Goal: Answer question/provide support: Share knowledge or assist other users

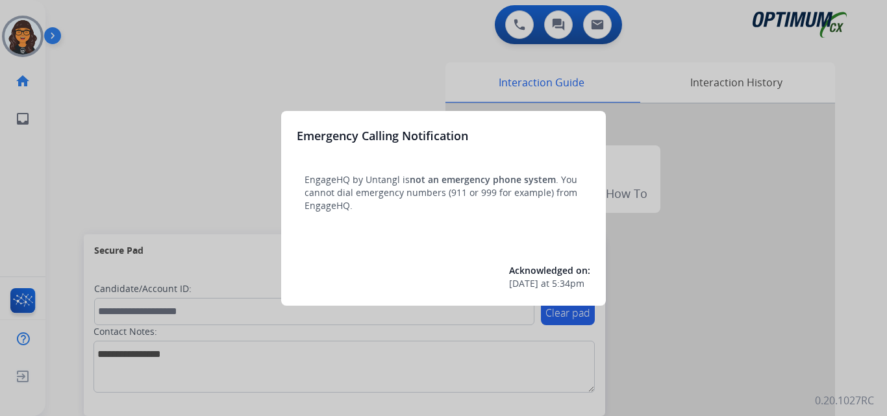
click at [100, 29] on div at bounding box center [443, 208] width 887 height 416
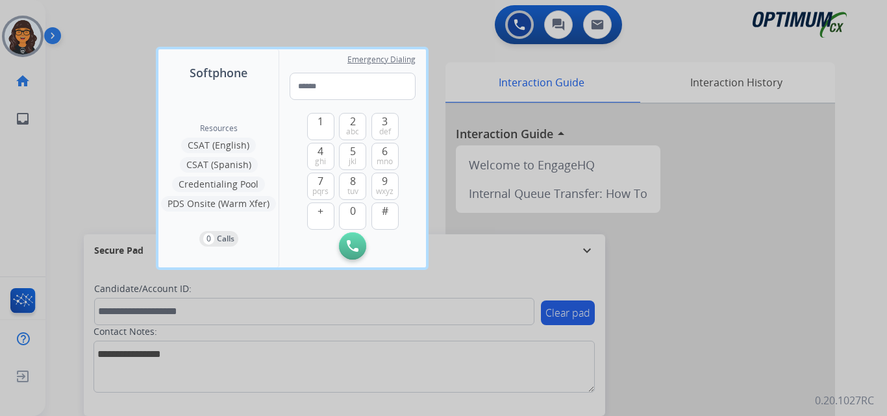
click at [96, 22] on div at bounding box center [443, 208] width 887 height 416
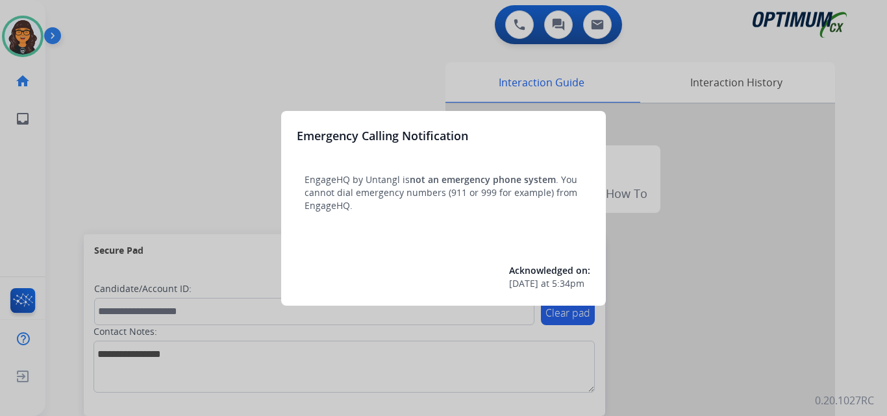
click at [112, 32] on div at bounding box center [443, 208] width 887 height 416
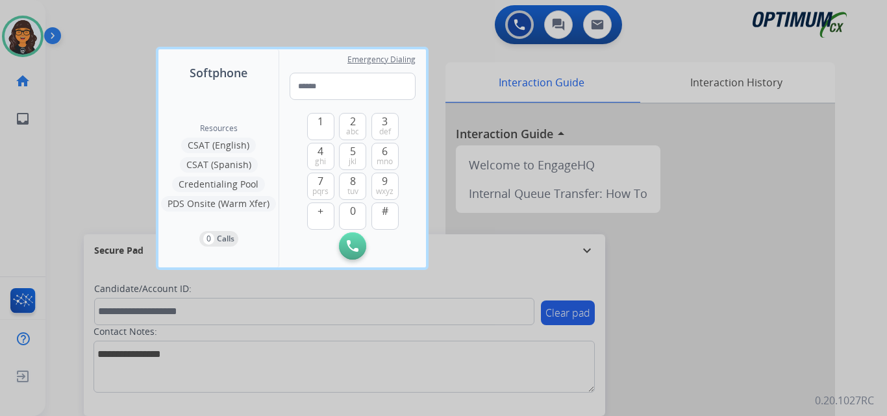
click at [83, 29] on div at bounding box center [443, 208] width 887 height 416
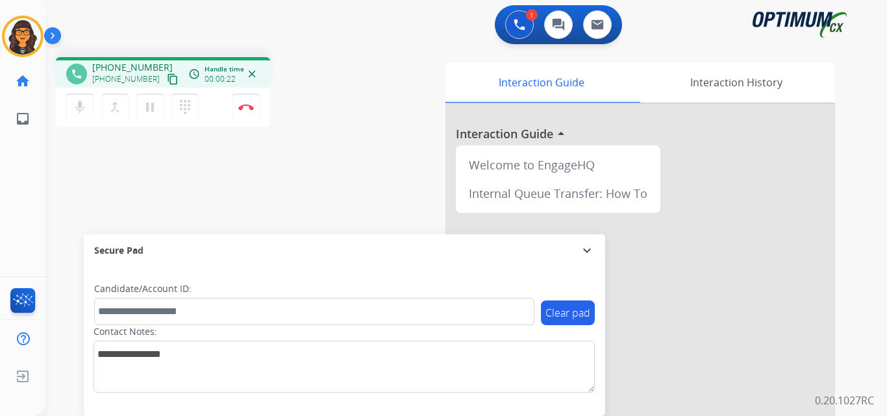
click at [167, 81] on mat-icon "content_copy" at bounding box center [173, 79] width 12 height 12
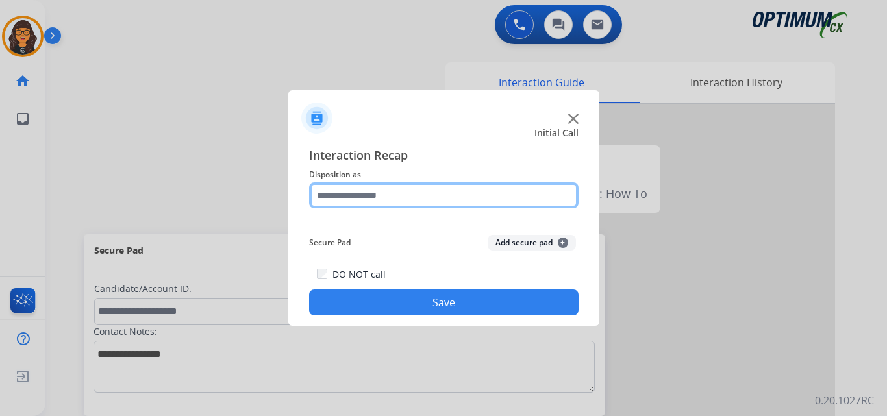
click at [372, 195] on input "text" at bounding box center [444, 196] width 270 height 26
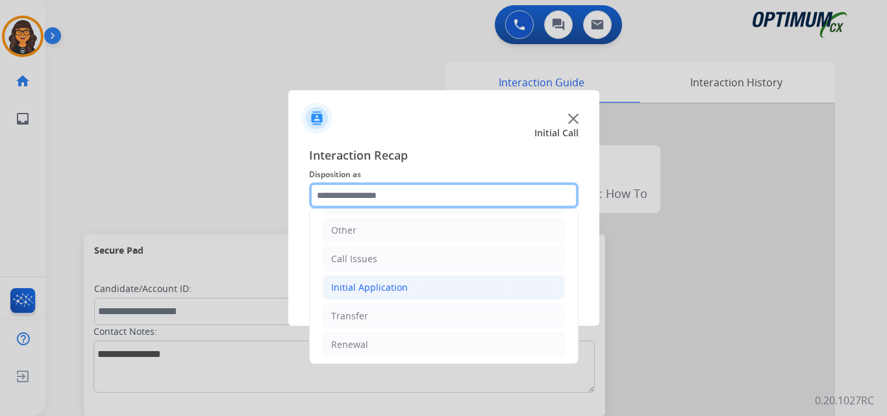
scroll to position [88, 0]
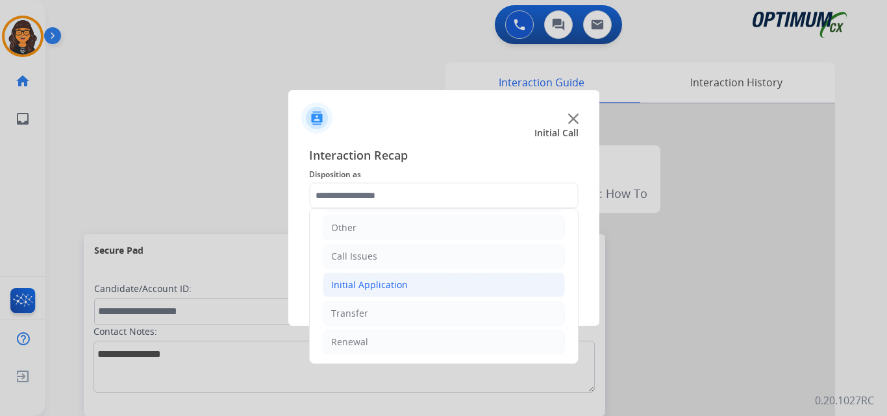
click at [376, 283] on div "Initial Application" at bounding box center [369, 285] width 77 height 13
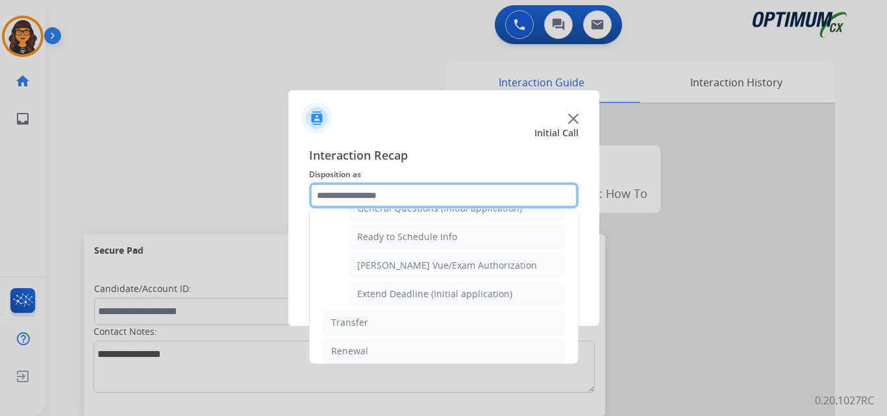
scroll to position [787, 0]
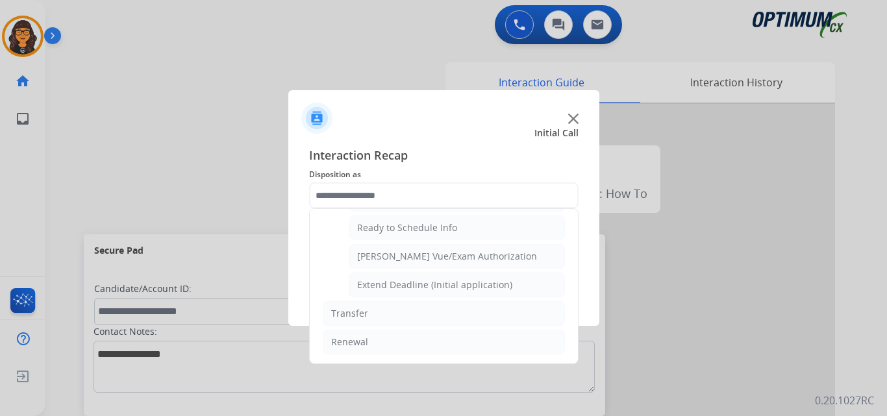
click at [436, 262] on div "[PERSON_NAME] Vue/Exam Authorization" at bounding box center [447, 256] width 180 height 13
type input "**********"
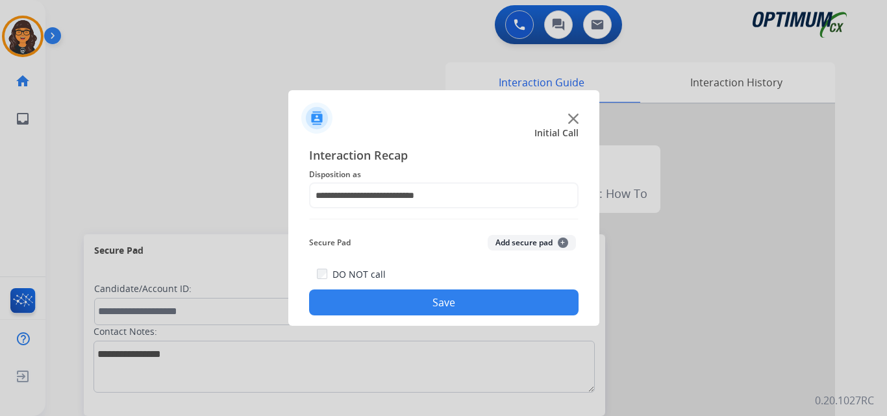
click at [409, 305] on button "Save" at bounding box center [444, 303] width 270 height 26
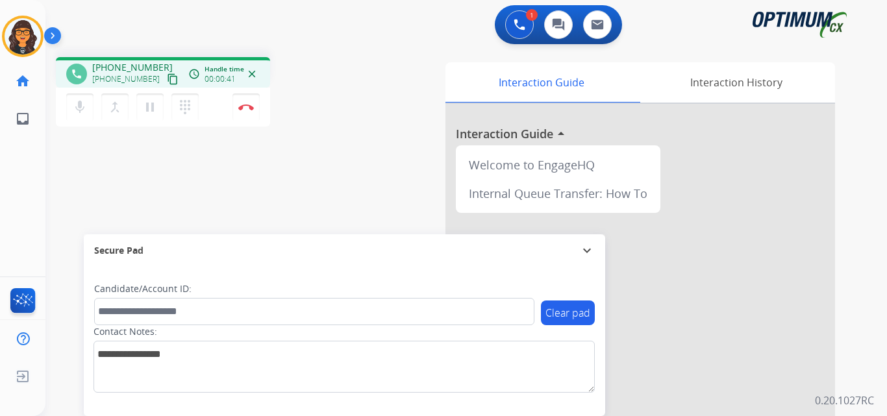
drag, startPoint x: 159, startPoint y: 78, endPoint x: 174, endPoint y: 43, distance: 38.4
click at [167, 78] on mat-icon "content_copy" at bounding box center [173, 79] width 12 height 12
click at [167, 77] on mat-icon "content_copy" at bounding box center [173, 79] width 12 height 12
click at [248, 105] on img at bounding box center [246, 107] width 16 height 6
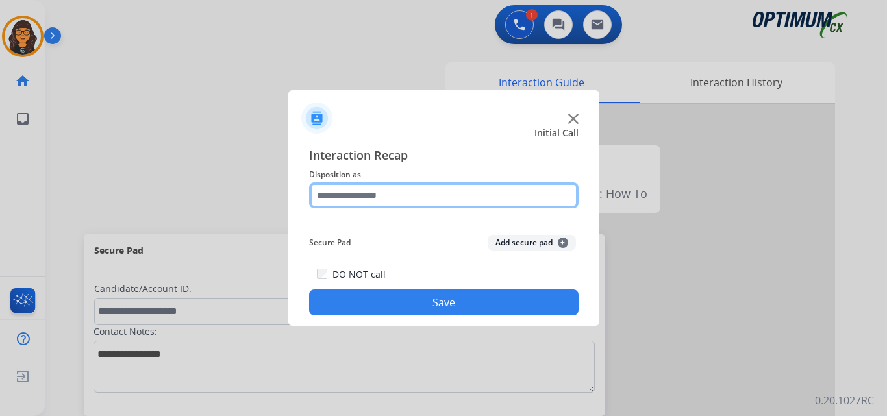
click at [354, 197] on input "text" at bounding box center [444, 196] width 270 height 26
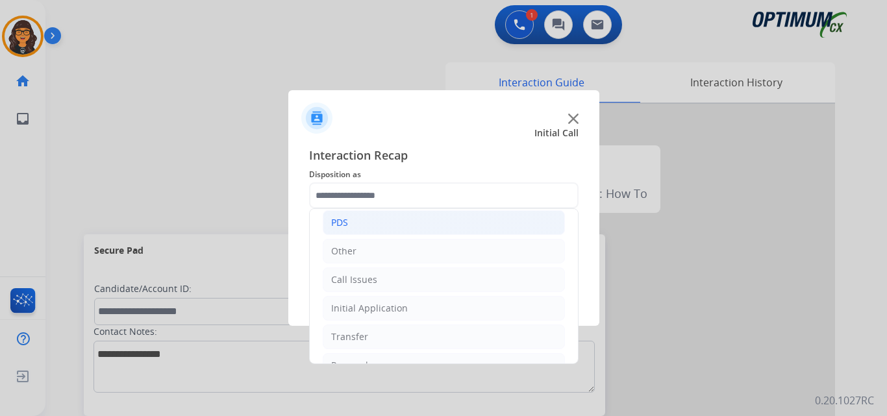
drag, startPoint x: 333, startPoint y: 220, endPoint x: 341, endPoint y: 223, distance: 9.0
click at [333, 220] on div "PDS" at bounding box center [339, 222] width 17 height 13
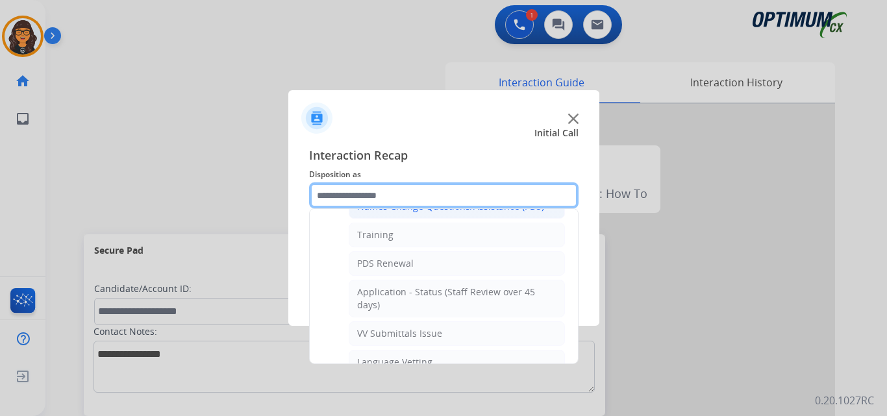
scroll to position [130, 0]
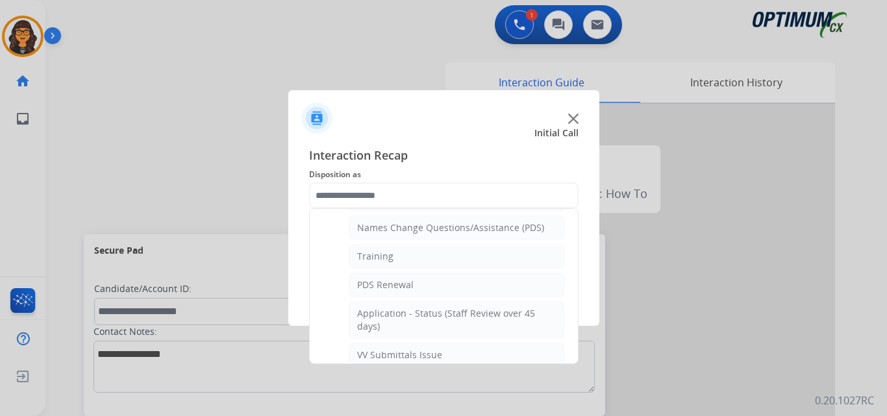
click at [377, 251] on div "Training" at bounding box center [375, 256] width 36 height 13
type input "********"
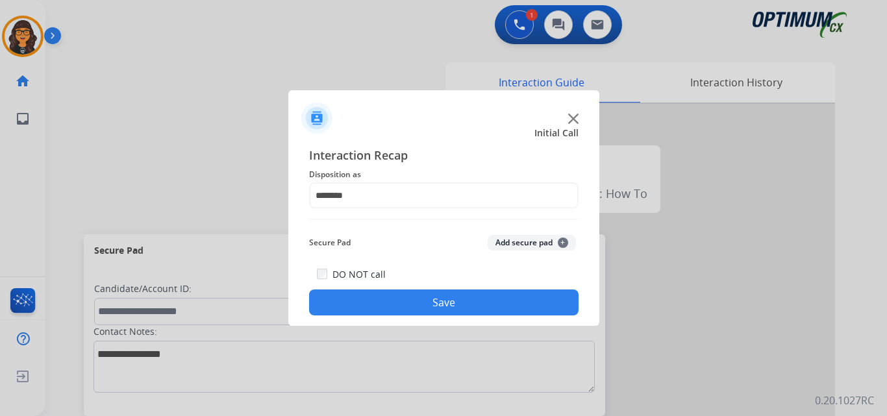
drag, startPoint x: 415, startPoint y: 296, endPoint x: 175, endPoint y: 166, distance: 272.4
click at [414, 296] on button "Save" at bounding box center [444, 303] width 270 height 26
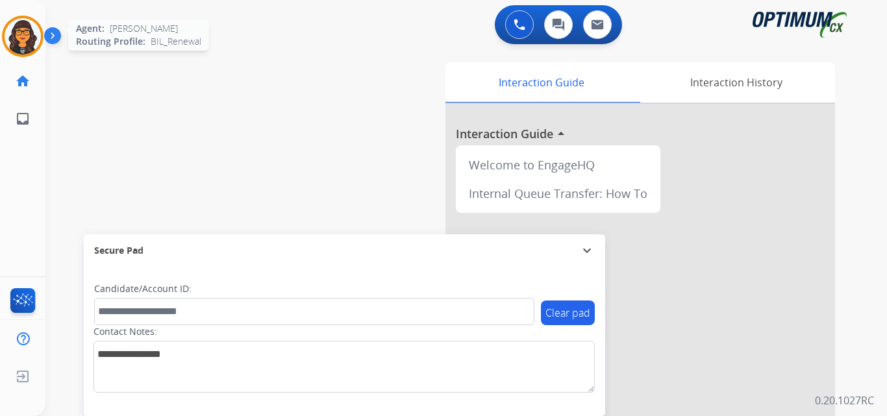
click at [24, 45] on img at bounding box center [23, 36] width 36 height 36
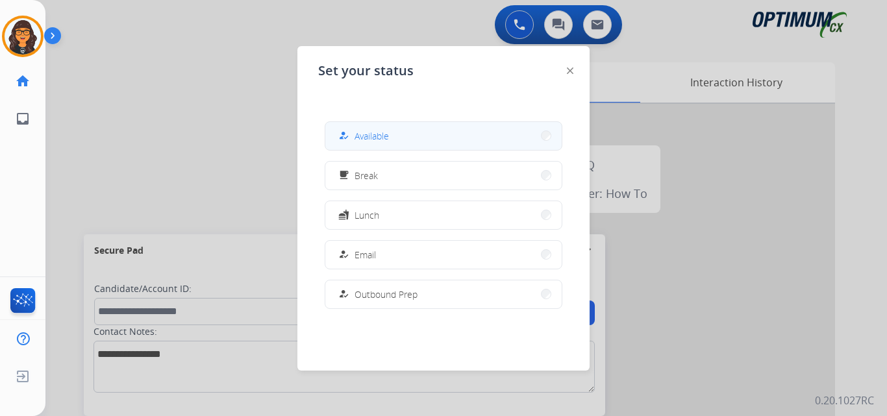
click at [372, 132] on span "Available" at bounding box center [372, 136] width 34 height 14
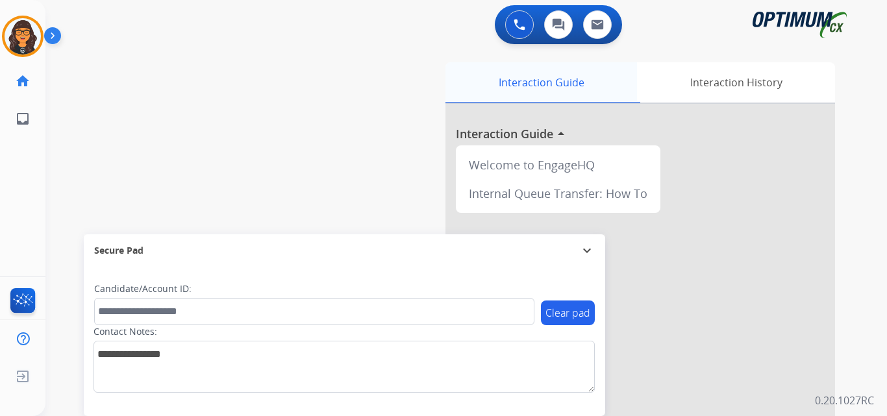
drag, startPoint x: 518, startPoint y: 31, endPoint x: 472, endPoint y: 74, distance: 63.9
click at [518, 31] on button at bounding box center [519, 24] width 29 height 29
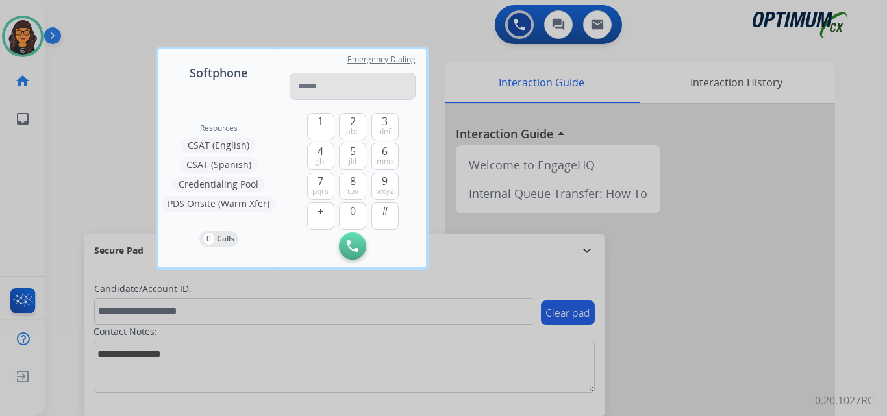
click at [388, 81] on input "tel" at bounding box center [353, 86] width 126 height 27
type input "**********"
click at [354, 249] on img at bounding box center [353, 246] width 12 height 12
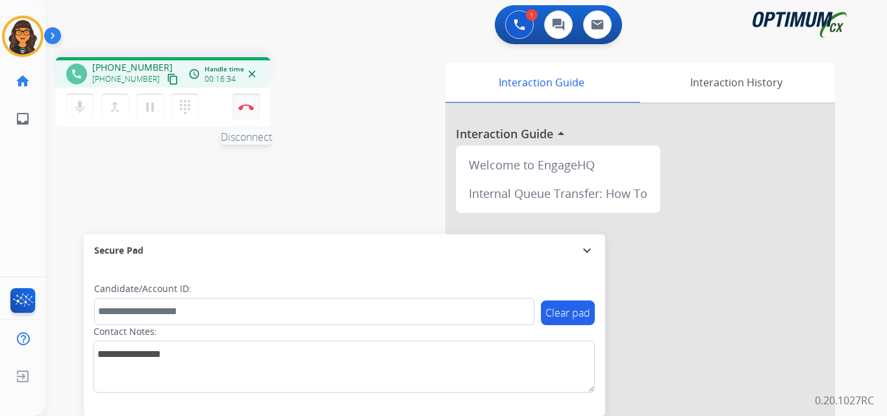
click at [250, 103] on button "Disconnect" at bounding box center [246, 107] width 27 height 27
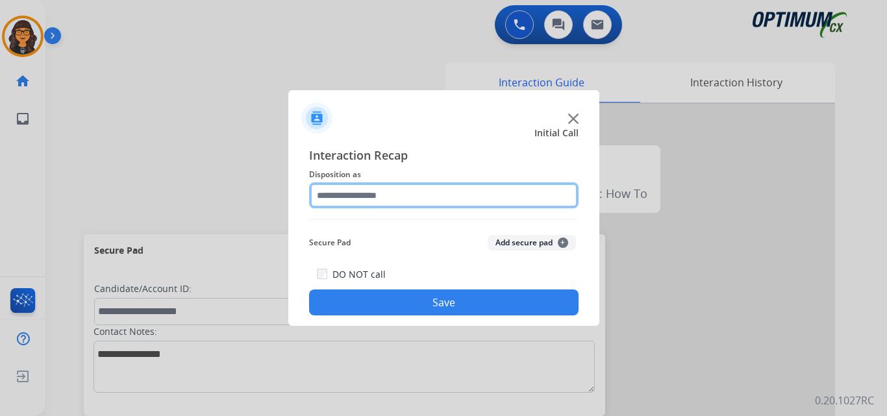
click at [377, 192] on input "text" at bounding box center [444, 196] width 270 height 26
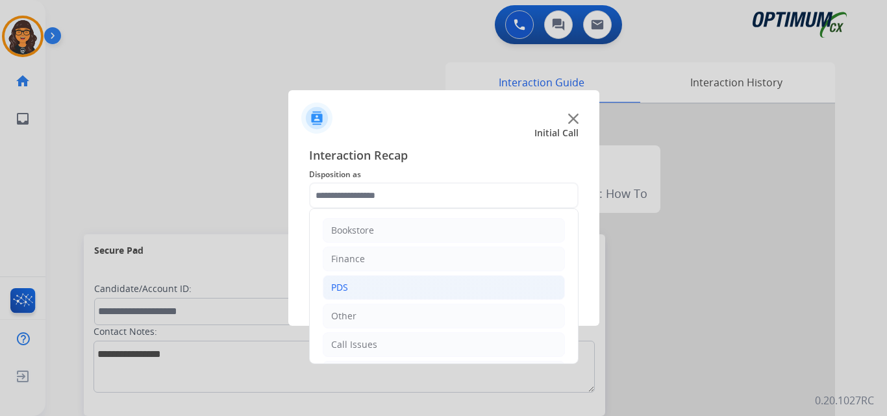
click at [340, 294] on div "PDS" at bounding box center [339, 287] width 17 height 13
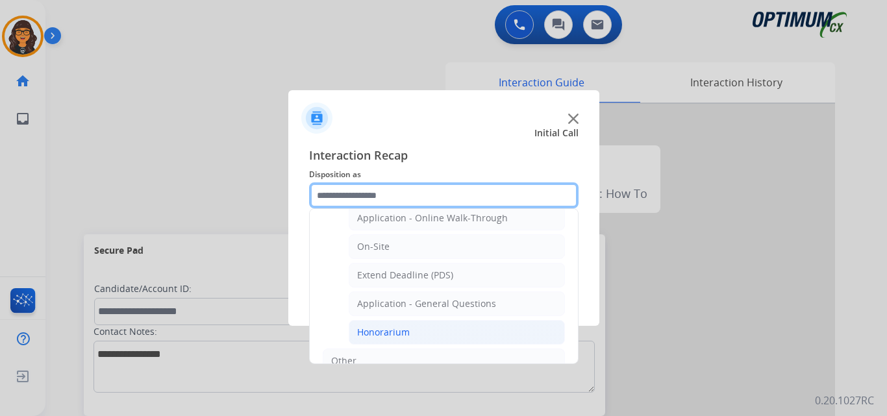
scroll to position [325, 0]
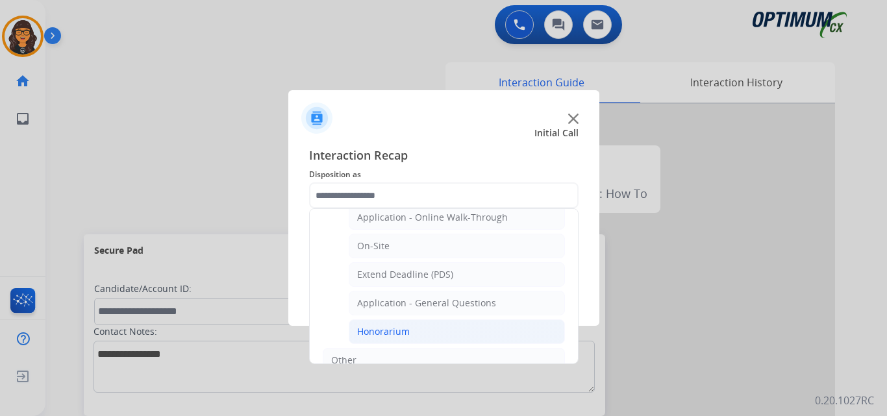
click at [383, 331] on div "Honorarium" at bounding box center [383, 331] width 53 height 13
type input "**********"
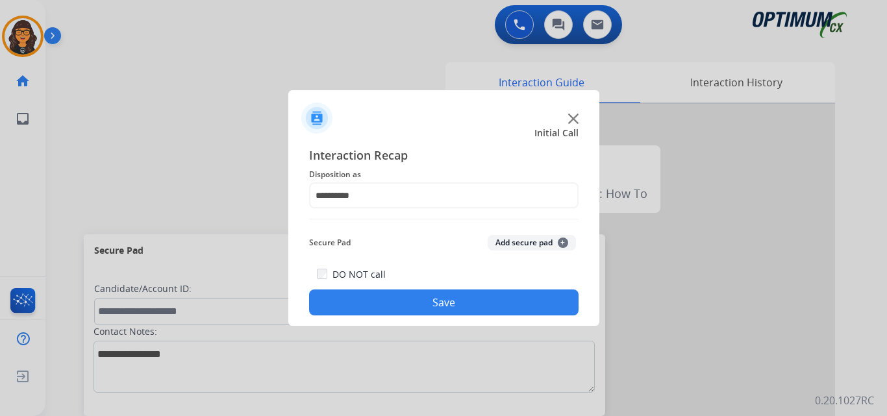
click at [397, 300] on button "Save" at bounding box center [444, 303] width 270 height 26
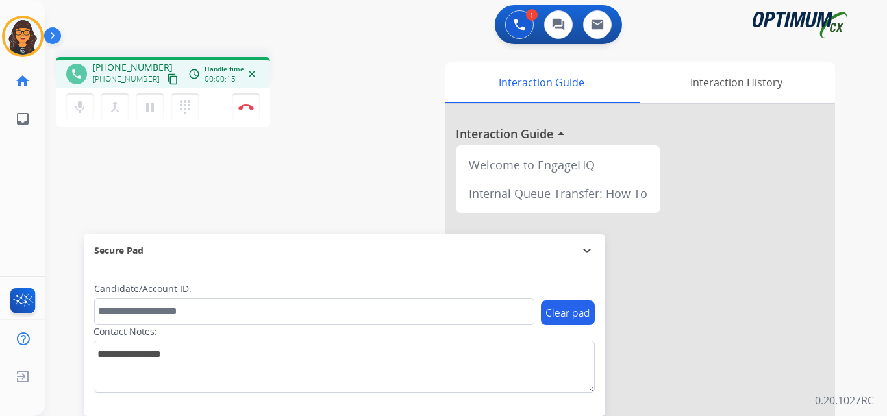
click at [167, 81] on mat-icon "content_copy" at bounding box center [173, 79] width 12 height 12
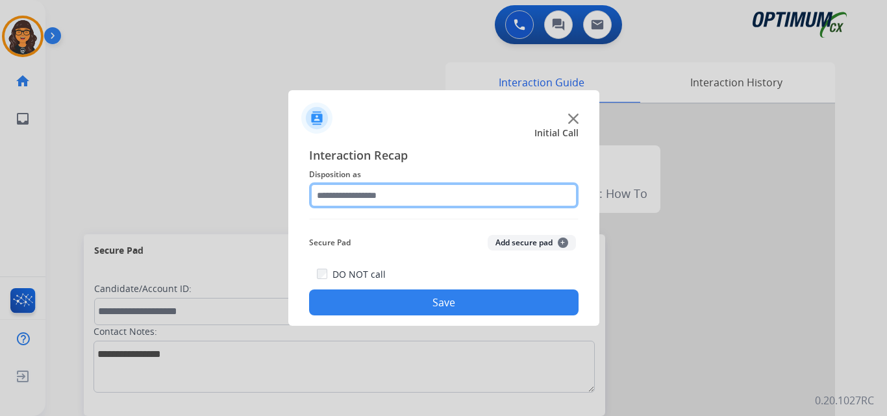
click at [335, 196] on input "text" at bounding box center [444, 196] width 270 height 26
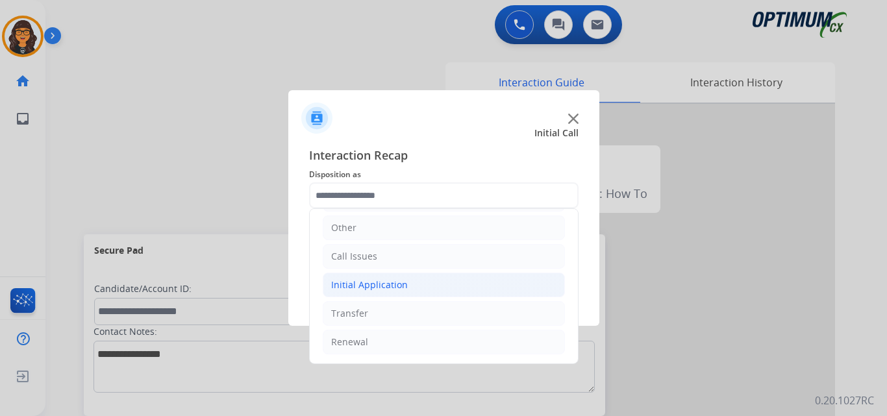
click at [372, 282] on div "Initial Application" at bounding box center [369, 285] width 77 height 13
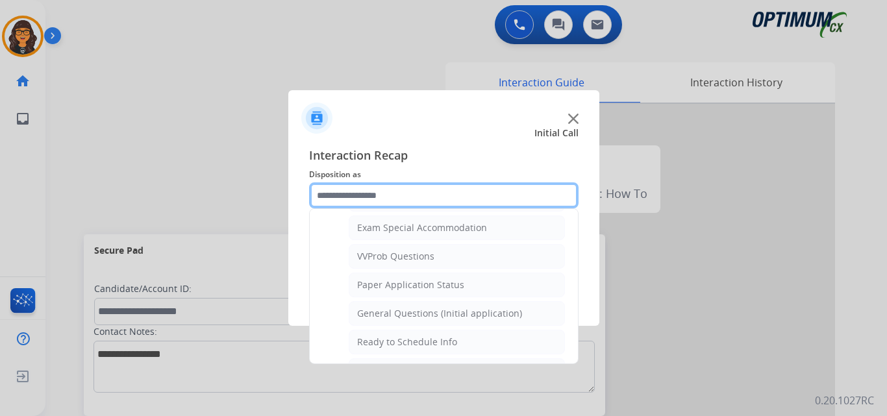
scroll to position [738, 0]
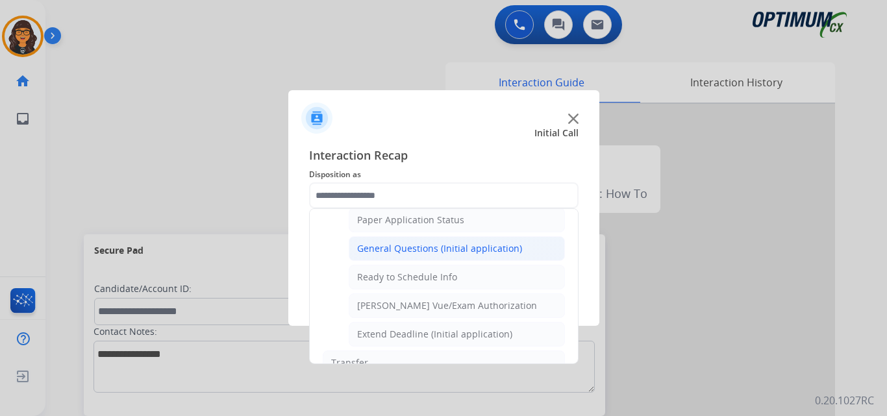
click at [429, 250] on div "General Questions (Initial application)" at bounding box center [439, 248] width 165 height 13
type input "**********"
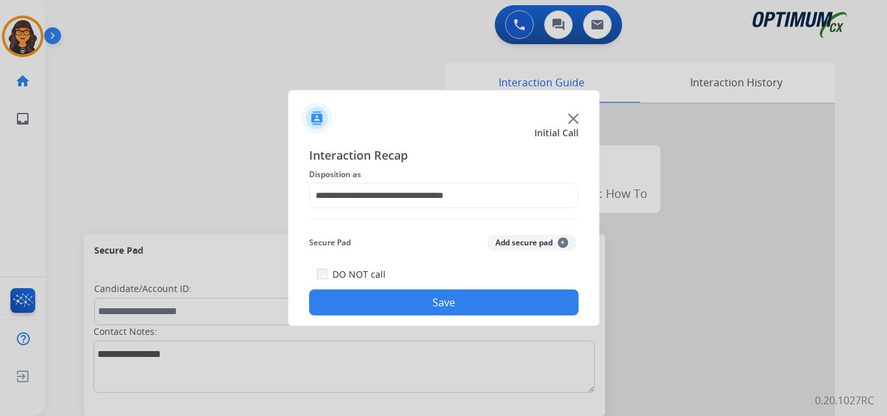
click at [422, 299] on button "Save" at bounding box center [444, 303] width 270 height 26
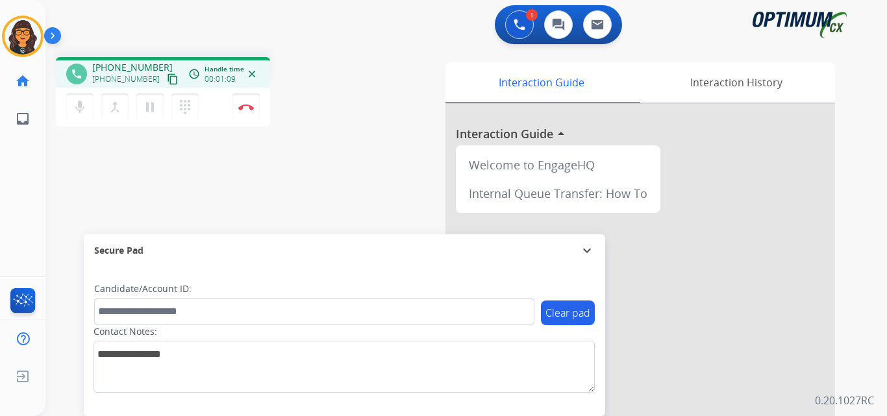
click at [167, 79] on mat-icon "content_copy" at bounding box center [173, 79] width 12 height 12
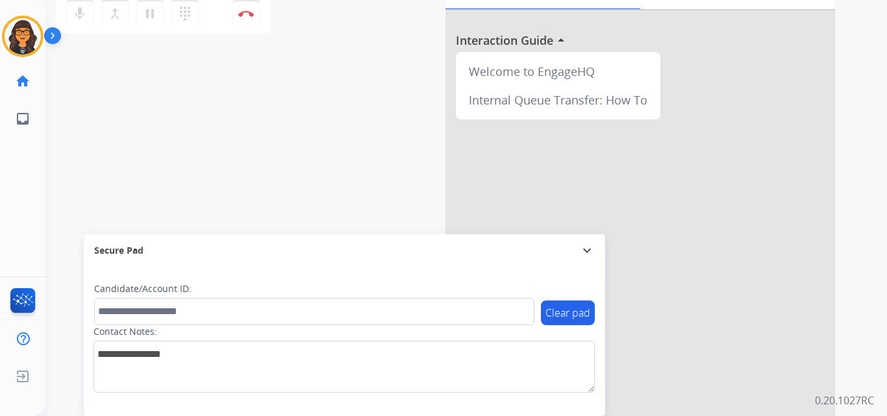
scroll to position [0, 0]
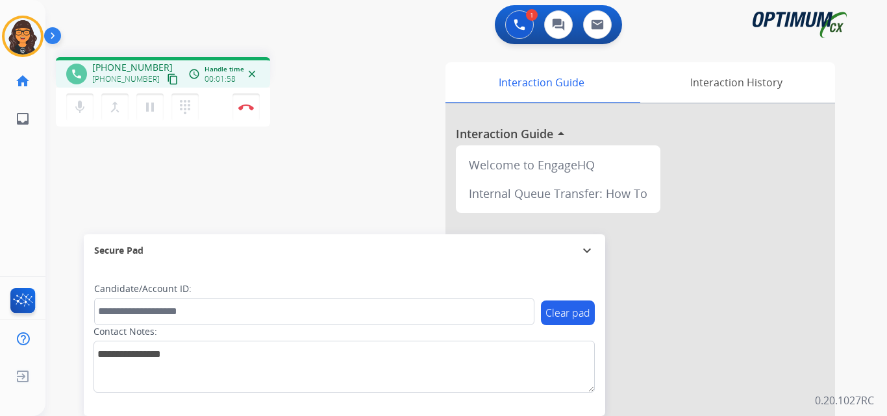
click at [167, 79] on mat-icon "content_copy" at bounding box center [173, 79] width 12 height 12
click at [167, 77] on mat-icon "content_copy" at bounding box center [173, 79] width 12 height 12
click at [246, 109] on img at bounding box center [246, 107] width 16 height 6
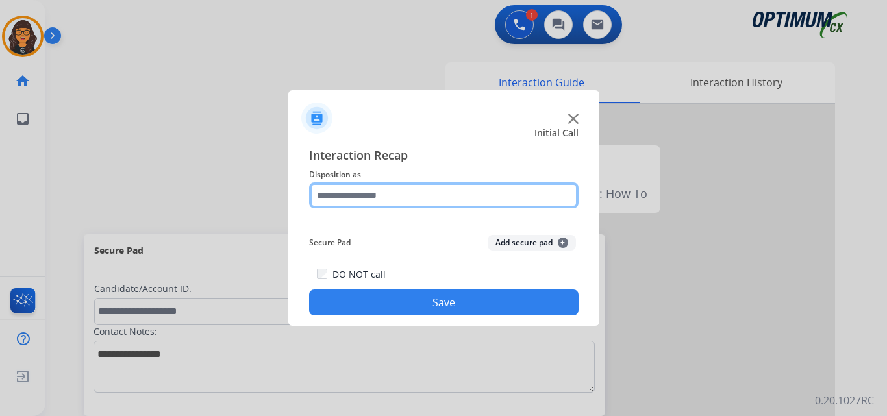
click at [359, 192] on input "text" at bounding box center [444, 196] width 270 height 26
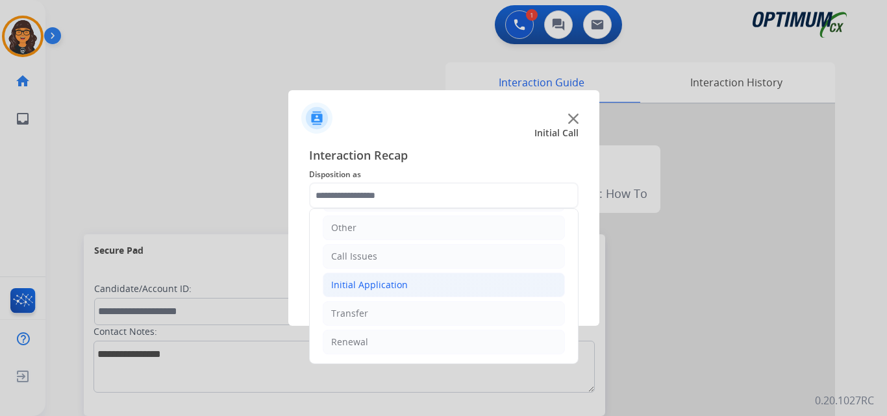
drag, startPoint x: 377, startPoint y: 285, endPoint x: 385, endPoint y: 287, distance: 7.6
click at [378, 285] on div "Initial Application" at bounding box center [369, 285] width 77 height 13
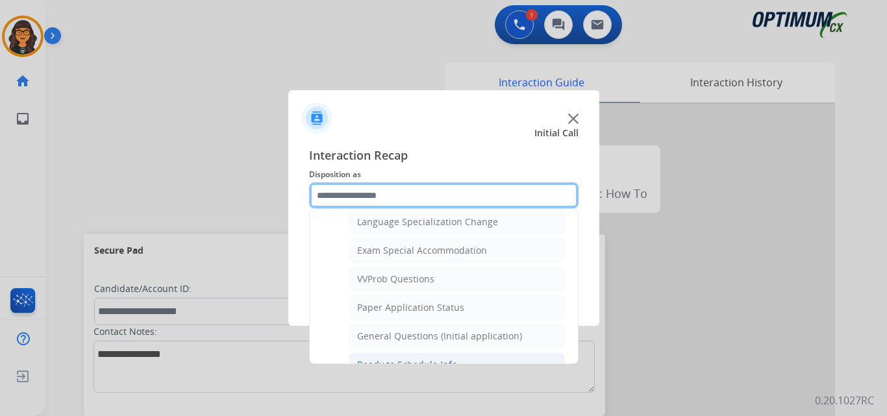
scroll to position [673, 0]
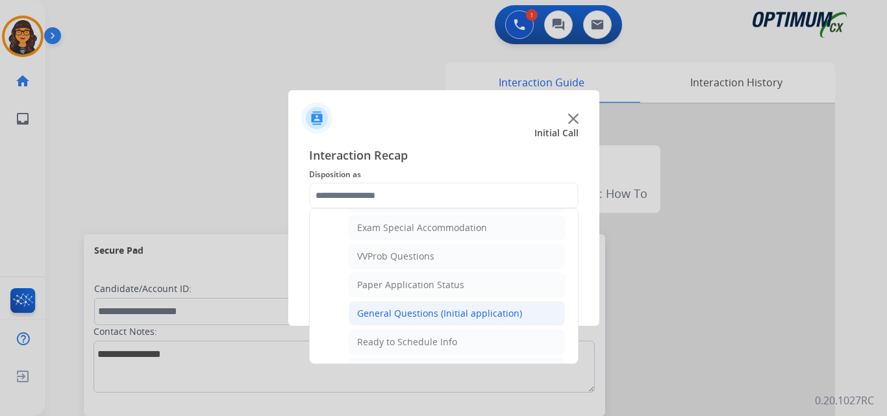
click at [415, 309] on div "General Questions (Initial application)" at bounding box center [439, 313] width 165 height 13
type input "**********"
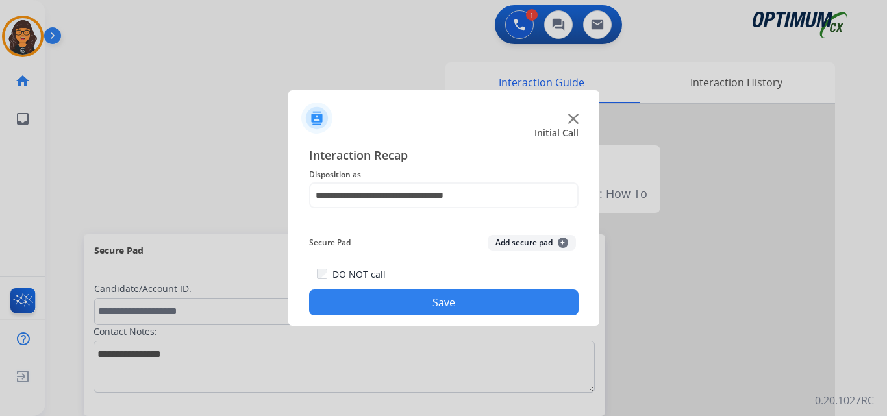
click at [413, 310] on button "Save" at bounding box center [444, 303] width 270 height 26
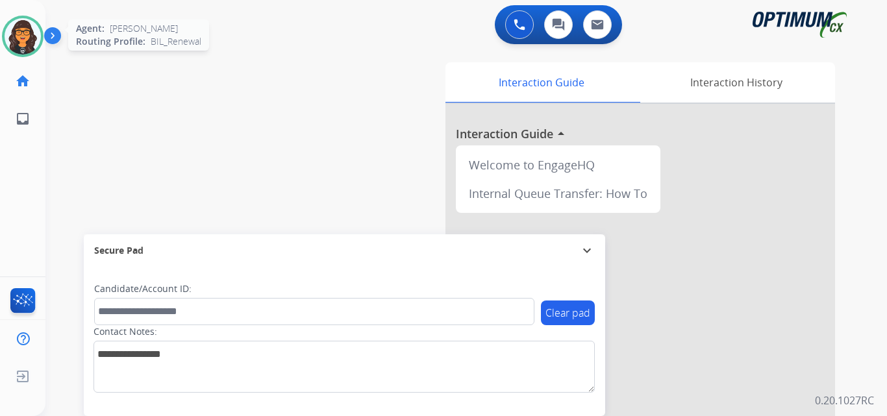
click at [33, 50] on img at bounding box center [23, 36] width 36 height 36
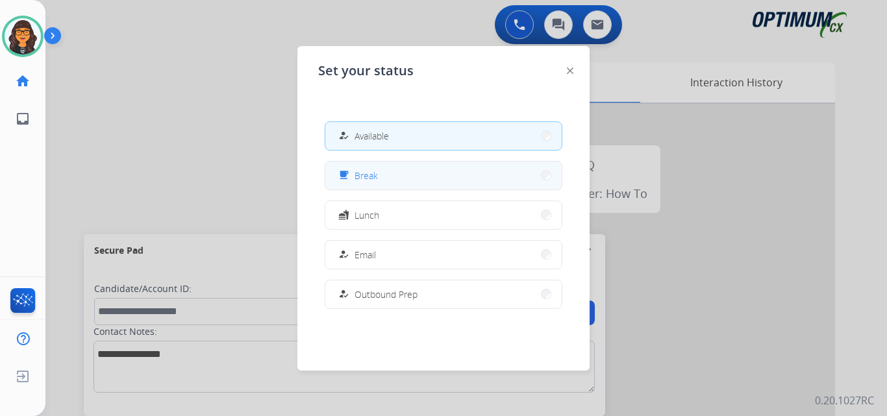
click at [363, 172] on span "Break" at bounding box center [366, 176] width 23 height 14
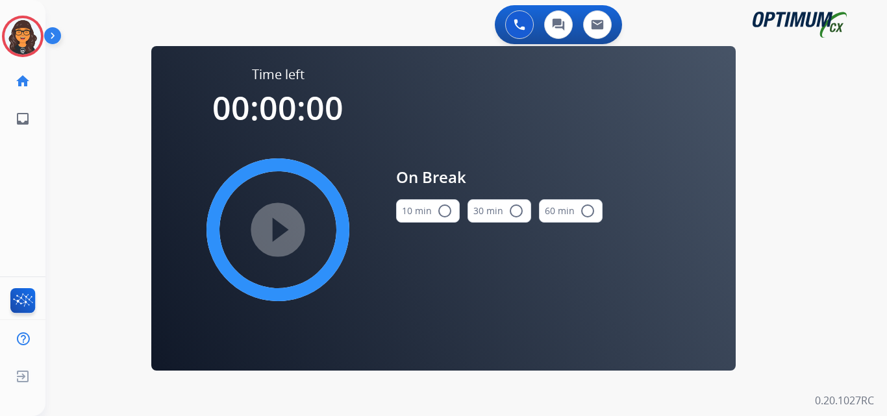
click at [431, 214] on button "10 min radio_button_unchecked" at bounding box center [428, 210] width 64 height 23
click at [276, 227] on mat-icon "play_circle_filled" at bounding box center [278, 230] width 16 height 16
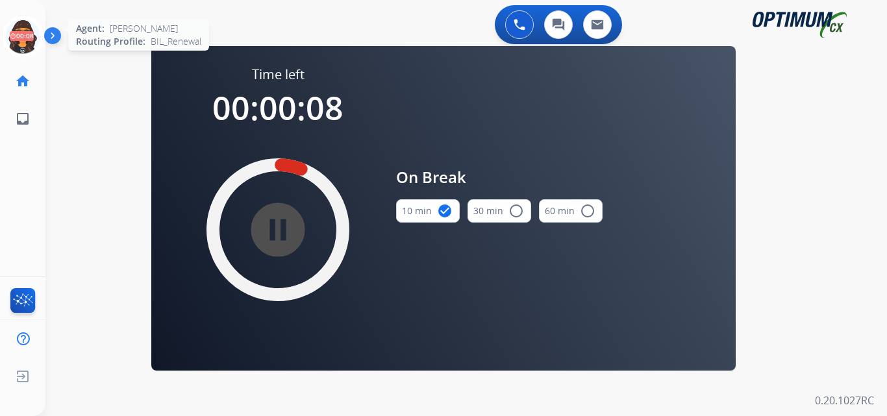
click at [27, 35] on icon at bounding box center [23, 37] width 42 height 42
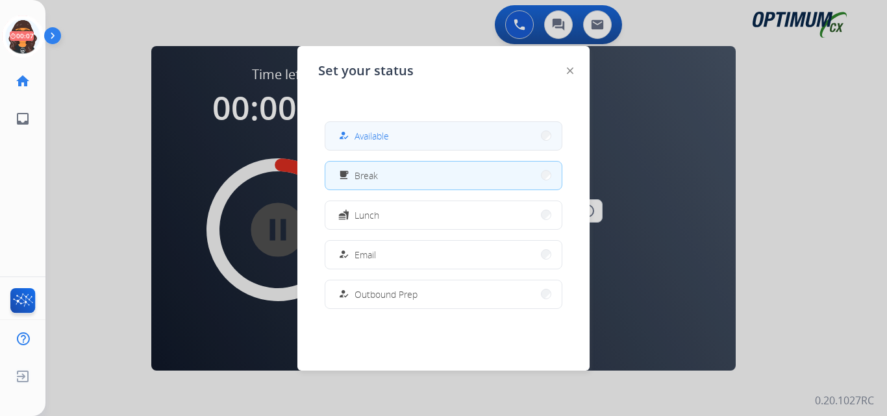
click at [363, 127] on button "how_to_reg Available" at bounding box center [443, 136] width 236 height 28
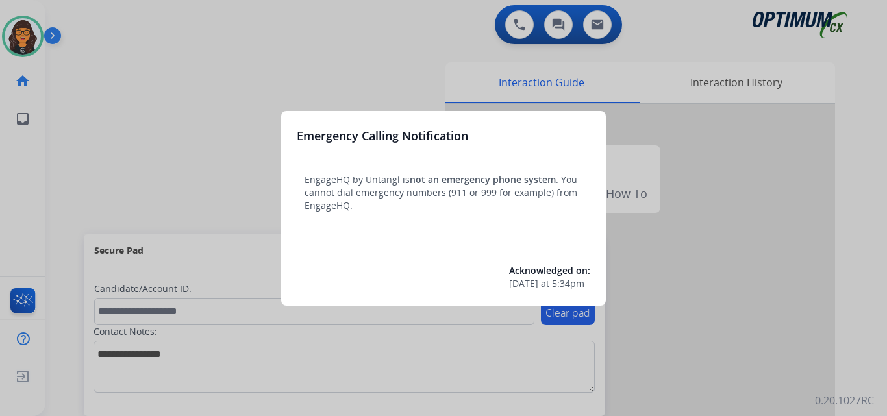
click at [94, 29] on div at bounding box center [443, 208] width 887 height 416
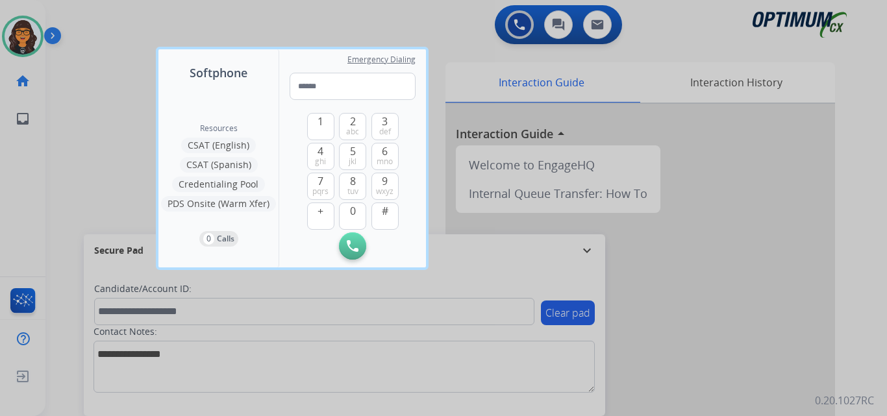
click at [94, 29] on div at bounding box center [443, 208] width 887 height 416
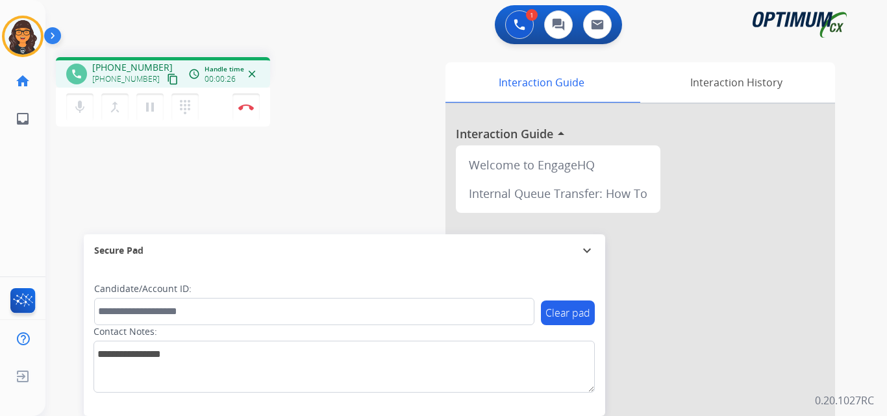
click at [167, 79] on mat-icon "content_copy" at bounding box center [173, 79] width 12 height 12
click at [251, 107] on img at bounding box center [246, 107] width 16 height 6
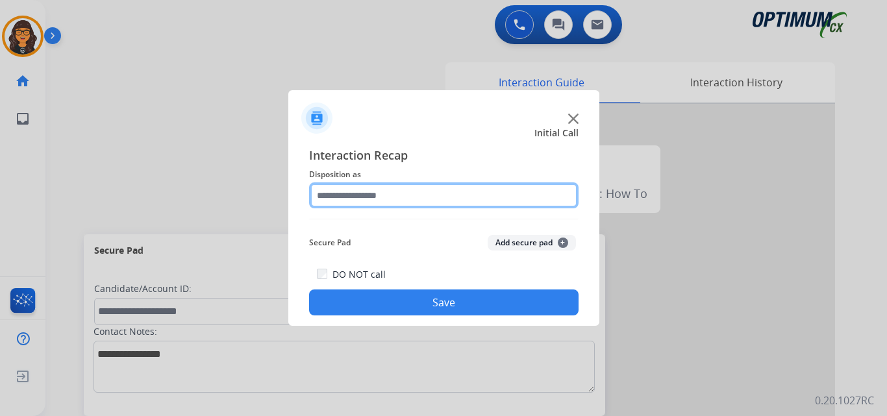
click at [375, 202] on input "text" at bounding box center [444, 196] width 270 height 26
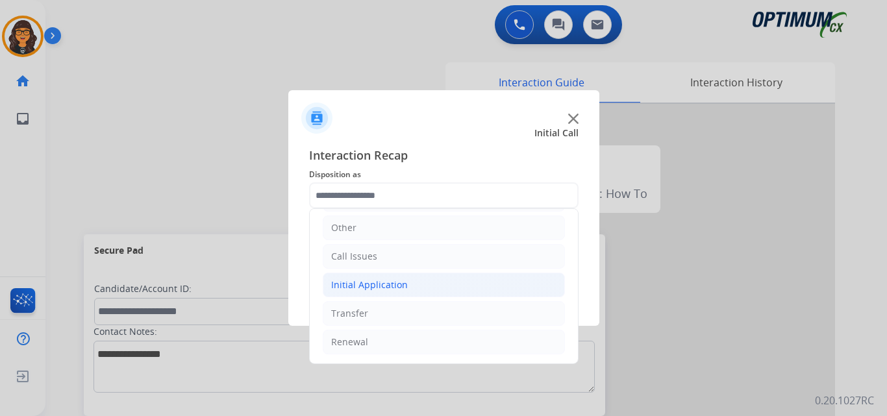
click at [375, 283] on div "Initial Application" at bounding box center [369, 285] width 77 height 13
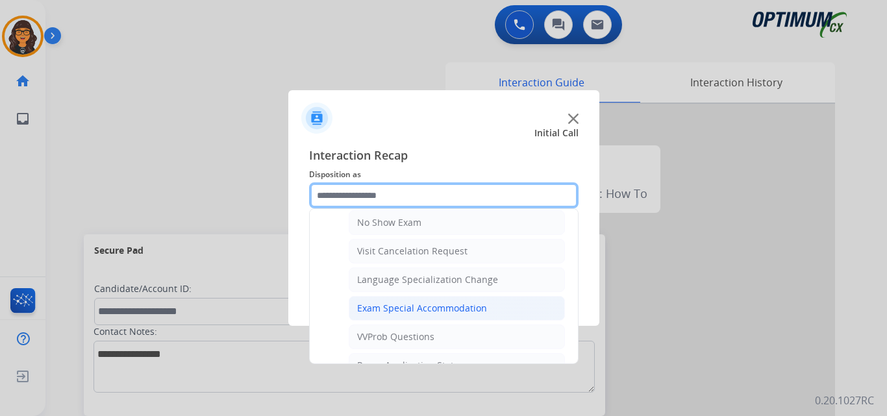
scroll to position [528, 0]
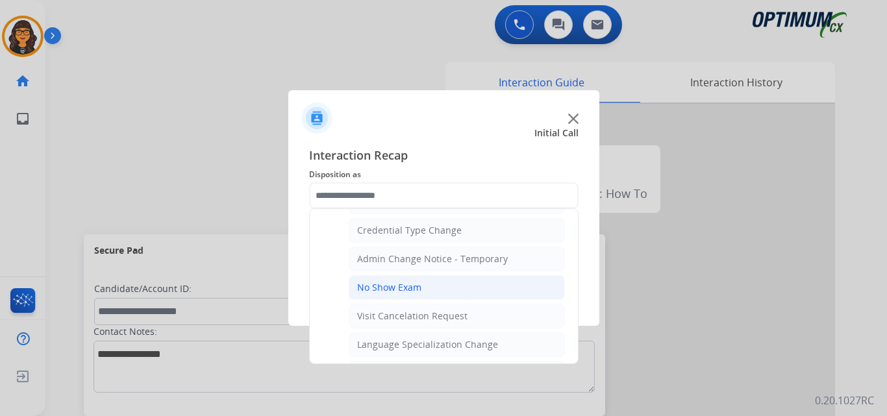
click at [388, 289] on div "No Show Exam" at bounding box center [389, 287] width 64 height 13
type input "**********"
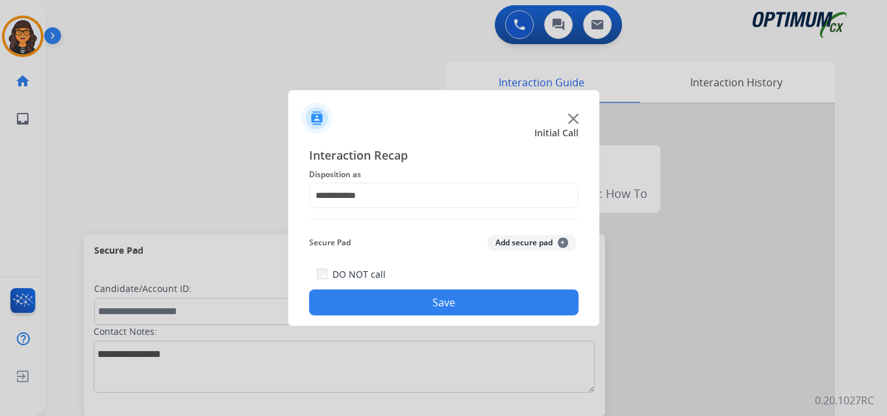
click at [400, 315] on div "DO NOT call Save" at bounding box center [444, 290] width 270 height 49
click at [364, 299] on button "Save" at bounding box center [444, 303] width 270 height 26
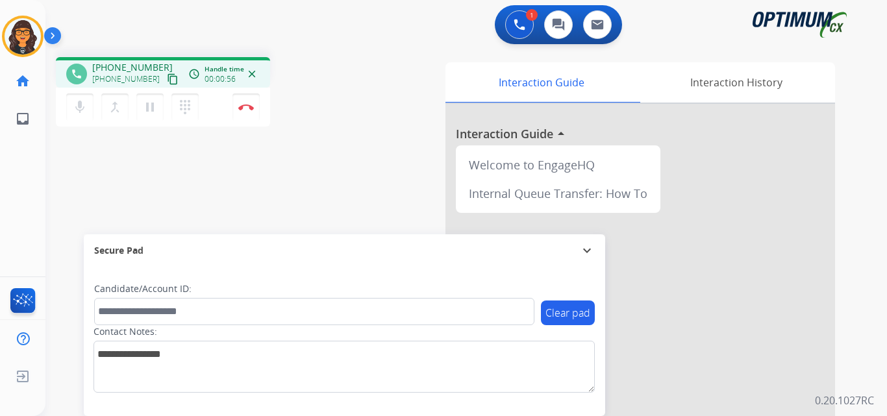
click at [167, 79] on mat-icon "content_copy" at bounding box center [173, 79] width 12 height 12
click at [246, 105] on img at bounding box center [246, 107] width 16 height 6
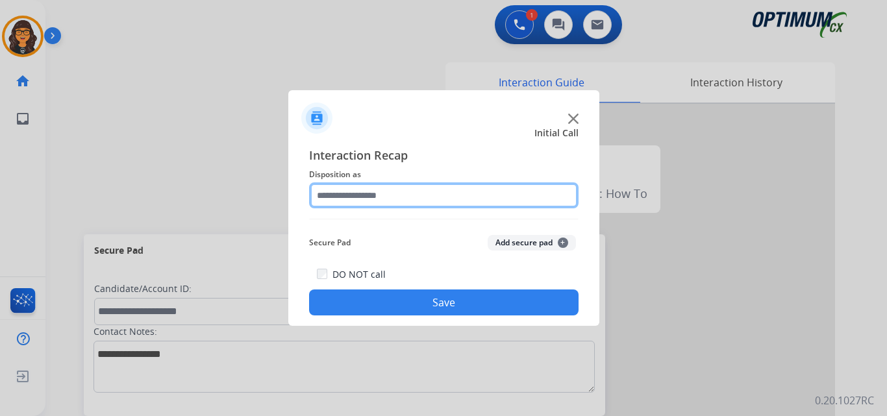
click at [349, 201] on input "text" at bounding box center [444, 196] width 270 height 26
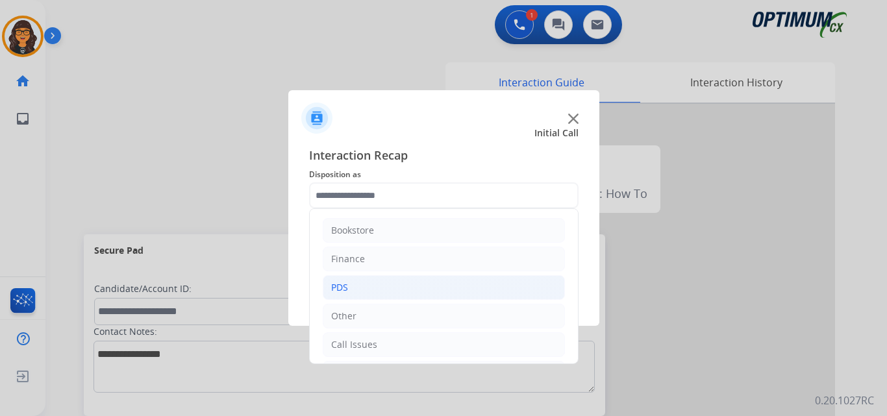
click at [355, 283] on li "PDS" at bounding box center [444, 287] width 242 height 25
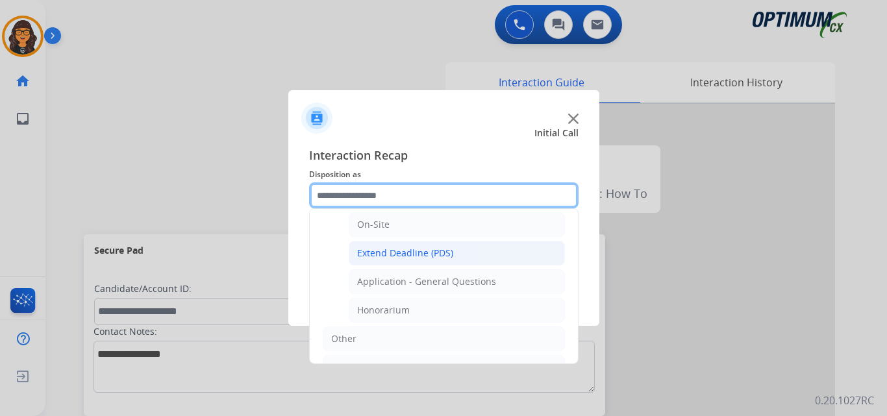
scroll to position [325, 0]
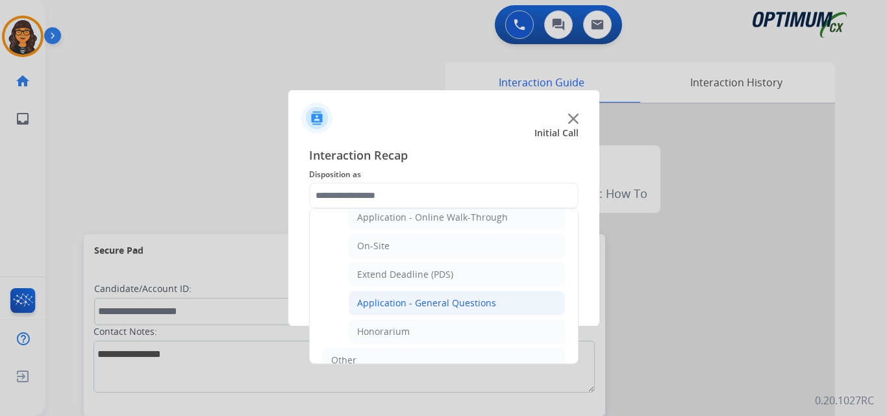
click at [405, 304] on div "Application - General Questions" at bounding box center [426, 303] width 139 height 13
type input "**********"
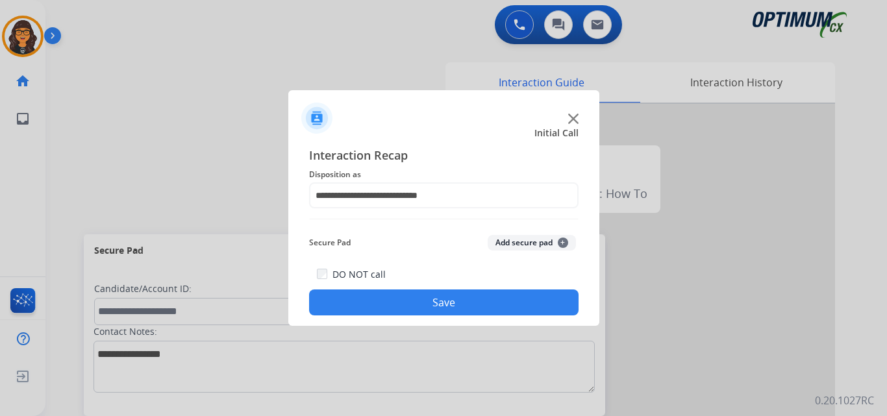
click at [407, 305] on button "Save" at bounding box center [444, 303] width 270 height 26
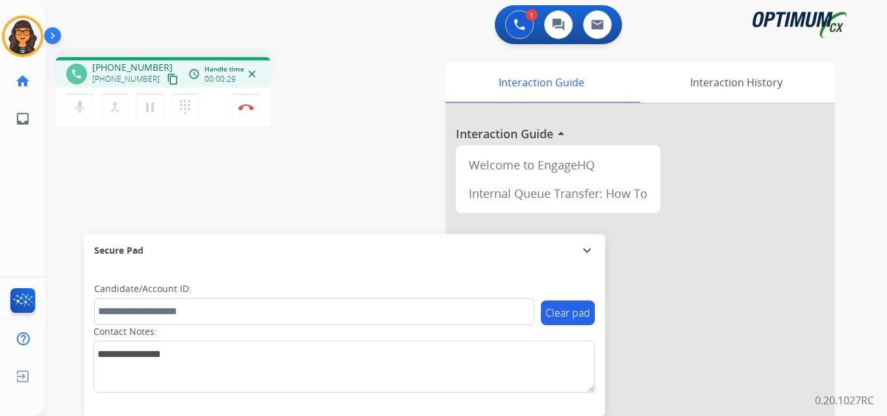
click at [167, 79] on mat-icon "content_copy" at bounding box center [173, 79] width 12 height 12
click at [241, 106] on img at bounding box center [246, 107] width 16 height 6
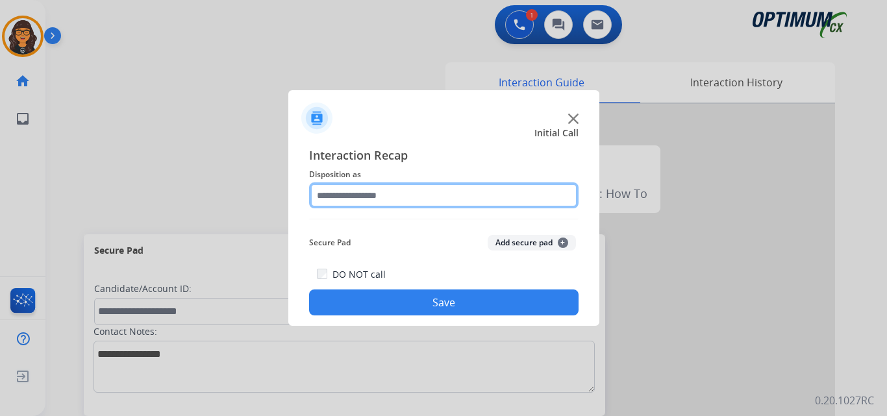
click at [381, 201] on input "text" at bounding box center [444, 196] width 270 height 26
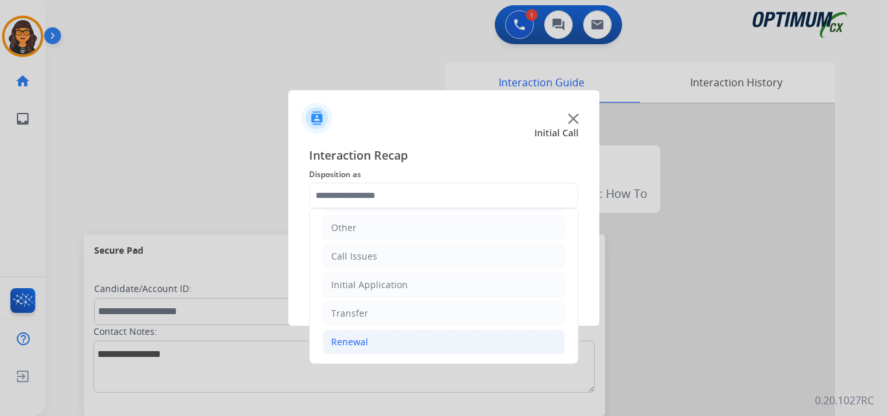
click at [338, 348] on div "Renewal" at bounding box center [349, 342] width 37 height 13
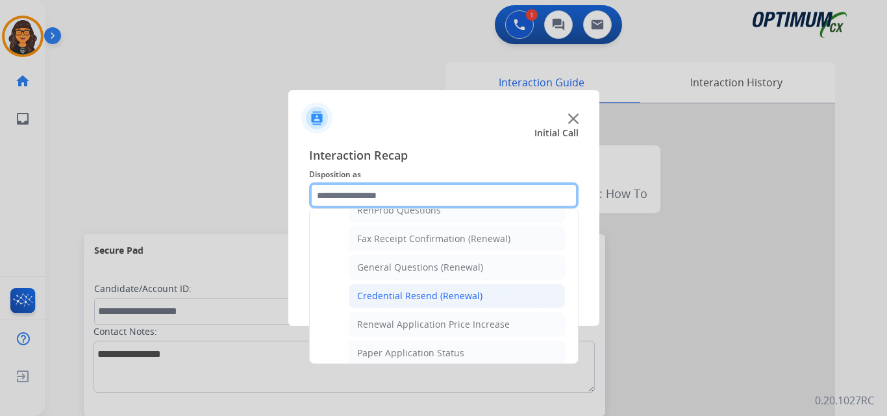
scroll to position [348, 0]
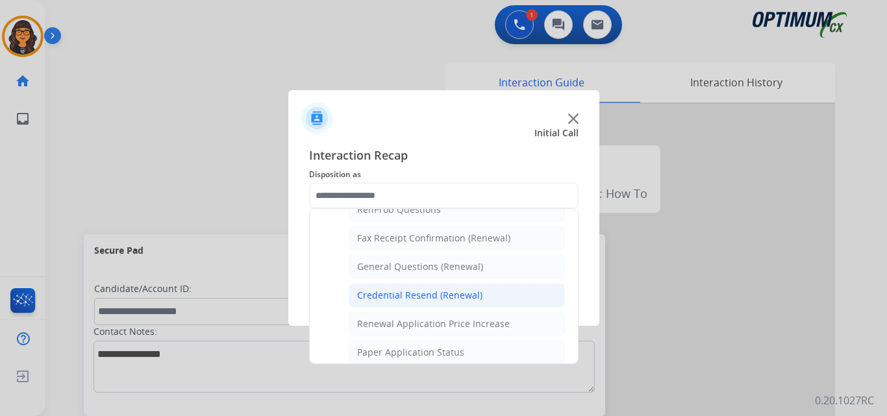
click at [395, 293] on div "Credential Resend (Renewal)" at bounding box center [419, 295] width 125 height 13
type input "**********"
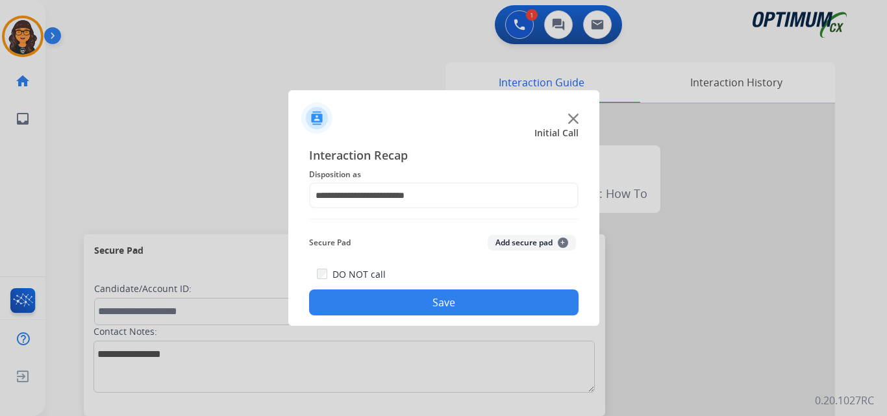
click at [395, 296] on button "Save" at bounding box center [444, 303] width 270 height 26
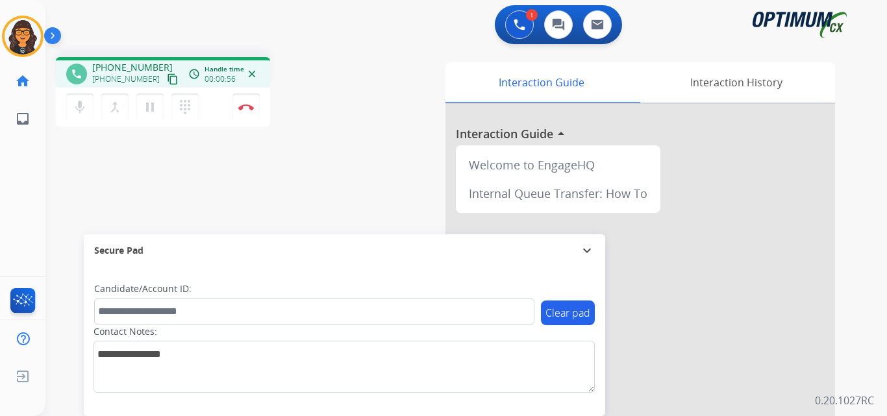
click at [165, 71] on button "content_copy" at bounding box center [173, 79] width 16 height 16
click at [243, 107] on img at bounding box center [246, 107] width 16 height 6
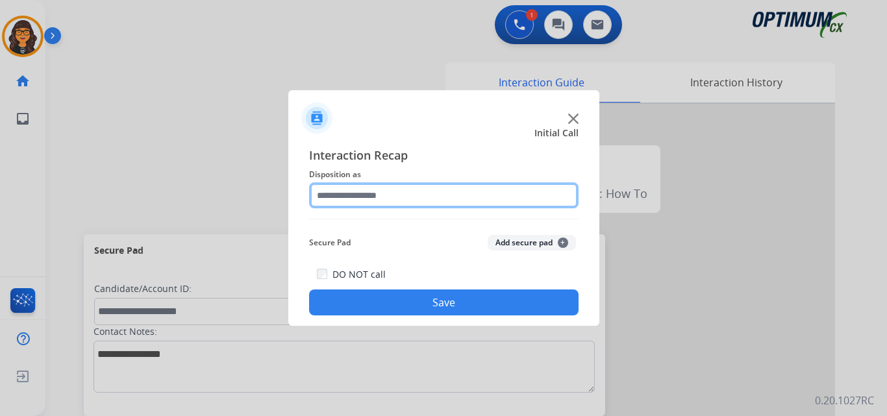
click at [364, 193] on input "text" at bounding box center [444, 196] width 270 height 26
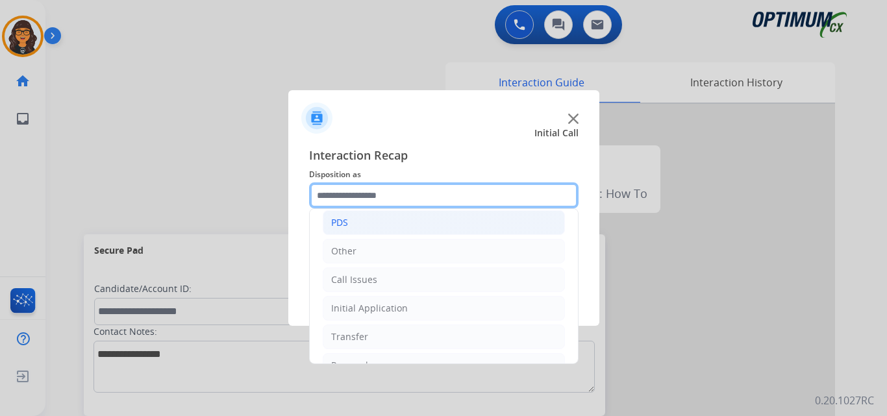
scroll to position [0, 0]
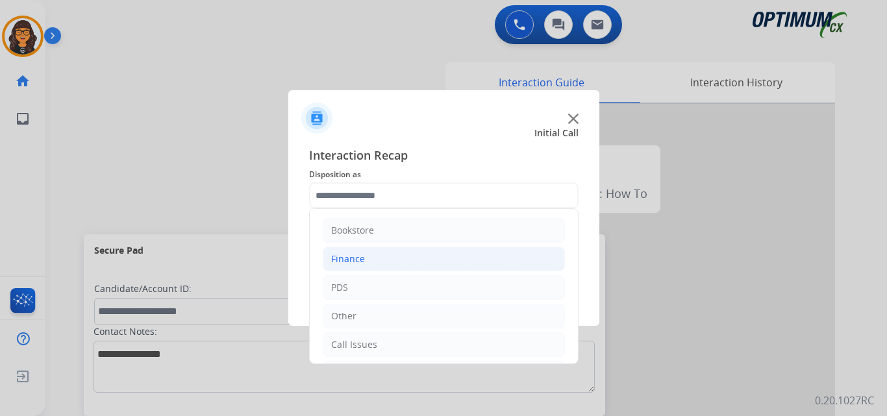
click at [344, 258] on div "Finance" at bounding box center [348, 259] width 34 height 13
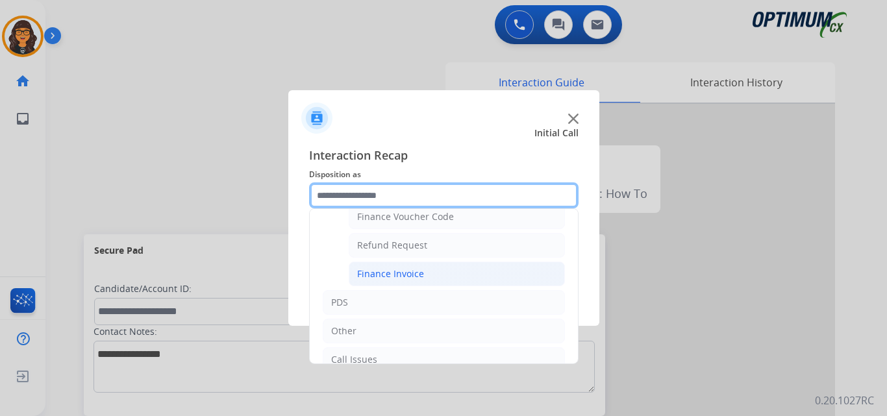
scroll to position [130, 0]
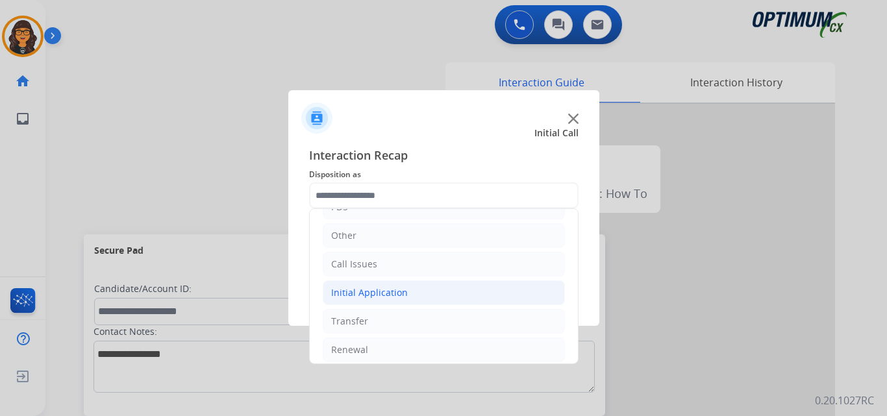
click at [383, 294] on div "Initial Application" at bounding box center [369, 292] width 77 height 13
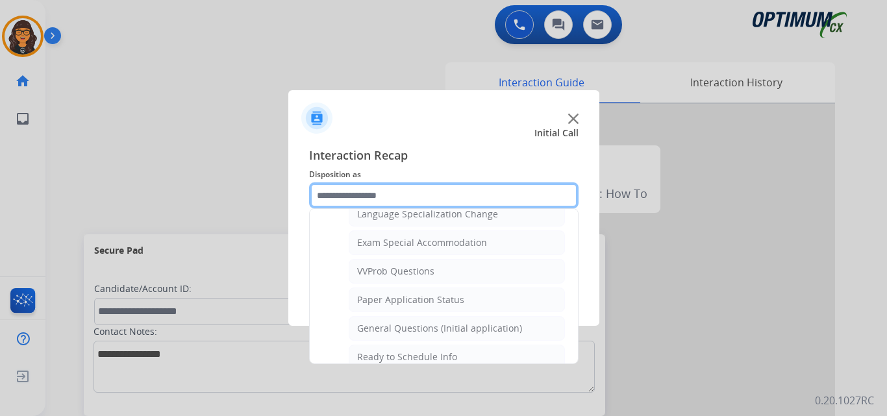
scroll to position [730, 0]
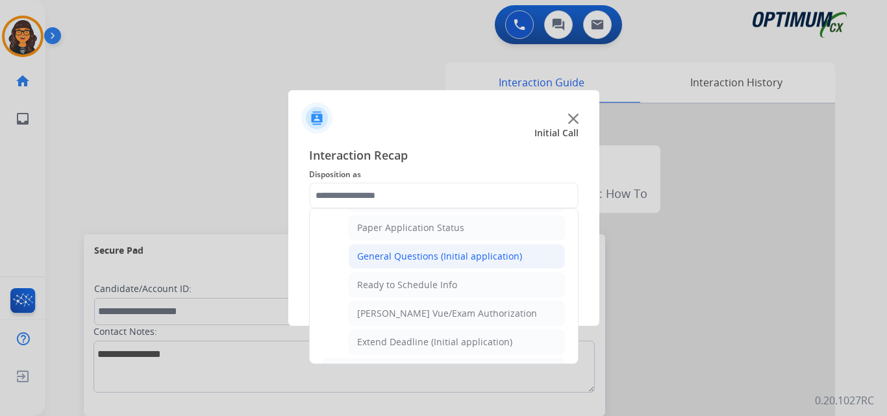
click at [459, 245] on li "General Questions (Initial application)" at bounding box center [457, 256] width 216 height 25
type input "**********"
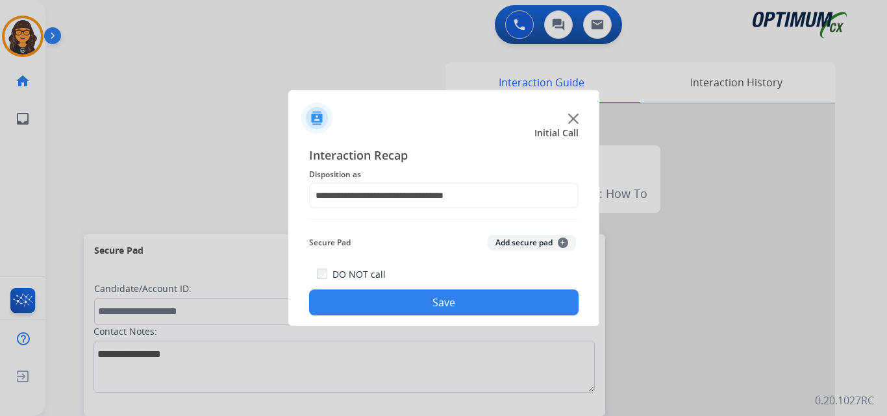
click at [446, 306] on button "Save" at bounding box center [444, 303] width 270 height 26
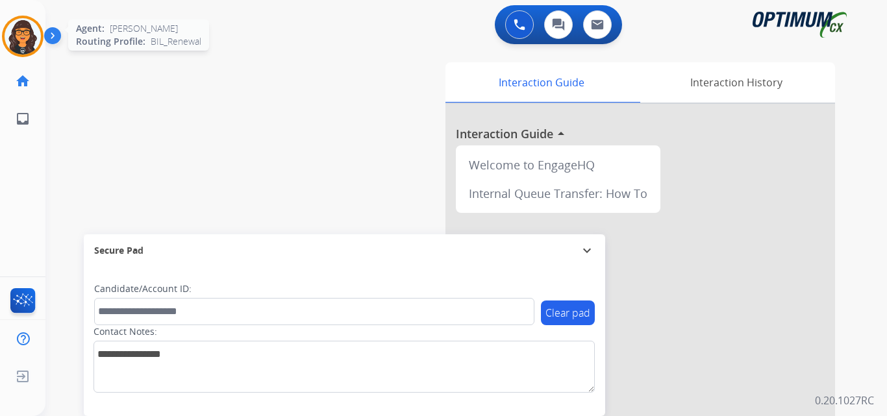
click at [21, 45] on img at bounding box center [23, 36] width 36 height 36
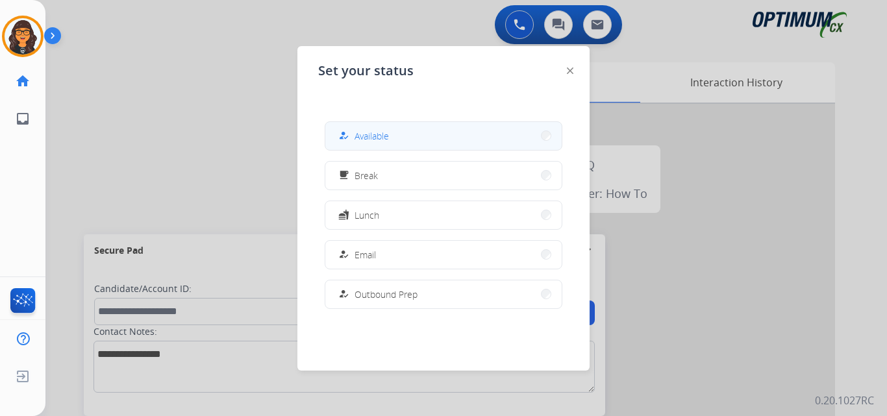
click at [405, 144] on button "how_to_reg Available" at bounding box center [443, 136] width 236 height 28
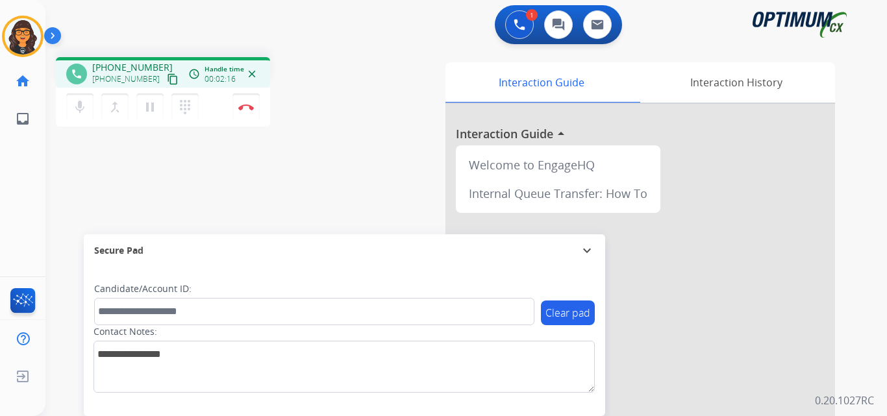
click at [167, 77] on mat-icon "content_copy" at bounding box center [173, 79] width 12 height 12
click at [248, 110] on img at bounding box center [246, 107] width 16 height 6
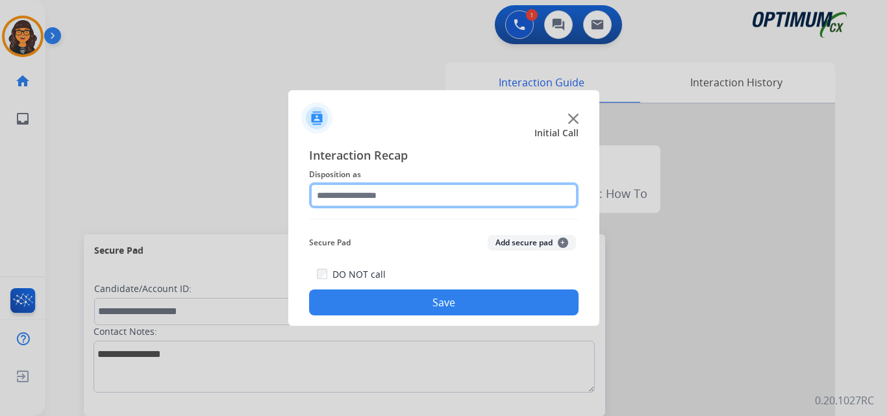
click at [382, 198] on input "text" at bounding box center [444, 196] width 270 height 26
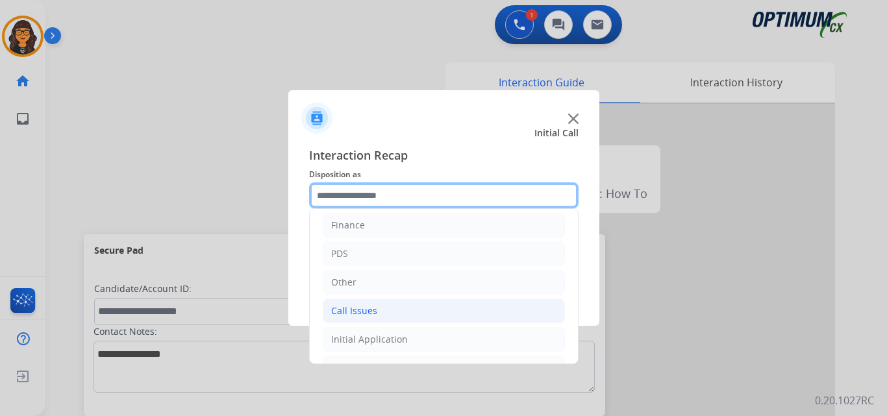
scroll to position [65, 0]
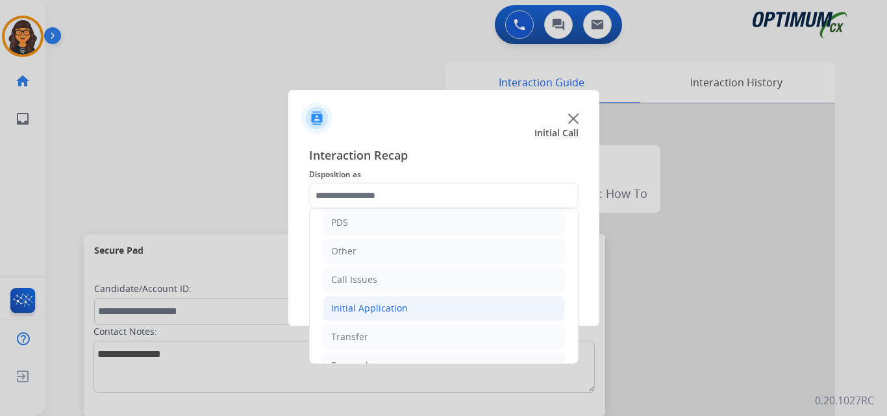
click at [365, 315] on div "Initial Application" at bounding box center [369, 308] width 77 height 13
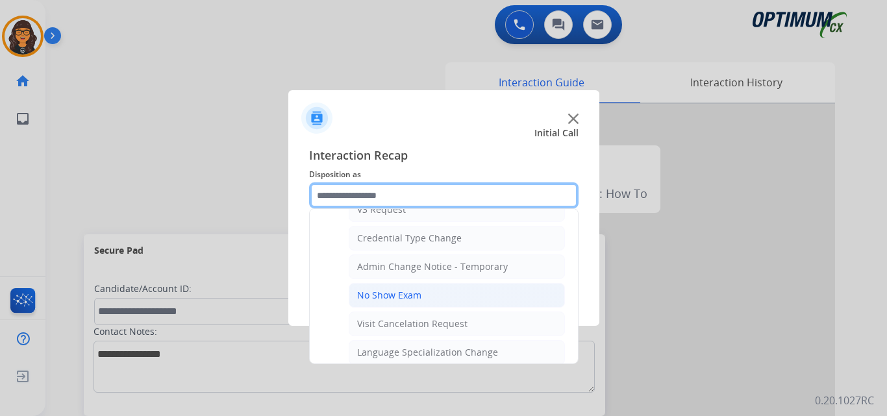
scroll to position [455, 0]
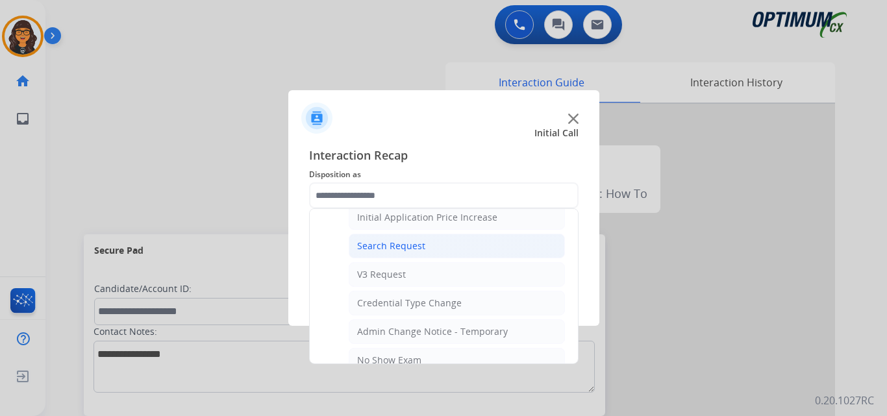
click at [398, 247] on div "Search Request" at bounding box center [391, 246] width 68 height 13
type input "**********"
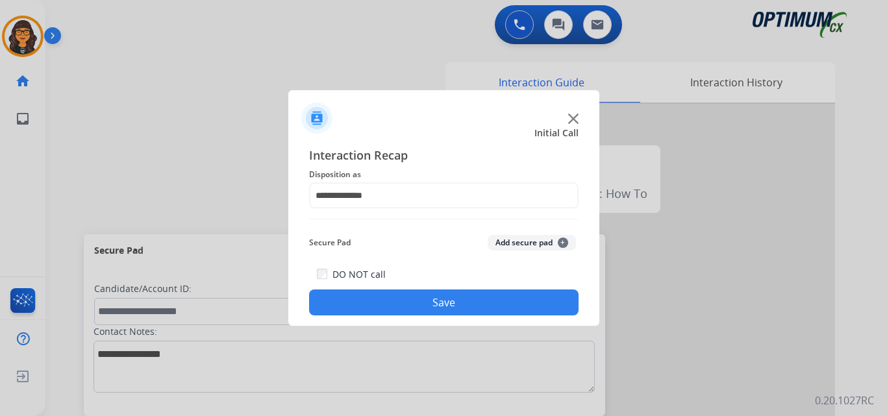
drag, startPoint x: 404, startPoint y: 300, endPoint x: 294, endPoint y: 138, distance: 195.9
click at [404, 299] on button "Save" at bounding box center [444, 303] width 270 height 26
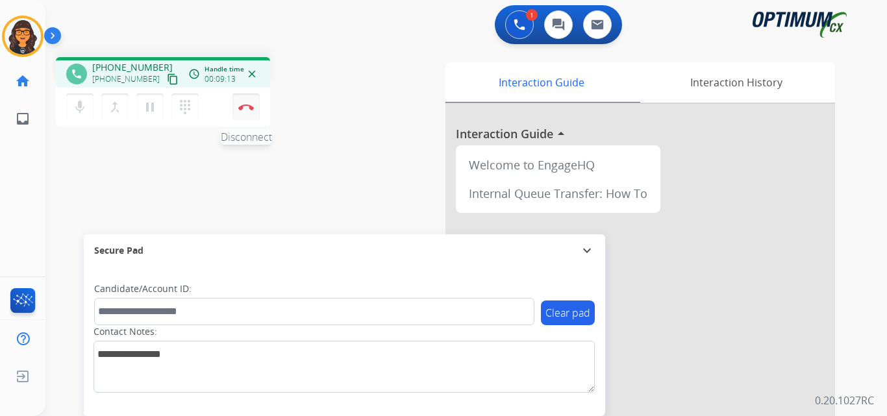
click at [248, 102] on button "Disconnect" at bounding box center [246, 107] width 27 height 27
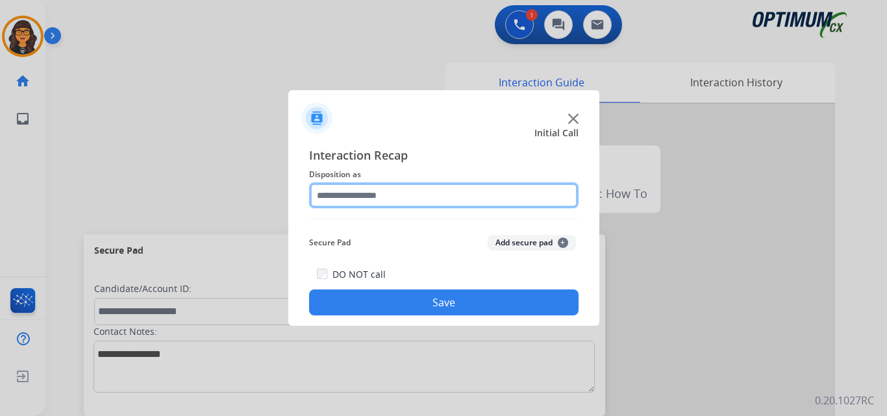
click at [329, 207] on input "text" at bounding box center [444, 196] width 270 height 26
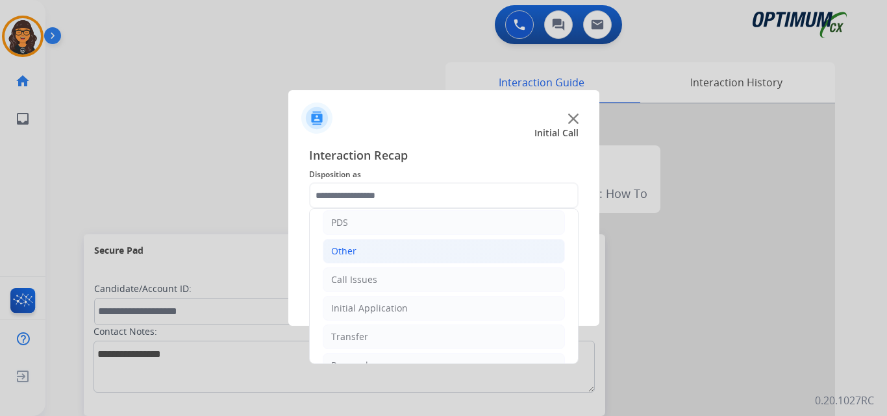
click at [341, 256] on div "Other" at bounding box center [343, 251] width 25 height 13
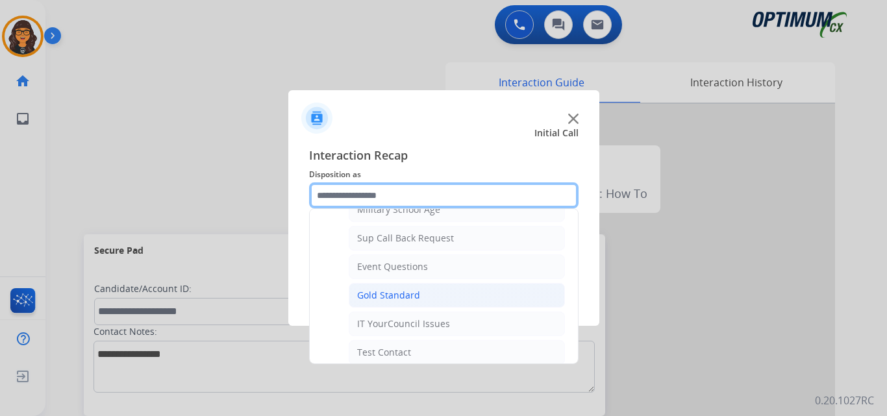
scroll to position [195, 0]
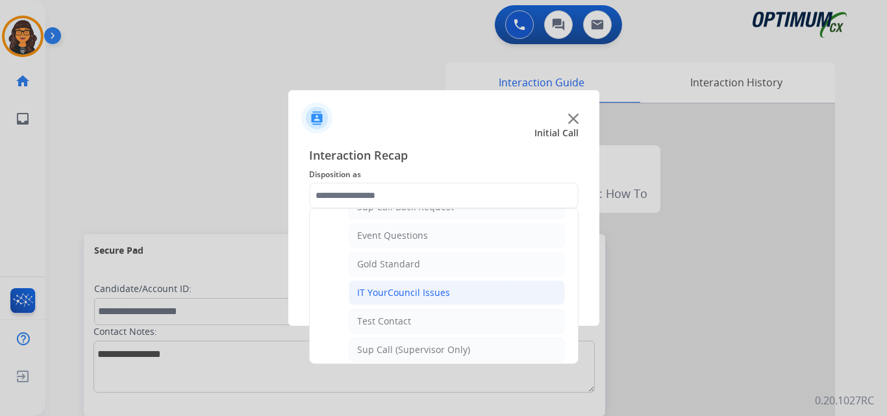
click at [382, 294] on div "IT YourCouncil Issues" at bounding box center [403, 292] width 93 height 13
type input "**********"
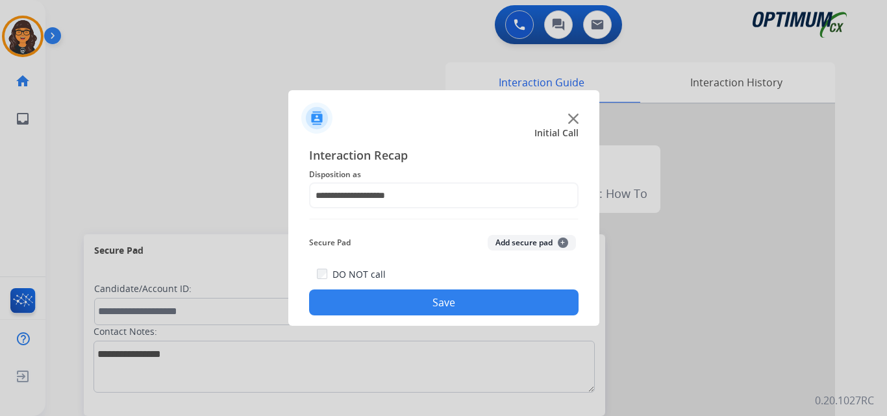
click at [383, 299] on button "Save" at bounding box center [444, 303] width 270 height 26
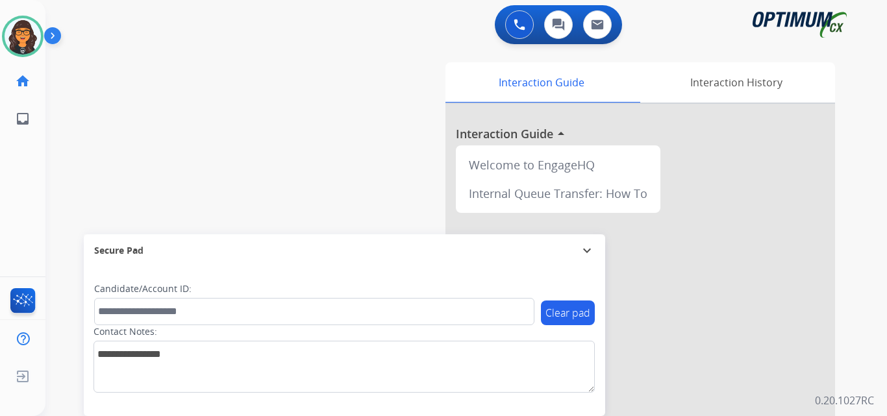
drag, startPoint x: 31, startPoint y: 49, endPoint x: 45, endPoint y: 53, distance: 14.2
click at [31, 49] on img at bounding box center [23, 36] width 36 height 36
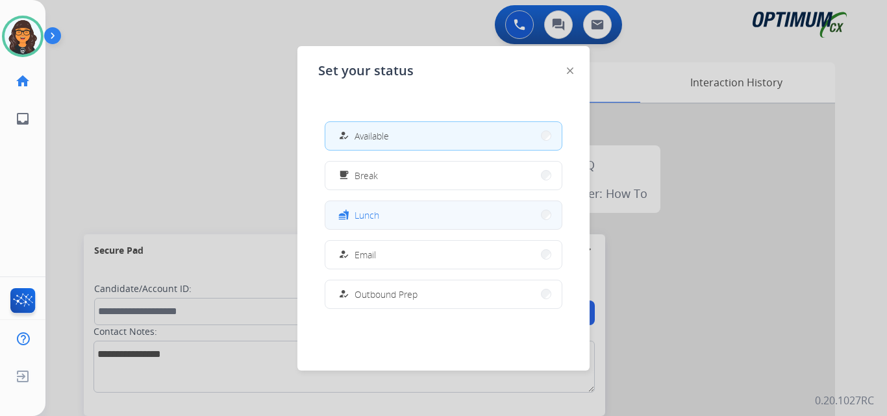
click at [403, 213] on button "fastfood Lunch" at bounding box center [443, 215] width 236 height 28
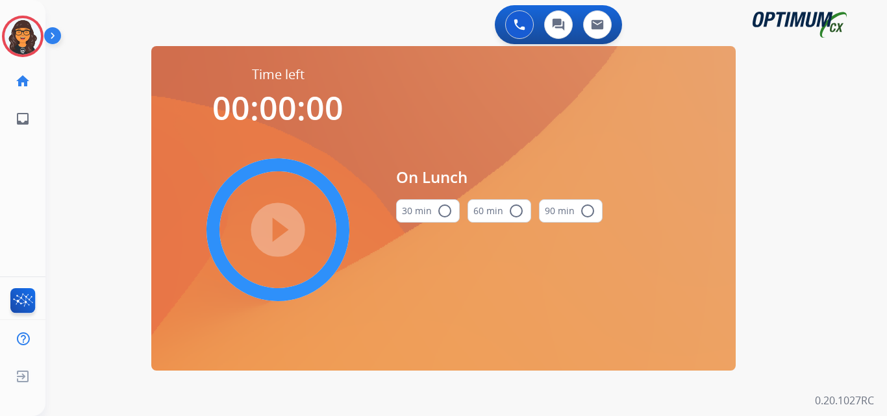
click at [437, 216] on mat-icon "radio_button_unchecked" at bounding box center [445, 211] width 16 height 16
click at [281, 225] on mat-icon "play_circle_filled" at bounding box center [278, 230] width 16 height 16
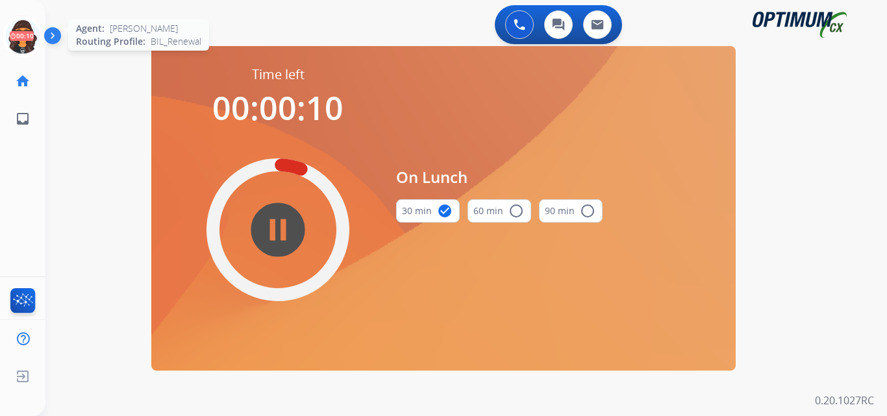
click at [21, 32] on icon at bounding box center [23, 37] width 42 height 42
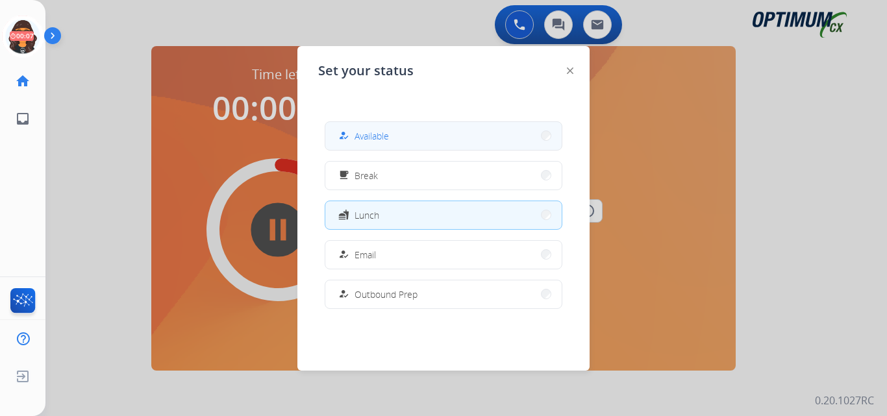
click at [375, 136] on span "Available" at bounding box center [372, 136] width 34 height 14
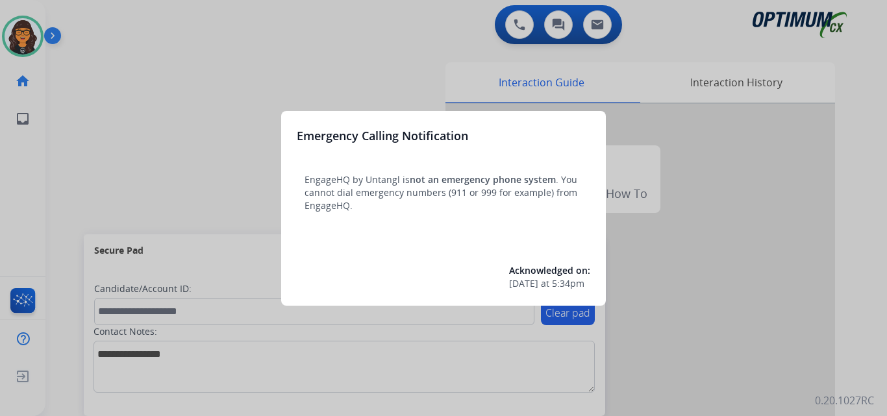
click at [92, 36] on div at bounding box center [443, 208] width 887 height 416
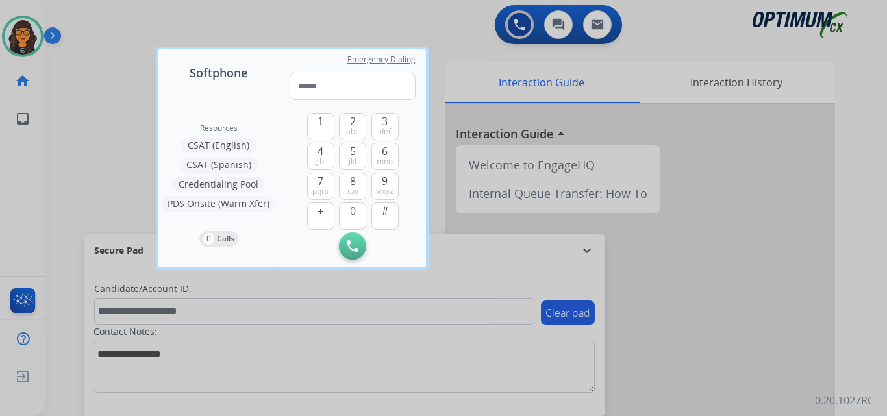
click at [88, 19] on div at bounding box center [443, 208] width 887 height 416
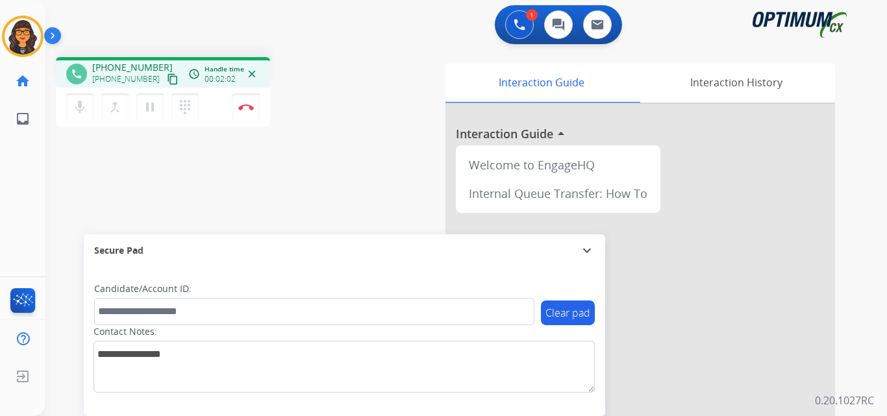
click at [167, 81] on mat-icon "content_copy" at bounding box center [173, 79] width 12 height 12
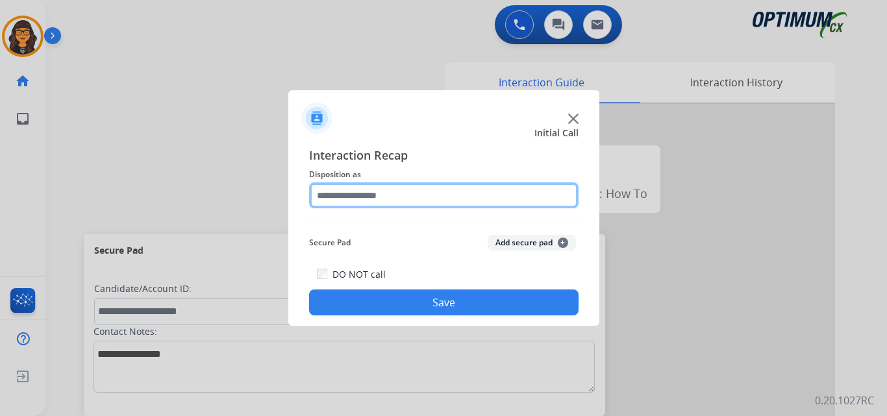
click at [380, 202] on input "text" at bounding box center [444, 196] width 270 height 26
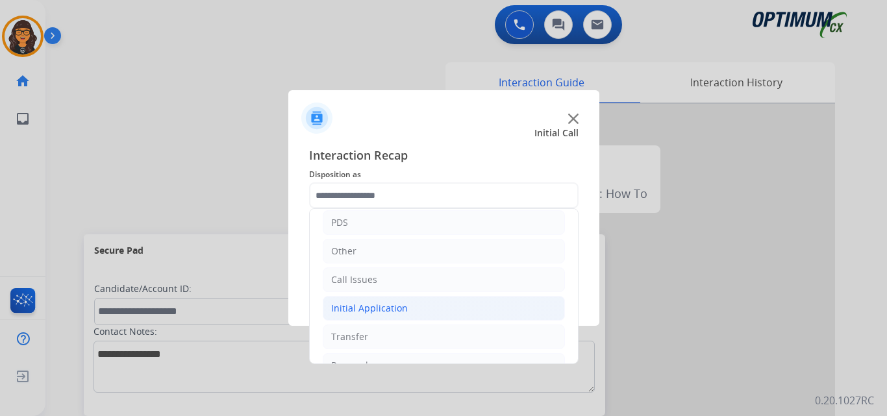
click at [383, 309] on div "Initial Application" at bounding box center [369, 308] width 77 height 13
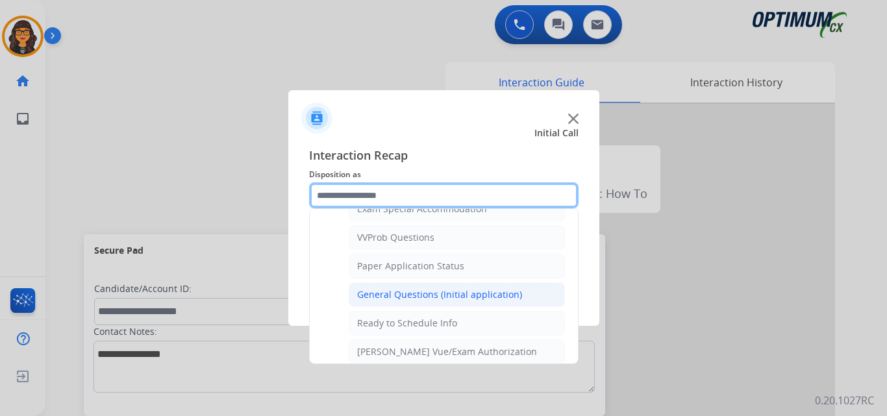
scroll to position [715, 0]
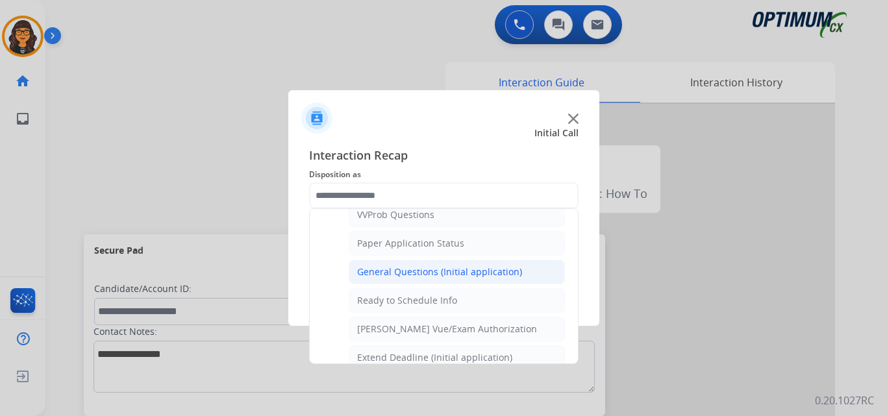
click at [413, 269] on div "General Questions (Initial application)" at bounding box center [439, 272] width 165 height 13
type input "**********"
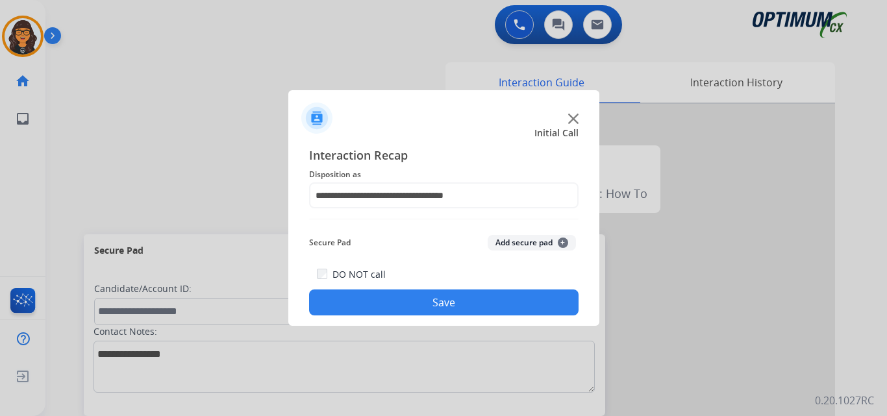
click at [431, 301] on button "Save" at bounding box center [444, 303] width 270 height 26
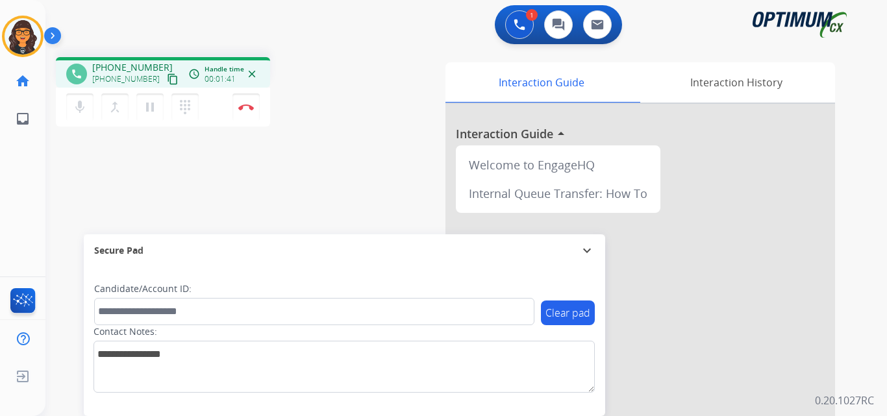
drag, startPoint x: 157, startPoint y: 77, endPoint x: 160, endPoint y: 51, distance: 26.3
click at [167, 77] on mat-icon "content_copy" at bounding box center [173, 79] width 12 height 12
click at [249, 108] on img at bounding box center [246, 107] width 16 height 6
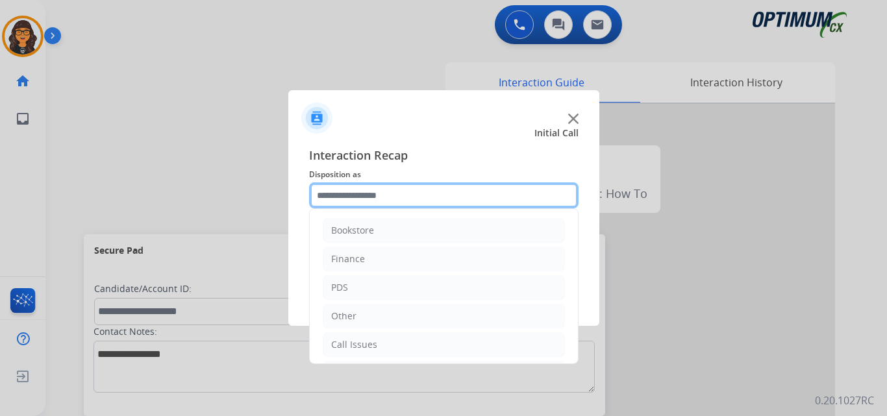
click at [375, 199] on input "text" at bounding box center [444, 196] width 270 height 26
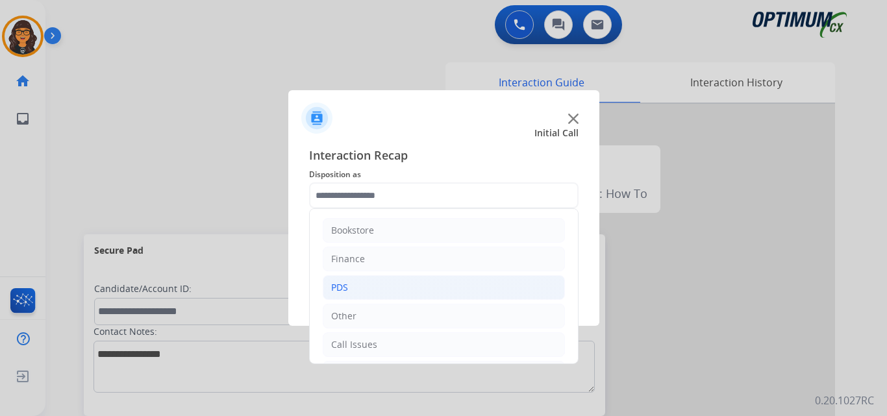
click at [340, 290] on div "PDS" at bounding box center [339, 287] width 17 height 13
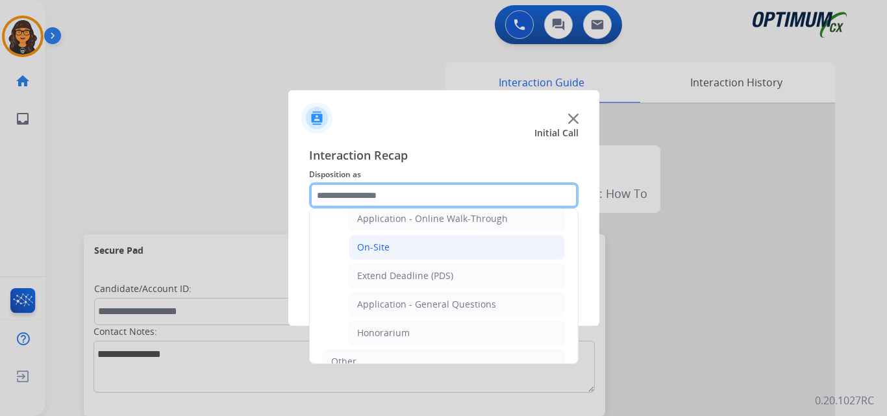
scroll to position [325, 0]
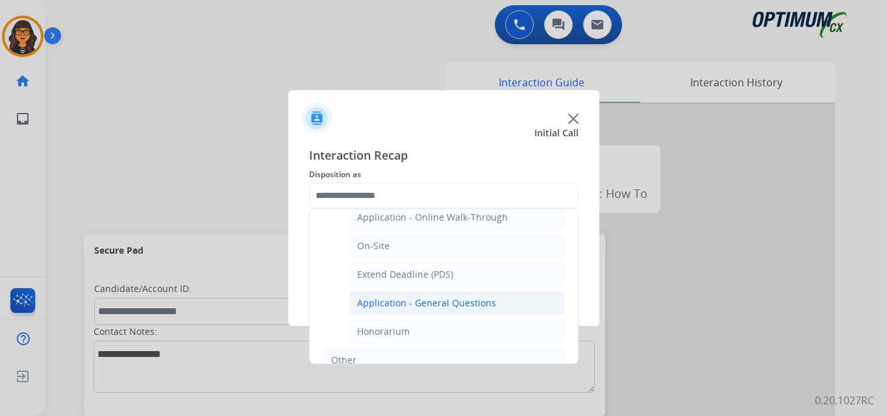
click at [420, 296] on li "Application - General Questions" at bounding box center [457, 303] width 216 height 25
type input "**********"
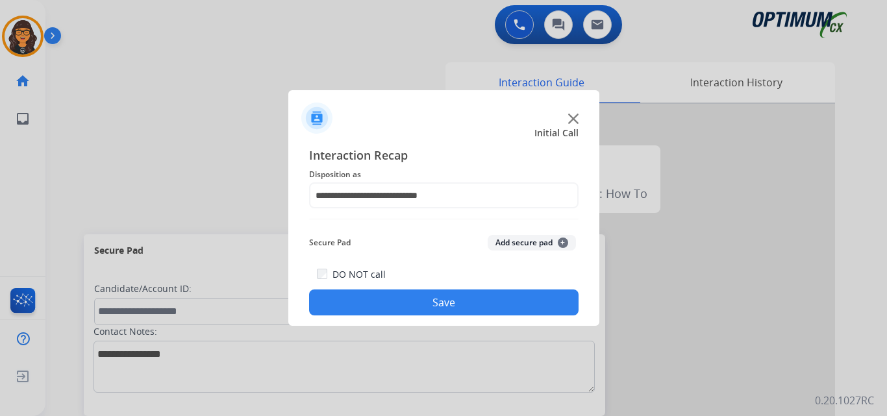
click at [418, 290] on button "Save" at bounding box center [444, 303] width 270 height 26
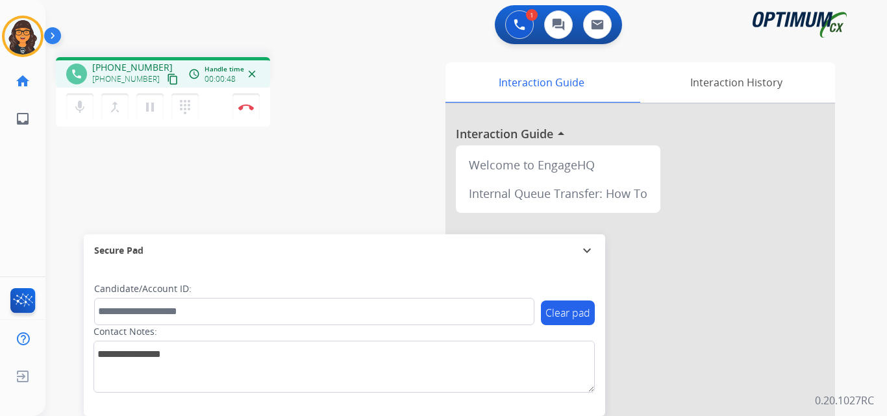
click at [167, 81] on mat-icon "content_copy" at bounding box center [173, 79] width 12 height 12
drag, startPoint x: 160, startPoint y: 77, endPoint x: 169, endPoint y: 58, distance: 20.1
click at [167, 77] on mat-icon "content_copy" at bounding box center [173, 79] width 12 height 12
click at [247, 105] on img at bounding box center [246, 107] width 16 height 6
click at [242, 104] on img at bounding box center [246, 107] width 16 height 6
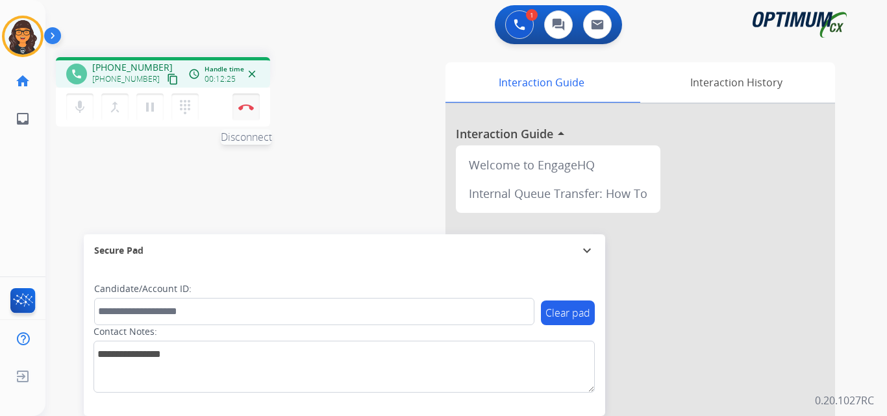
click at [242, 105] on img at bounding box center [246, 107] width 16 height 6
click at [244, 108] on img at bounding box center [246, 107] width 16 height 6
click at [242, 104] on img at bounding box center [246, 107] width 16 height 6
click at [231, 18] on div "1 Voice Interactions 0 Chat Interactions 0 Email Interactions" at bounding box center [458, 26] width 795 height 42
click at [214, 44] on div "1 Voice Interactions 0 Chat Interactions 0 Email Interactions" at bounding box center [458, 26] width 795 height 42
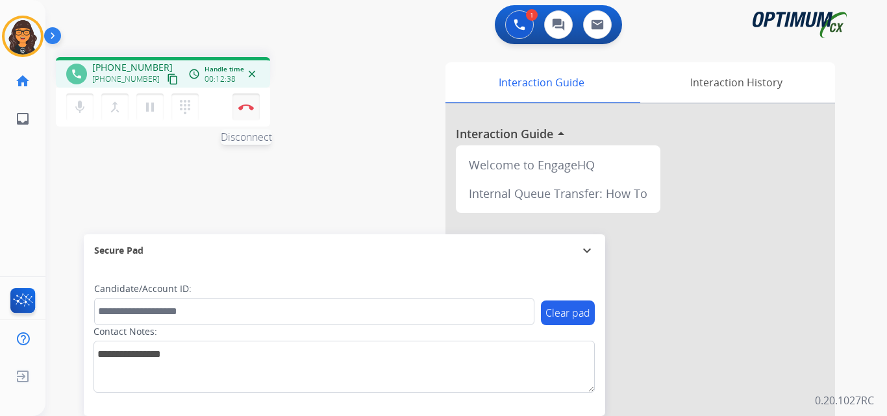
click at [236, 101] on button "Disconnect" at bounding box center [246, 107] width 27 height 27
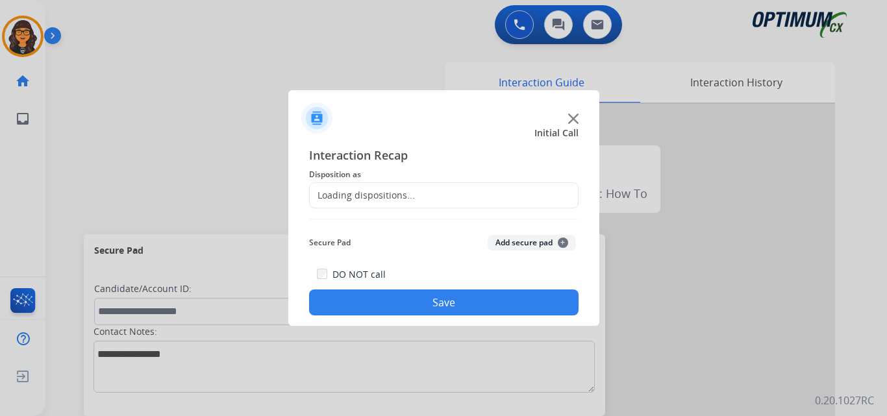
click at [366, 197] on div "Loading dispositions..." at bounding box center [362, 195] width 105 height 13
click at [357, 195] on div "Loading dispositions..." at bounding box center [362, 195] width 105 height 13
click at [358, 204] on div "Loading dispositions..." at bounding box center [444, 196] width 270 height 26
click at [382, 193] on div "Loading dispositions..." at bounding box center [362, 195] width 105 height 13
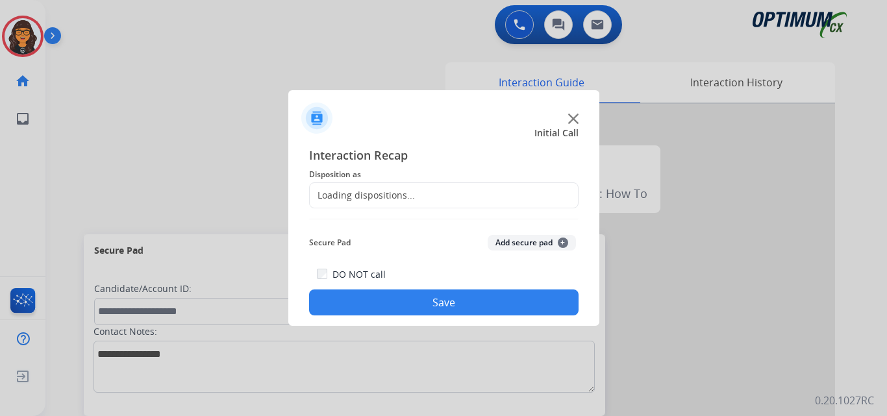
click at [364, 188] on div "Loading dispositions..." at bounding box center [444, 196] width 270 height 26
click at [392, 190] on div "Loading dispositions..." at bounding box center [362, 195] width 105 height 13
click at [390, 190] on div "Loading dispositions..." at bounding box center [362, 195] width 105 height 13
click at [335, 205] on div "Loading dispositions..." at bounding box center [444, 196] width 270 height 26
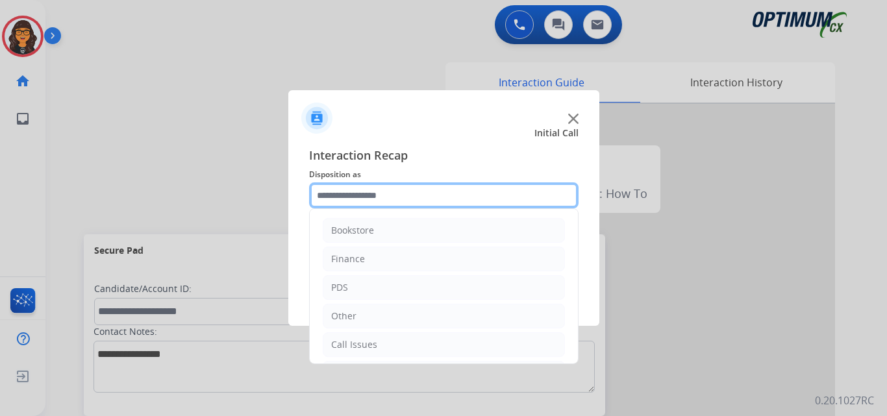
click at [354, 199] on input "text" at bounding box center [444, 196] width 270 height 26
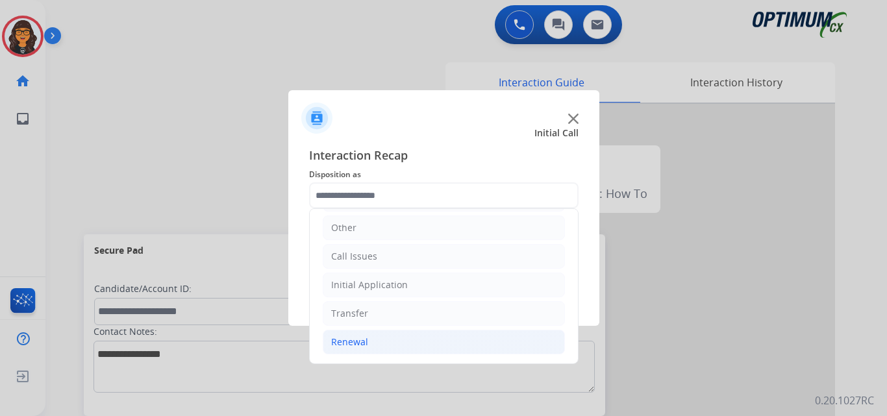
click at [359, 341] on div "Renewal" at bounding box center [349, 342] width 37 height 13
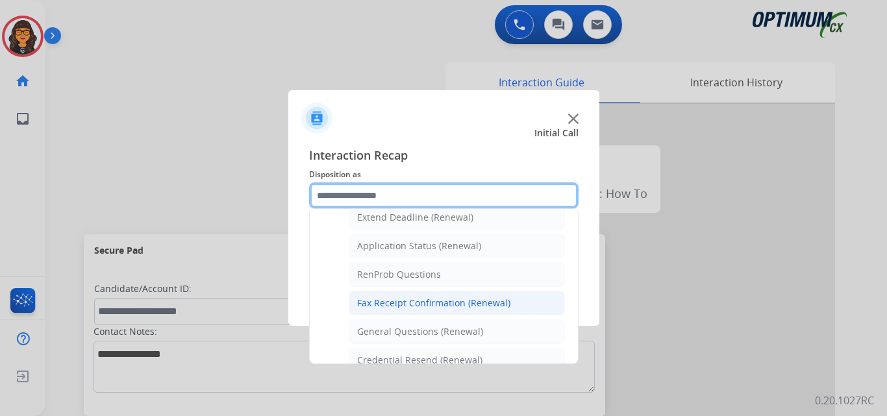
scroll to position [348, 0]
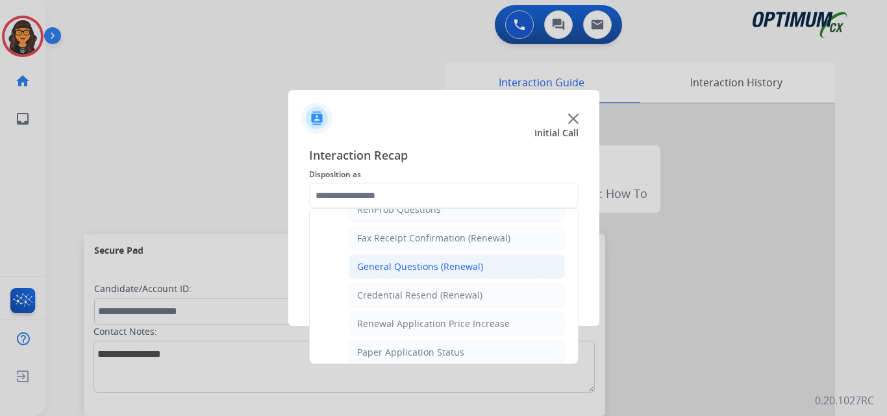
click at [455, 264] on div "General Questions (Renewal)" at bounding box center [420, 267] width 126 height 13
type input "**********"
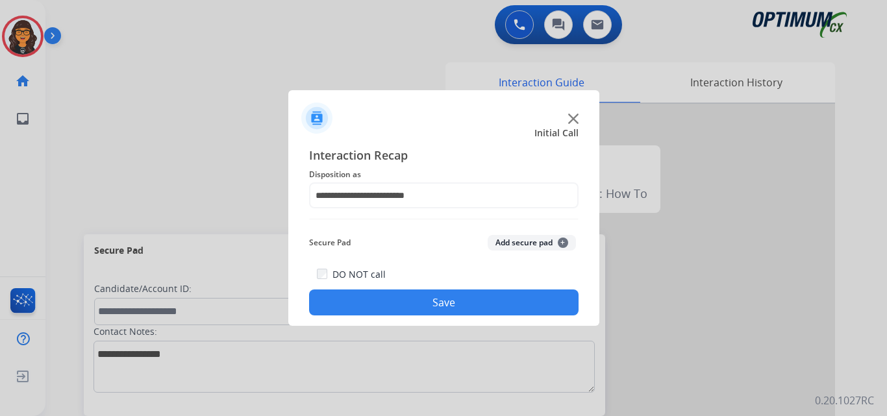
click at [385, 302] on button "Save" at bounding box center [444, 303] width 270 height 26
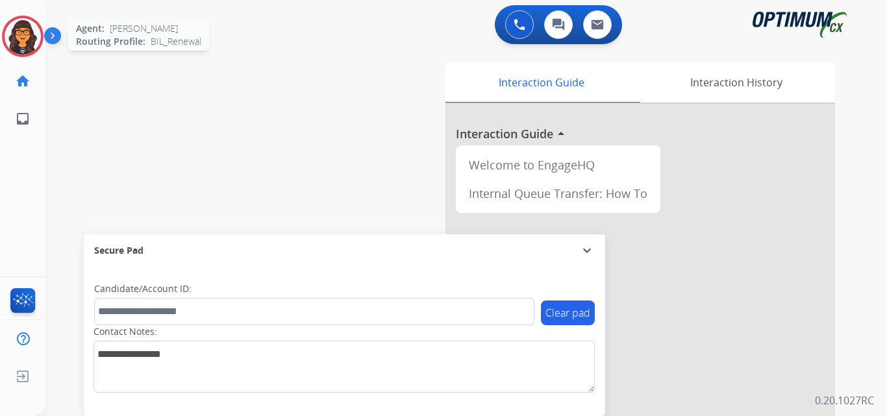
click at [18, 43] on img at bounding box center [23, 36] width 36 height 36
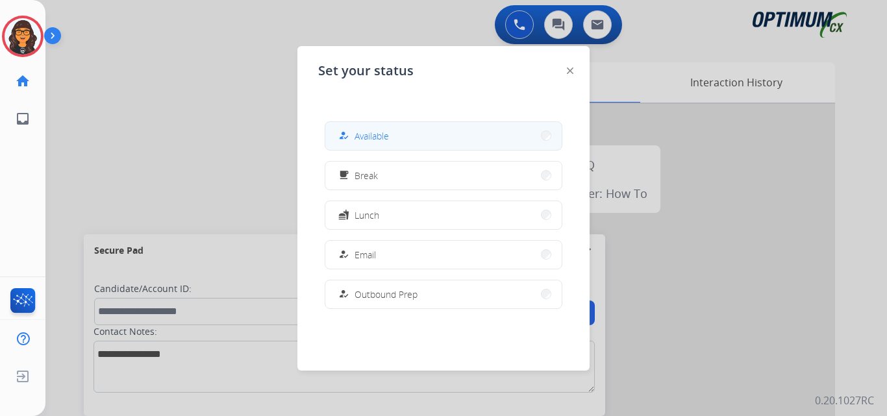
click at [396, 142] on button "how_to_reg Available" at bounding box center [443, 136] width 236 height 28
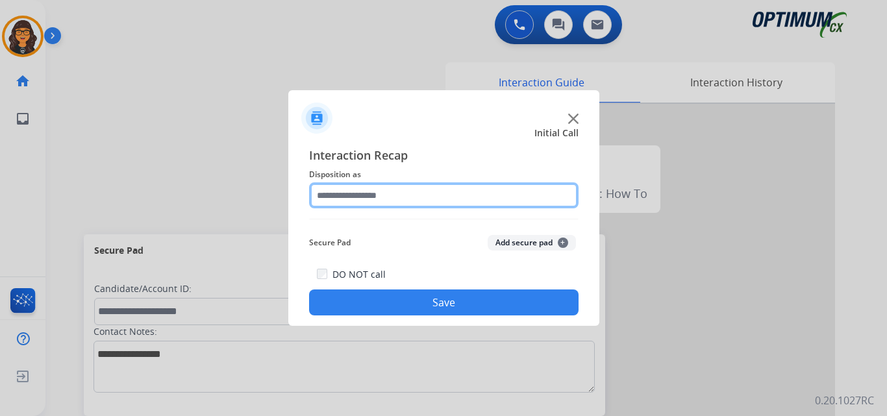
click at [379, 194] on input "text" at bounding box center [444, 196] width 270 height 26
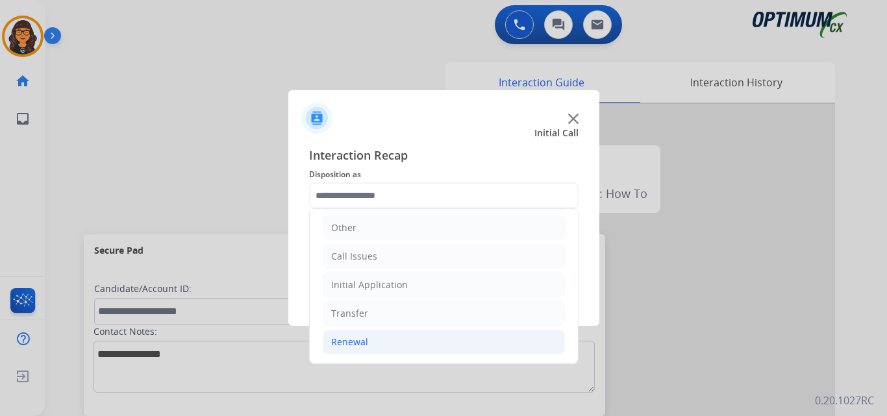
click at [348, 340] on div "Renewal" at bounding box center [349, 342] width 37 height 13
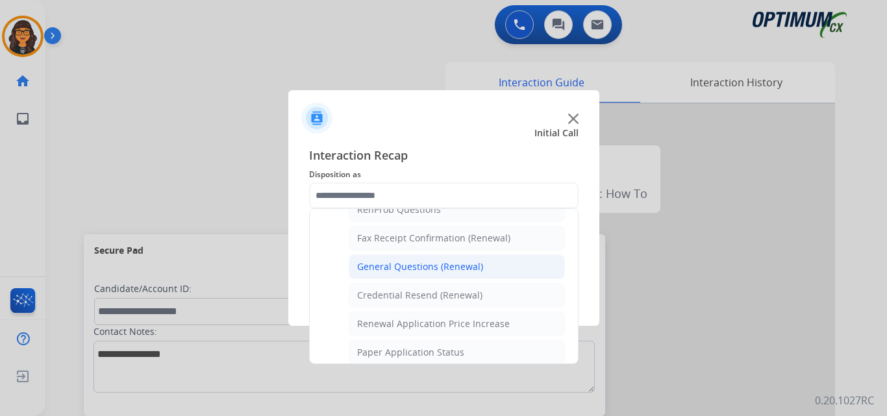
click at [436, 265] on div "General Questions (Renewal)" at bounding box center [420, 267] width 126 height 13
type input "**********"
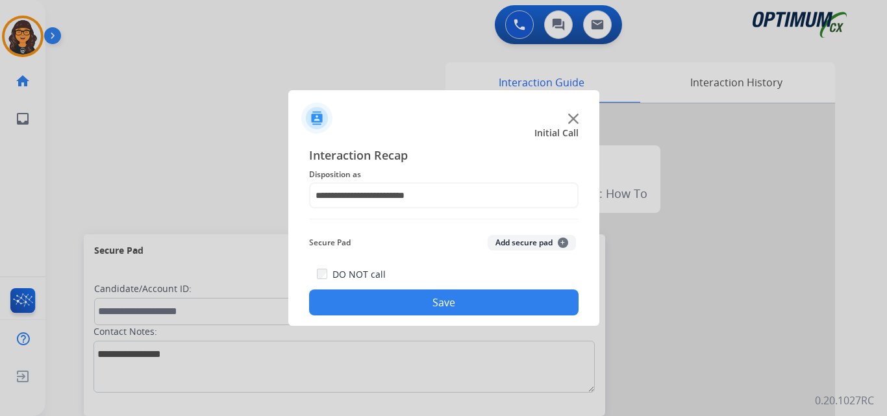
click at [426, 300] on button "Save" at bounding box center [444, 303] width 270 height 26
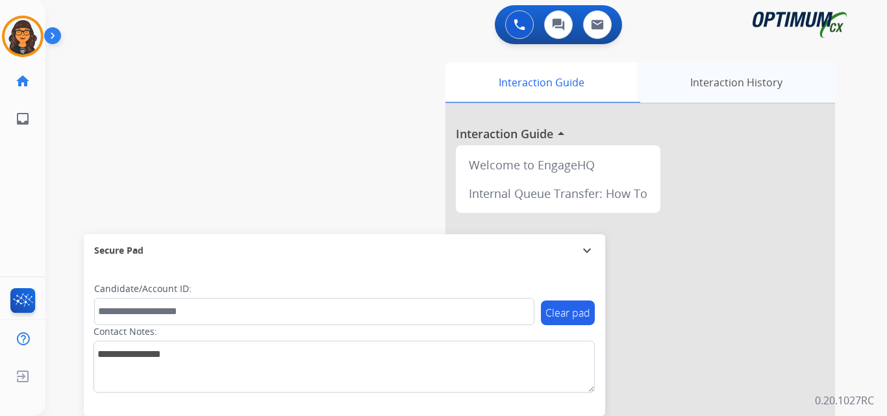
click at [718, 80] on div "Interaction History" at bounding box center [736, 82] width 198 height 40
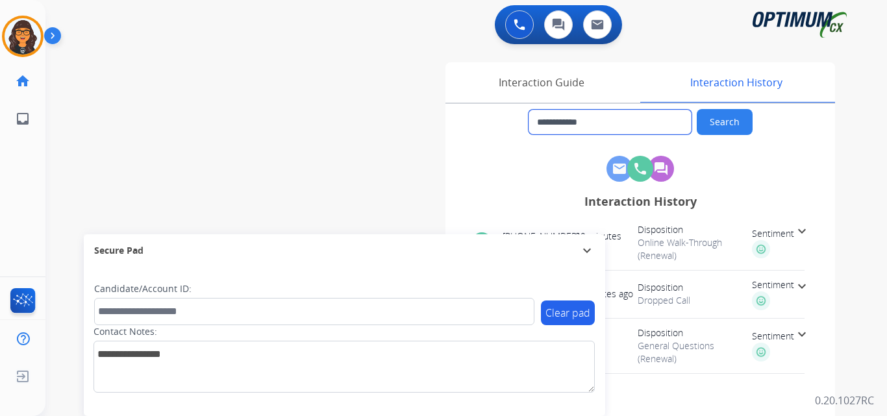
drag, startPoint x: 609, startPoint y: 121, endPoint x: 548, endPoint y: 126, distance: 61.2
click at [548, 126] on input "**********" at bounding box center [610, 122] width 163 height 25
click at [529, 79] on div "Interaction Guide" at bounding box center [542, 82] width 192 height 40
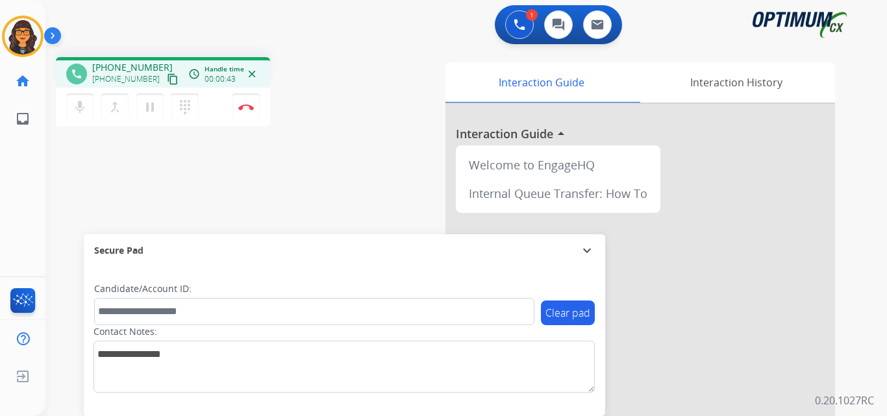
click at [167, 74] on mat-icon "content_copy" at bounding box center [173, 79] width 12 height 12
click at [246, 104] on button "Disconnect" at bounding box center [246, 107] width 27 height 27
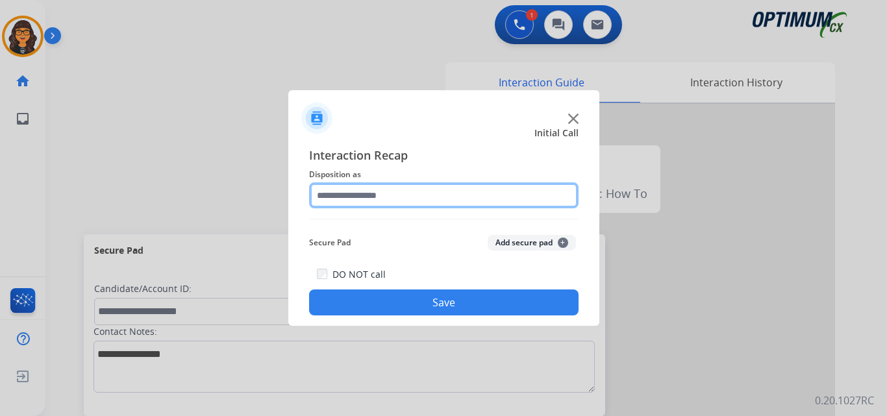
click at [351, 200] on input "text" at bounding box center [444, 196] width 270 height 26
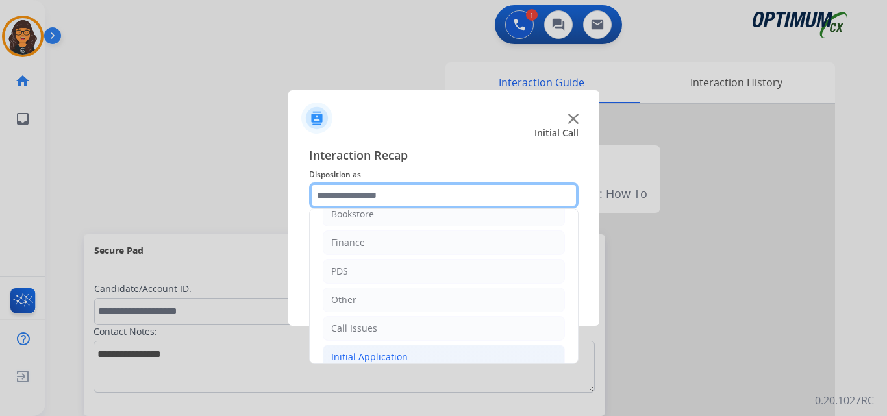
scroll to position [65, 0]
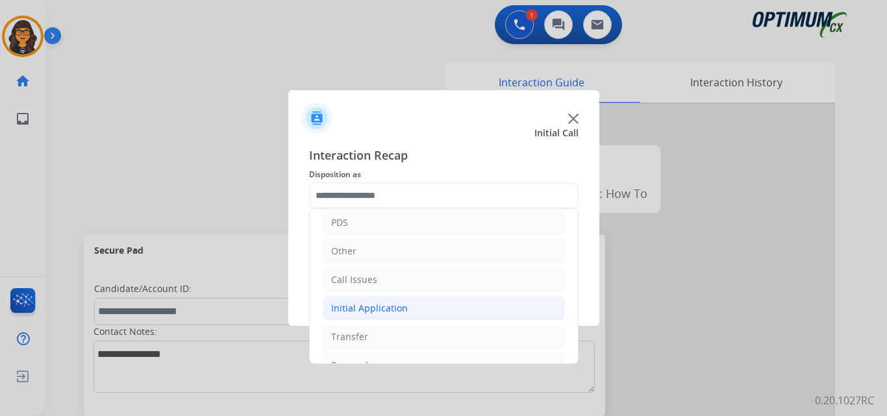
click at [397, 309] on div "Initial Application" at bounding box center [369, 308] width 77 height 13
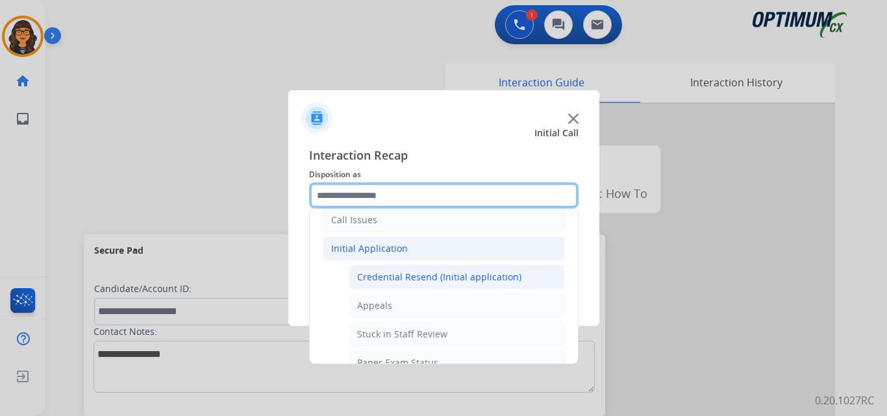
scroll to position [195, 0]
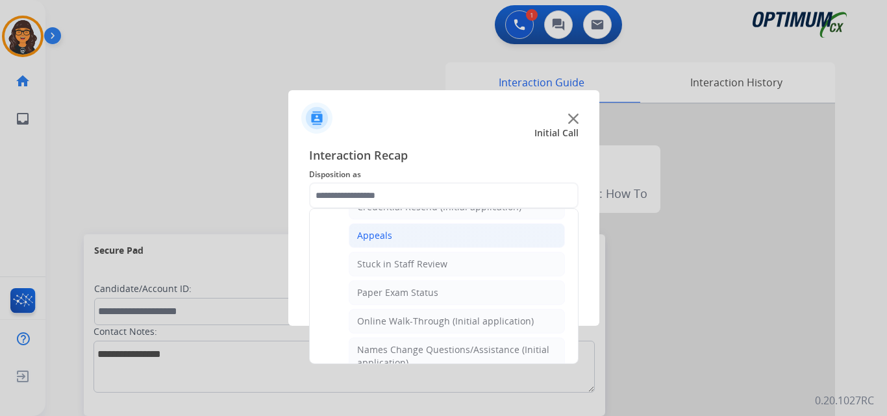
click at [377, 237] on div "Appeals" at bounding box center [374, 235] width 35 height 13
type input "*******"
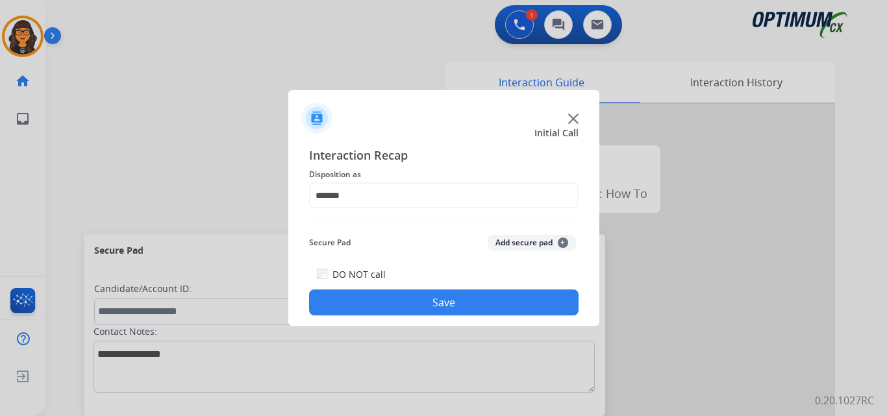
drag, startPoint x: 406, startPoint y: 309, endPoint x: 398, endPoint y: 308, distance: 7.9
click at [402, 309] on button "Save" at bounding box center [444, 303] width 270 height 26
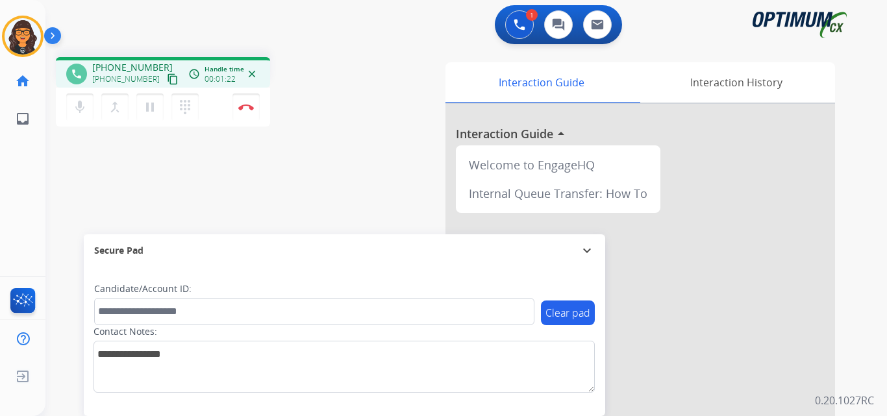
drag, startPoint x: 159, startPoint y: 77, endPoint x: 165, endPoint y: 58, distance: 20.3
click at [167, 77] on mat-icon "content_copy" at bounding box center [173, 79] width 12 height 12
click at [251, 105] on img at bounding box center [246, 107] width 16 height 6
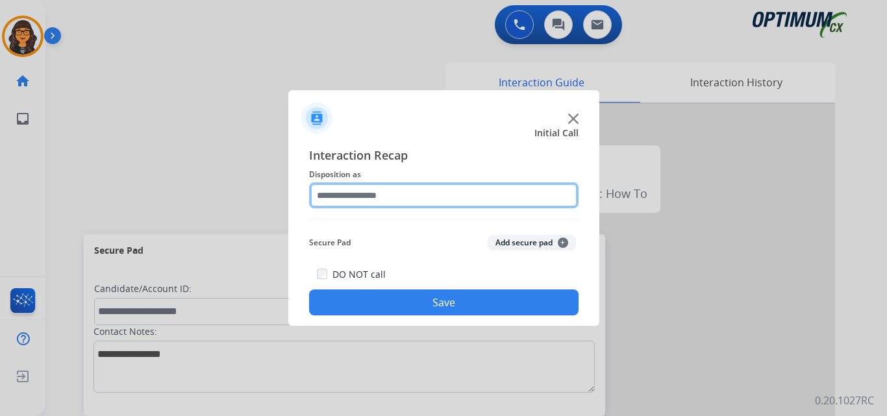
click at [372, 198] on input "text" at bounding box center [444, 196] width 270 height 26
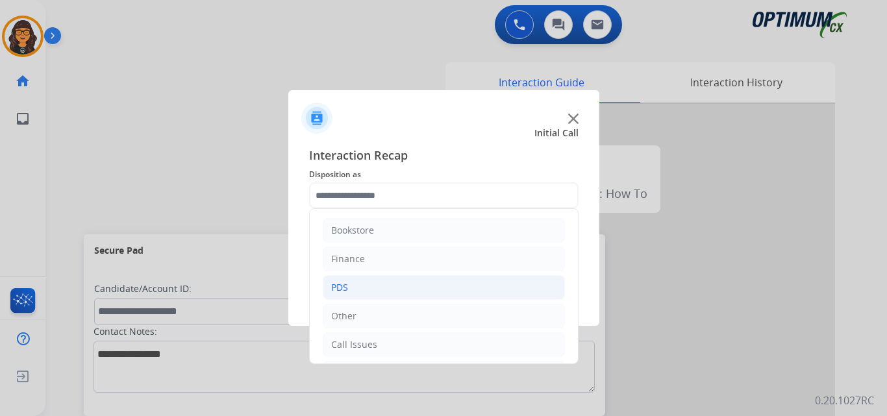
drag, startPoint x: 331, startPoint y: 283, endPoint x: 415, endPoint y: 280, distance: 83.8
click at [331, 282] on div "PDS" at bounding box center [339, 287] width 17 height 13
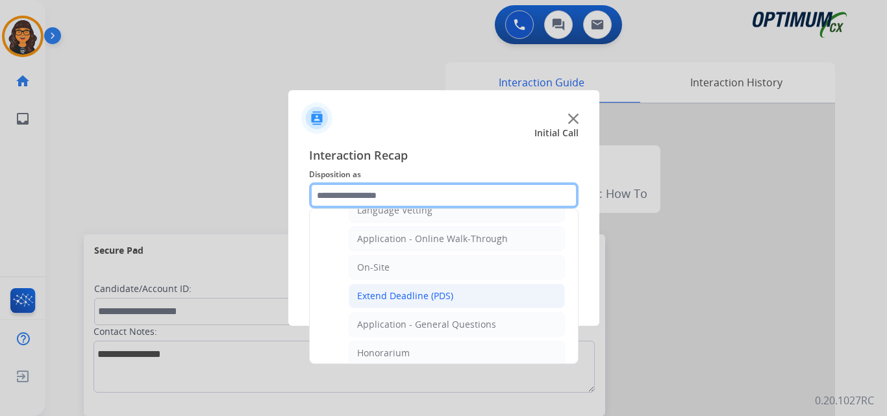
scroll to position [325, 0]
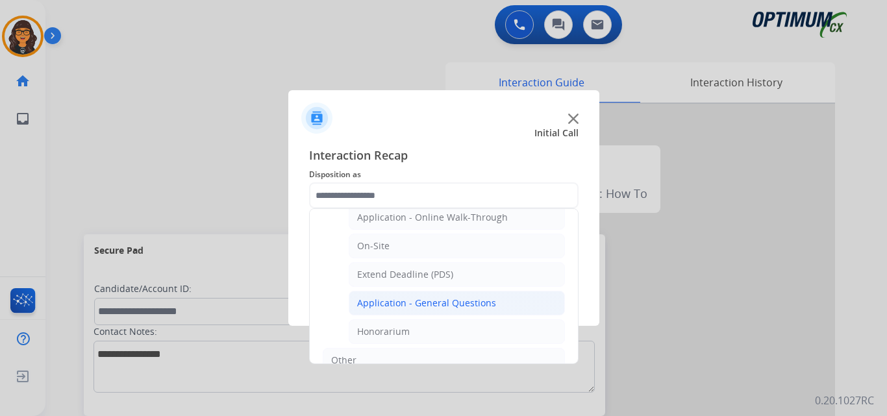
click at [423, 307] on div "Application - General Questions" at bounding box center [426, 303] width 139 height 13
type input "**********"
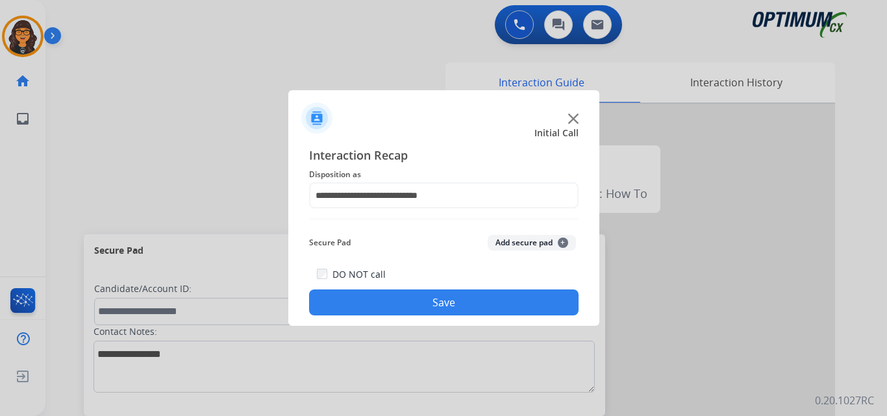
click at [420, 309] on button "Save" at bounding box center [444, 303] width 270 height 26
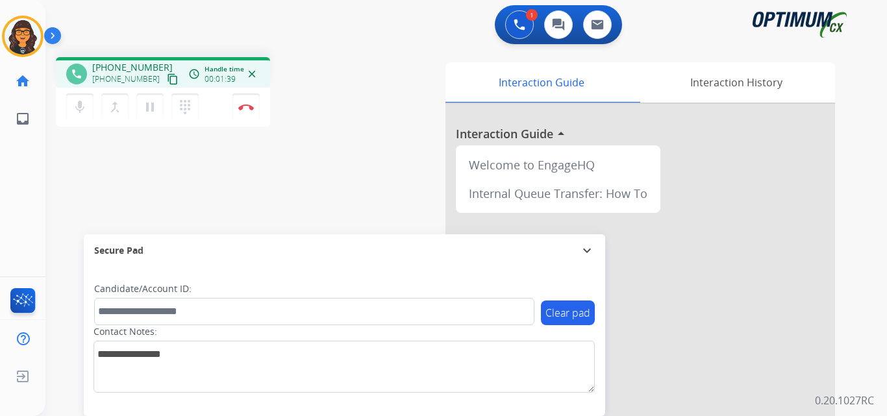
click at [167, 79] on mat-icon "content_copy" at bounding box center [173, 79] width 12 height 12
click at [248, 107] on img at bounding box center [246, 107] width 16 height 6
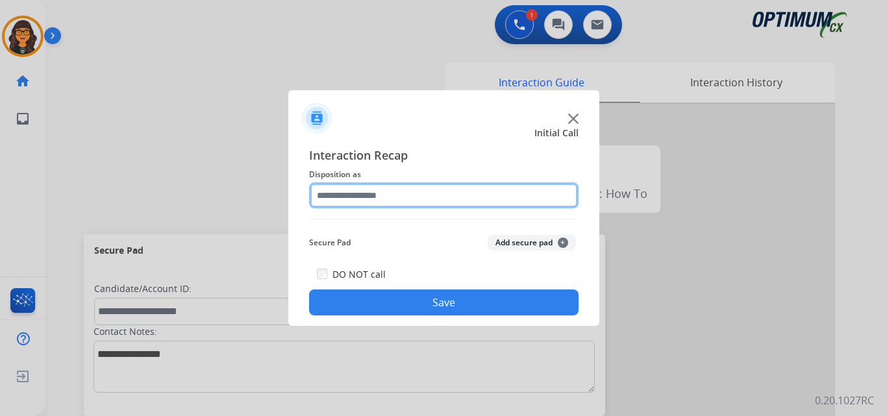
click at [372, 190] on input "text" at bounding box center [444, 196] width 270 height 26
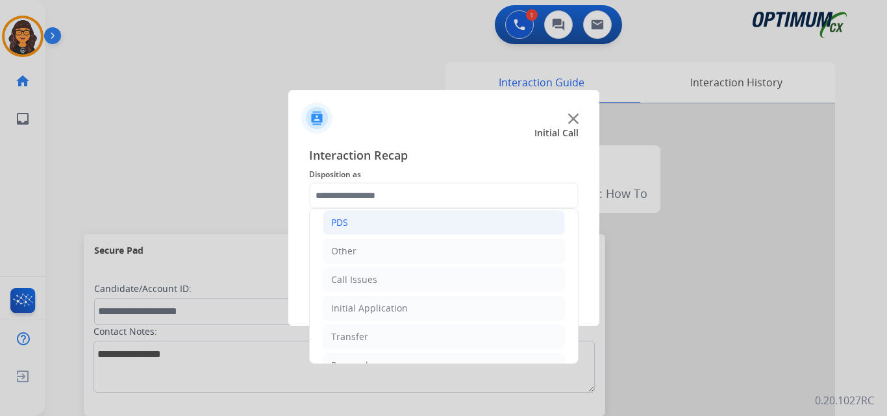
drag, startPoint x: 343, startPoint y: 225, endPoint x: 364, endPoint y: 227, distance: 21.6
click at [343, 225] on div "PDS" at bounding box center [339, 222] width 17 height 13
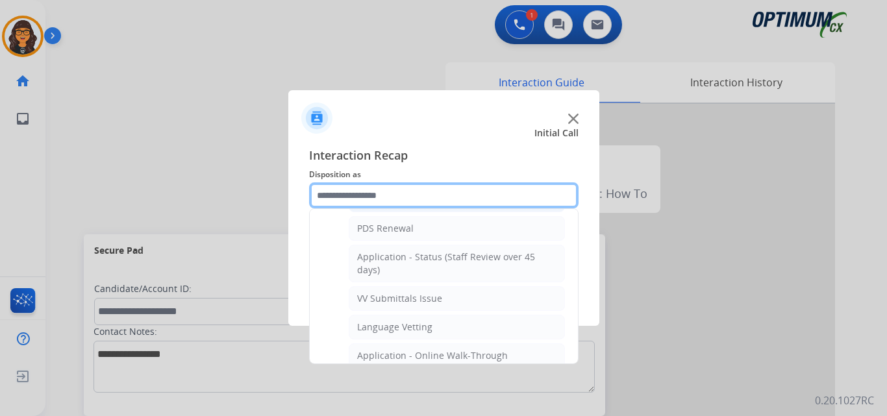
scroll to position [195, 0]
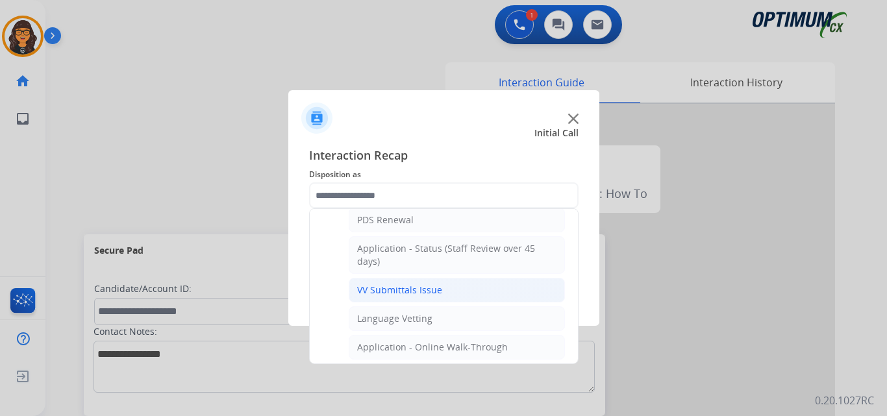
click at [399, 287] on div "VV Submittals Issue" at bounding box center [399, 290] width 85 height 13
type input "**********"
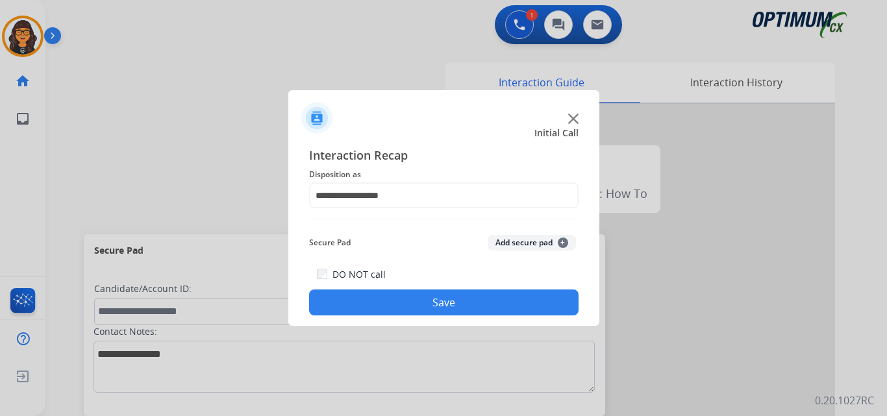
click at [402, 302] on button "Save" at bounding box center [444, 303] width 270 height 26
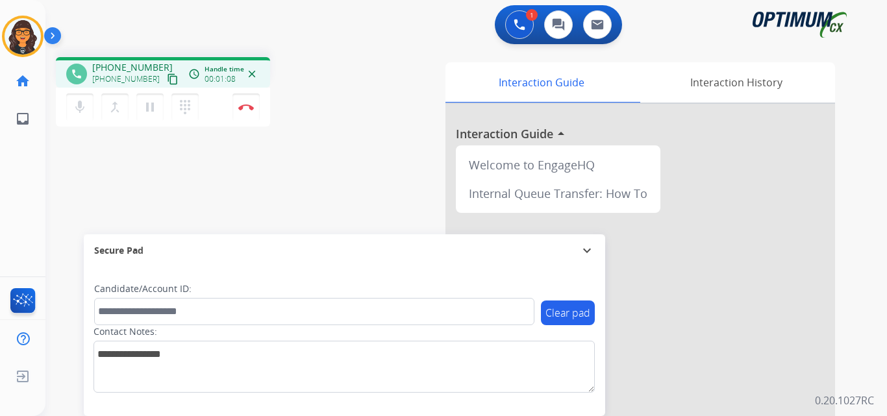
click at [165, 73] on button "content_copy" at bounding box center [173, 79] width 16 height 16
click at [246, 110] on img at bounding box center [246, 107] width 16 height 6
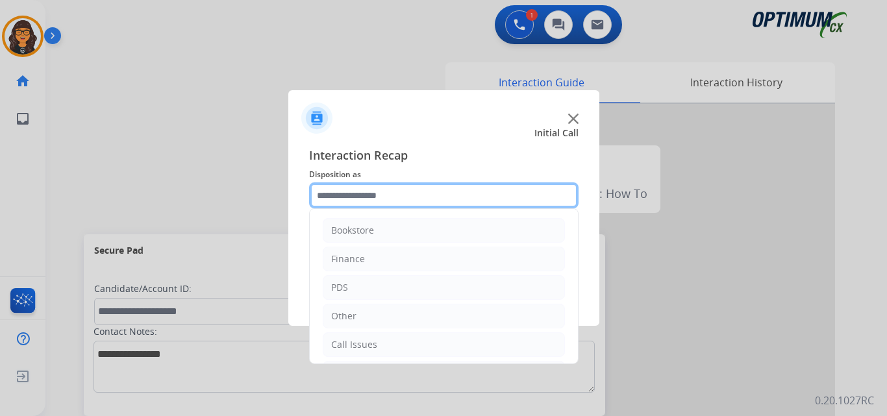
click at [367, 207] on input "text" at bounding box center [444, 196] width 270 height 26
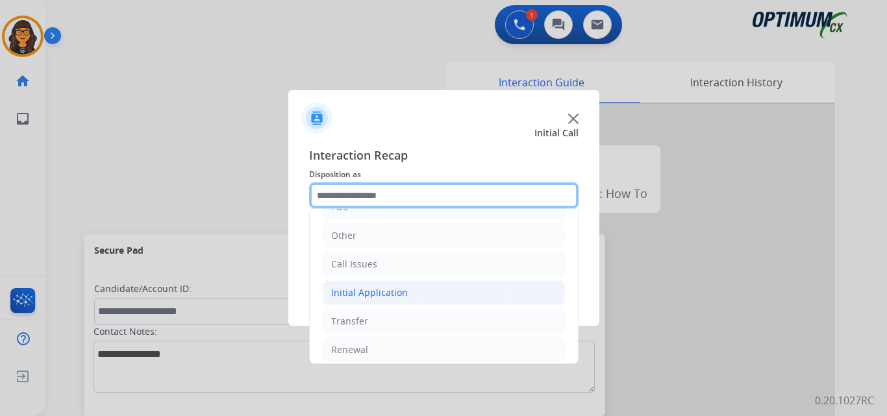
scroll to position [88, 0]
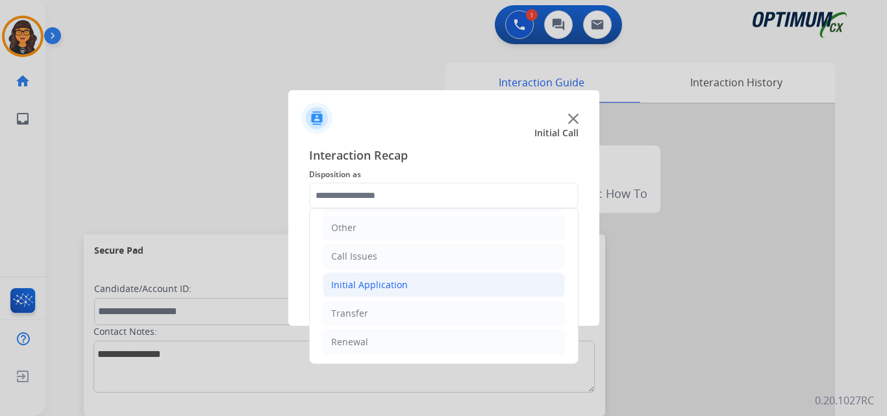
click at [393, 287] on div "Initial Application" at bounding box center [369, 285] width 77 height 13
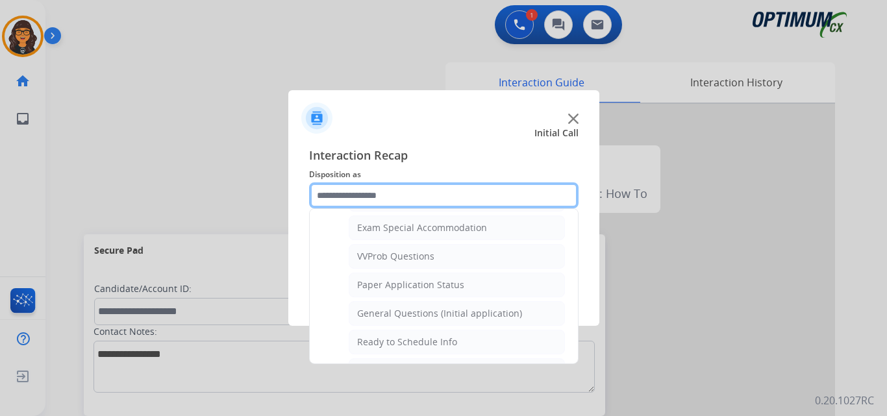
scroll to position [738, 0]
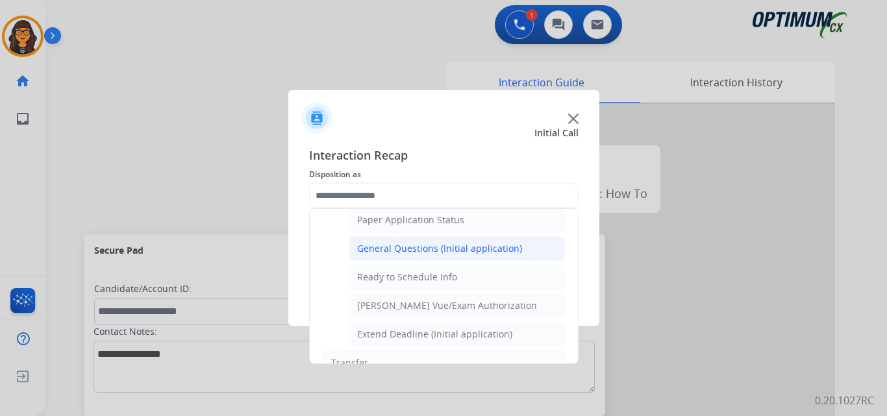
click at [407, 245] on div "General Questions (Initial application)" at bounding box center [439, 248] width 165 height 13
type input "**********"
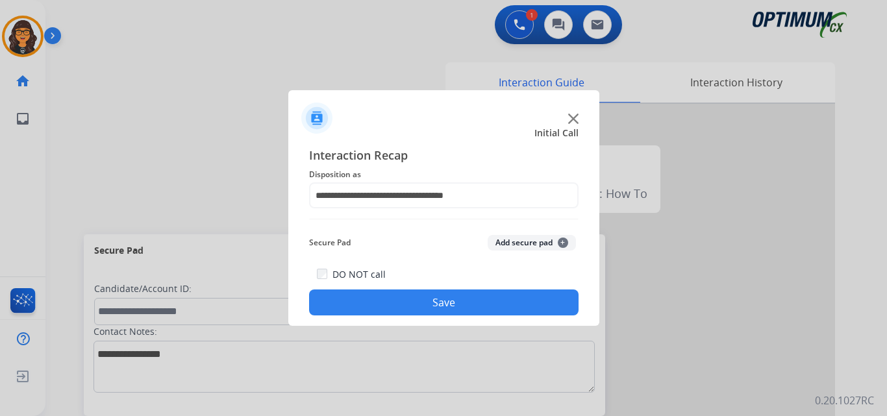
click at [419, 294] on button "Save" at bounding box center [444, 303] width 270 height 26
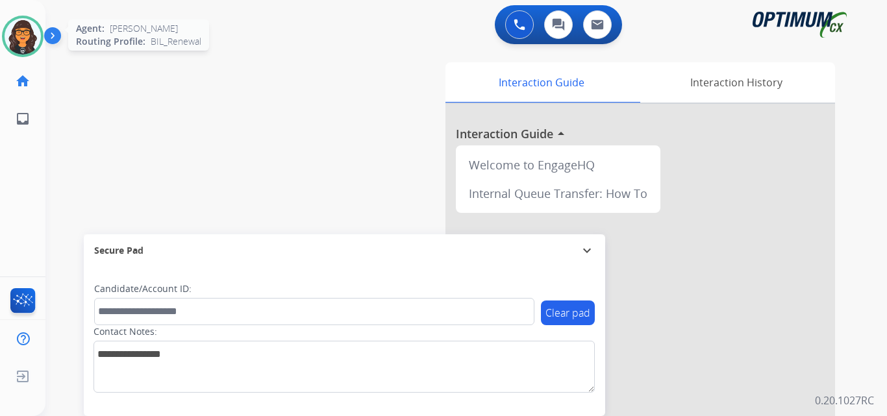
drag, startPoint x: 40, startPoint y: 51, endPoint x: 30, endPoint y: 49, distance: 10.6
click at [34, 50] on div "Agent: Giovanelli Routing Profile: BIL_Renewal" at bounding box center [23, 37] width 42 height 42
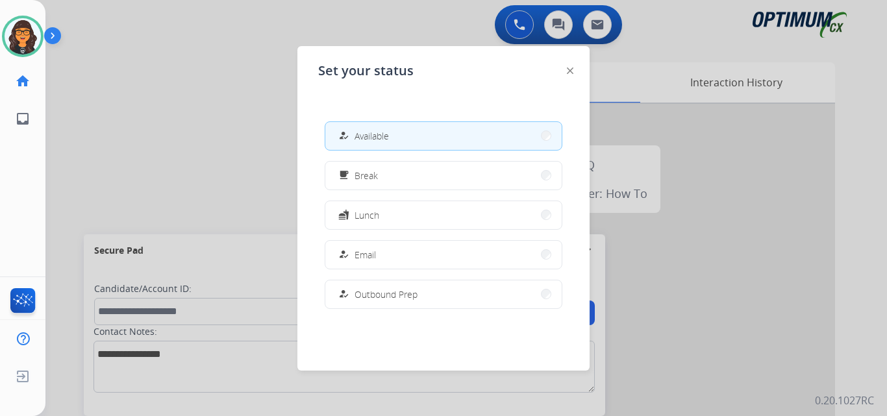
click at [334, 174] on button "free_breakfast Break" at bounding box center [443, 176] width 236 height 28
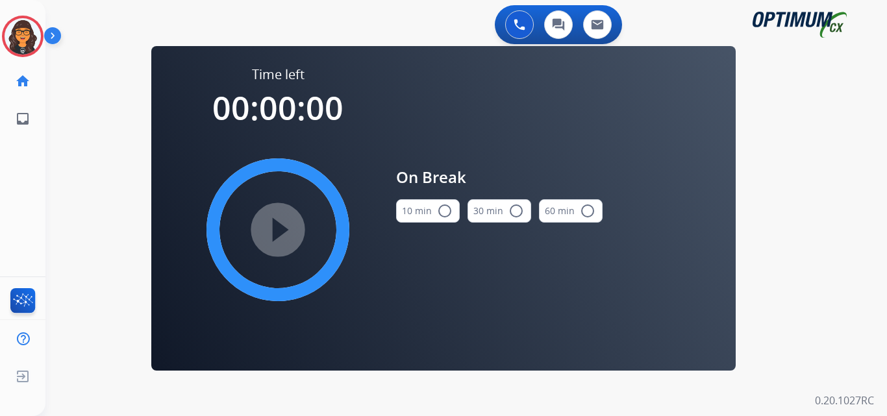
click at [426, 207] on button "10 min radio_button_unchecked" at bounding box center [428, 210] width 64 height 23
click at [270, 228] on mat-icon "play_circle_filled" at bounding box center [278, 230] width 16 height 16
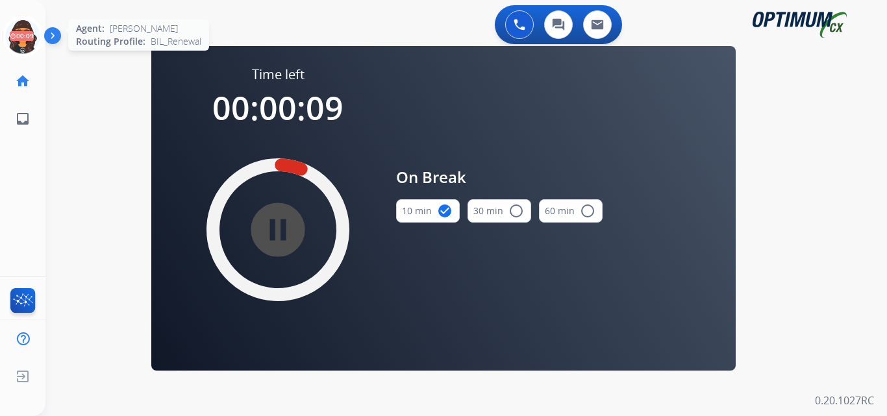
click at [19, 28] on icon at bounding box center [23, 37] width 42 height 42
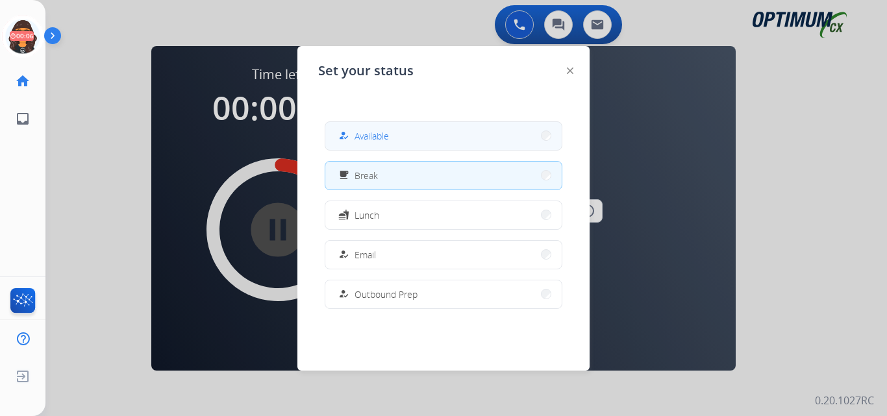
click at [377, 139] on span "Available" at bounding box center [372, 136] width 34 height 14
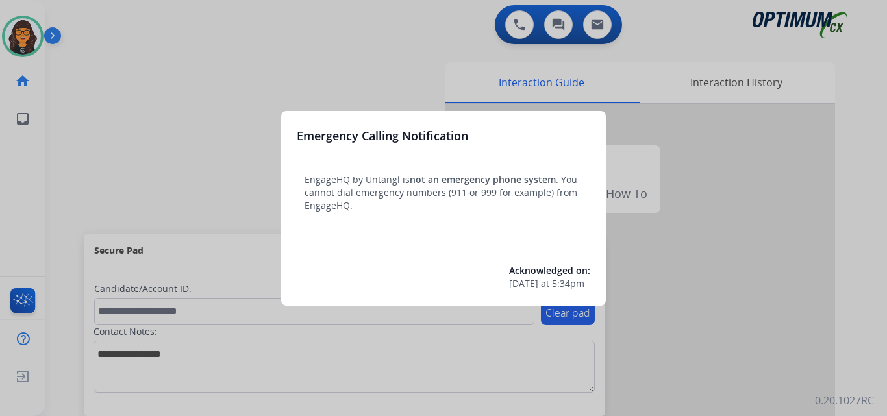
click at [121, 28] on div at bounding box center [443, 208] width 887 height 416
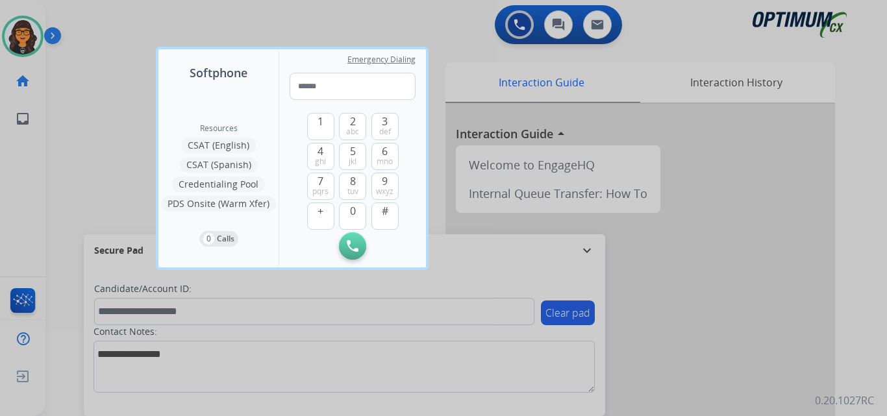
click at [115, 26] on div at bounding box center [443, 208] width 887 height 416
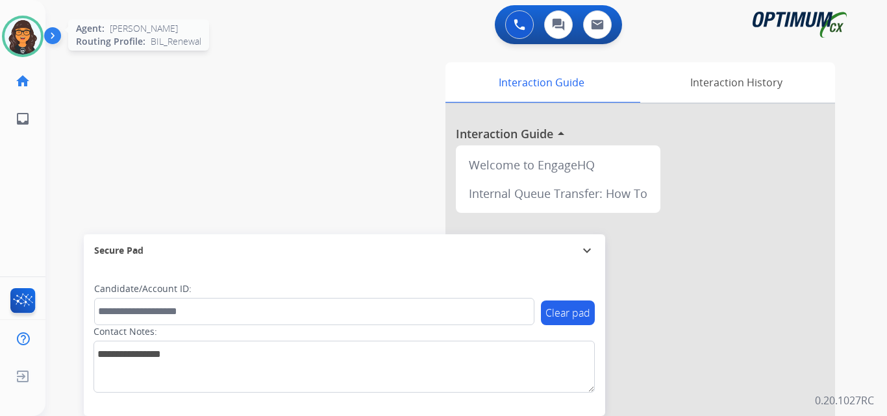
click at [20, 47] on img at bounding box center [23, 36] width 36 height 36
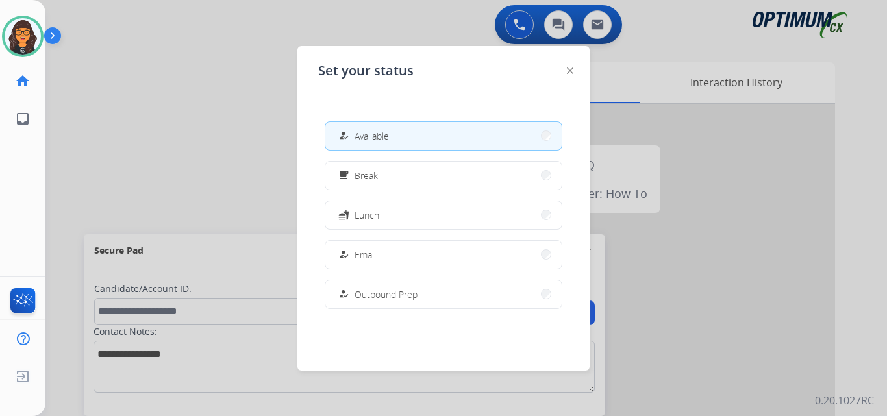
click at [570, 70] on img at bounding box center [570, 71] width 6 height 6
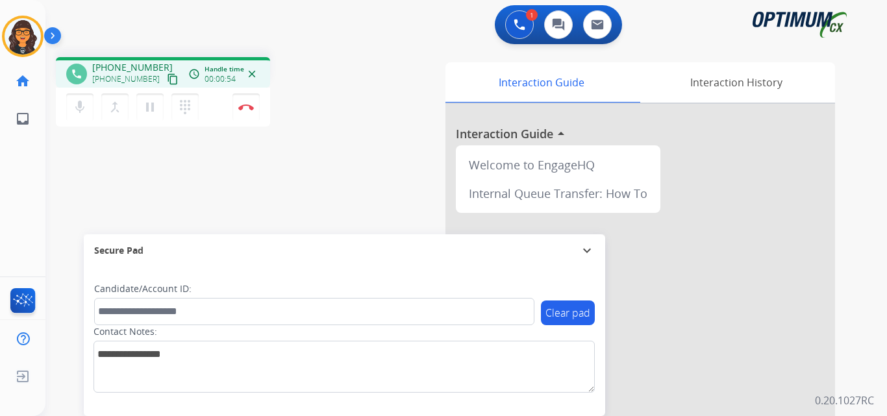
click at [167, 80] on mat-icon "content_copy" at bounding box center [173, 79] width 12 height 12
click at [246, 114] on button "Disconnect" at bounding box center [246, 107] width 27 height 27
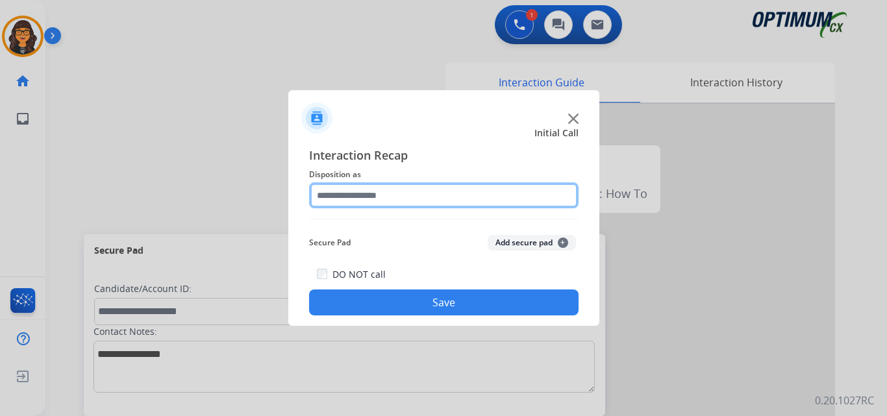
click at [336, 194] on input "text" at bounding box center [444, 196] width 270 height 26
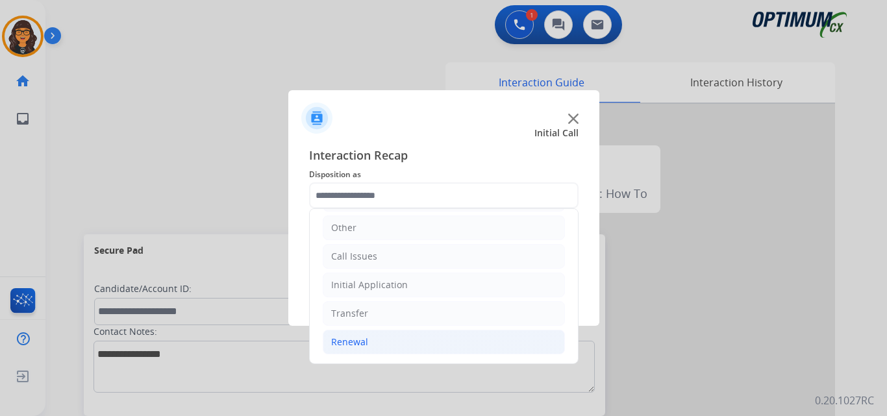
click at [343, 341] on div "Renewal" at bounding box center [349, 342] width 37 height 13
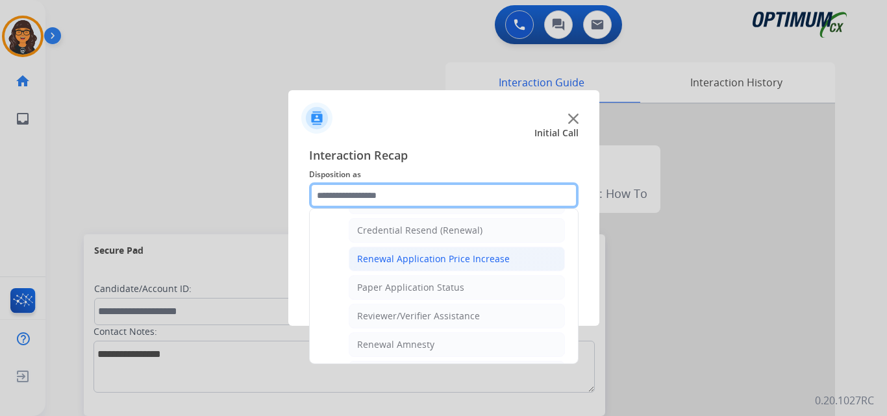
scroll to position [348, 0]
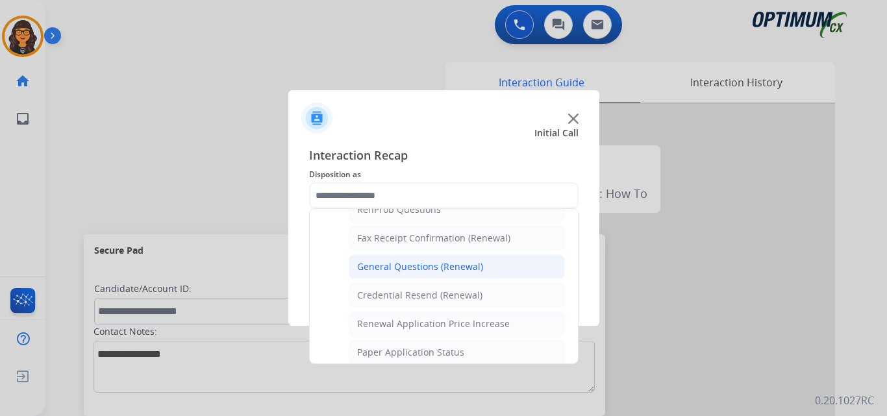
click at [437, 263] on div "General Questions (Renewal)" at bounding box center [420, 267] width 126 height 13
type input "**********"
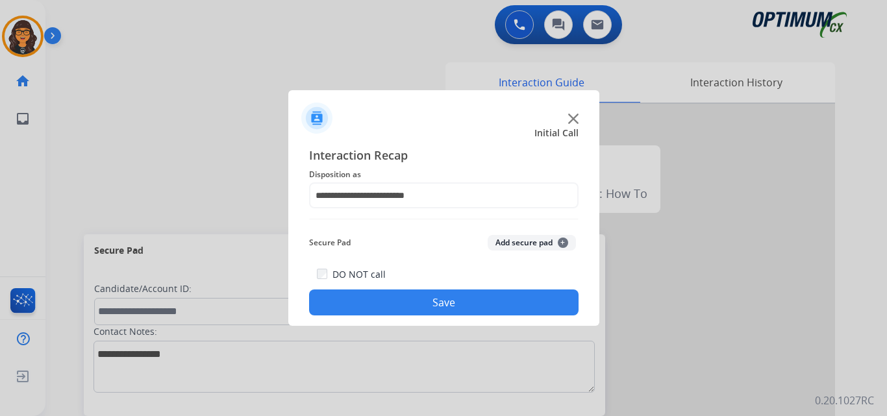
click at [423, 302] on button "Save" at bounding box center [444, 303] width 270 height 26
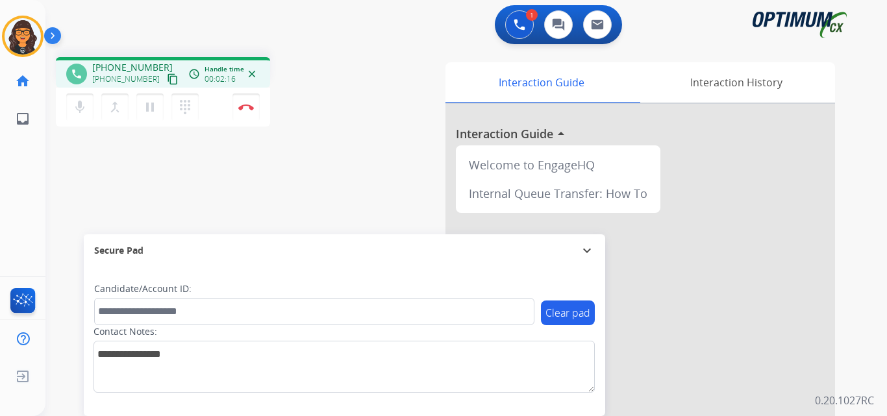
click at [167, 77] on mat-icon "content_copy" at bounding box center [173, 79] width 12 height 12
click at [248, 116] on button "Disconnect" at bounding box center [246, 107] width 27 height 27
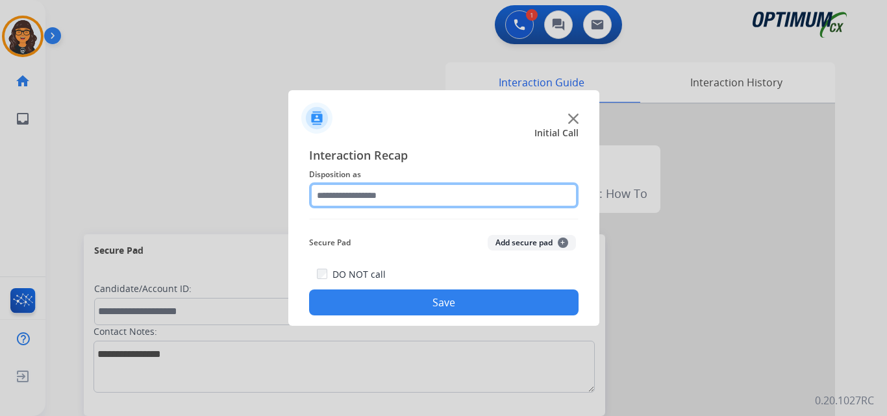
click at [383, 201] on input "text" at bounding box center [444, 196] width 270 height 26
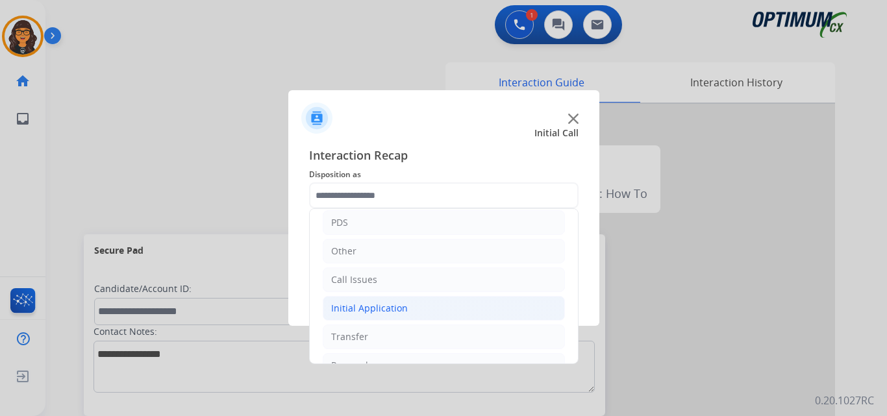
click at [357, 310] on div "Initial Application" at bounding box center [369, 308] width 77 height 13
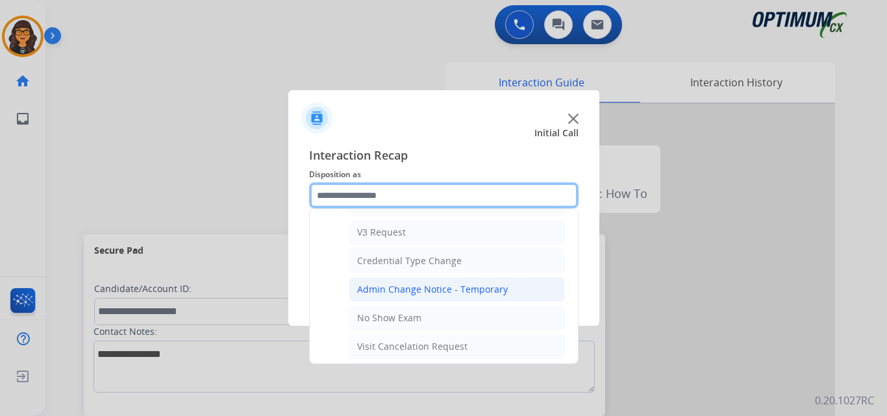
scroll to position [520, 0]
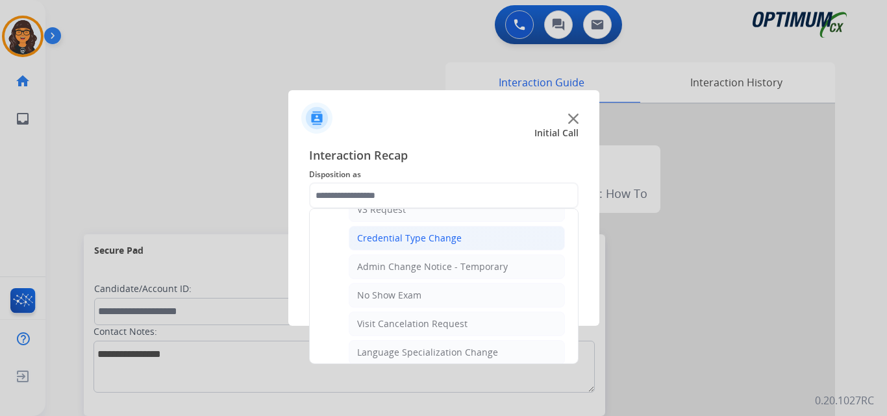
click at [440, 240] on div "Credential Type Change" at bounding box center [409, 238] width 105 height 13
type input "**********"
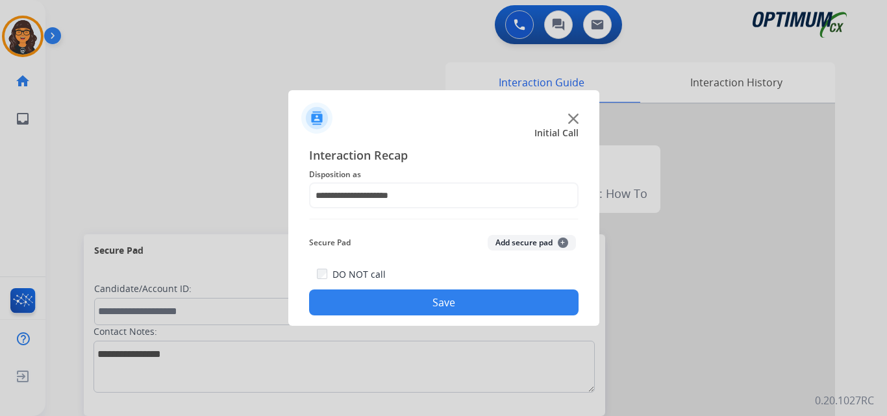
click at [432, 296] on button "Save" at bounding box center [444, 303] width 270 height 26
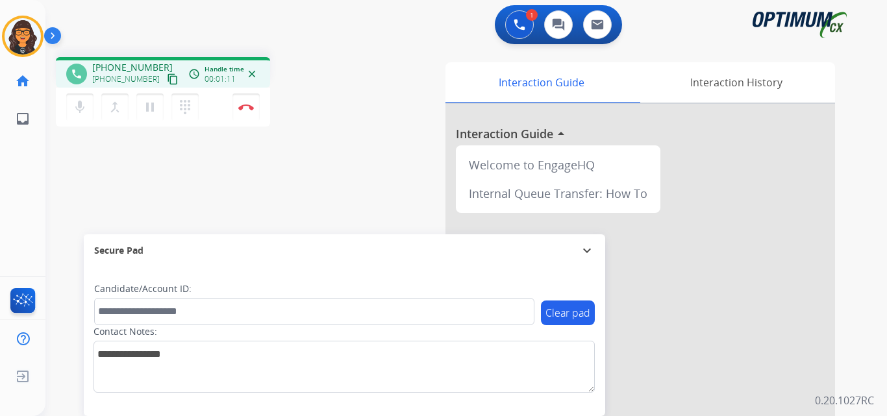
click at [167, 76] on mat-icon "content_copy" at bounding box center [173, 79] width 12 height 12
click at [148, 107] on mat-icon "pause" at bounding box center [150, 107] width 16 height 16
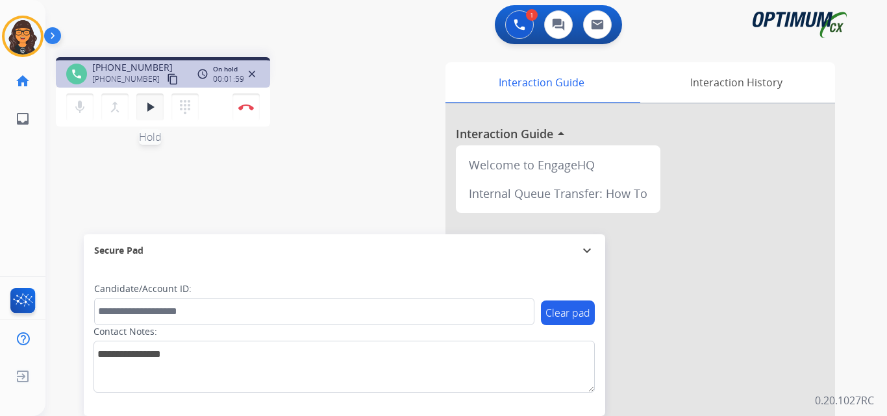
click at [147, 111] on mat-icon "play_arrow" at bounding box center [150, 107] width 16 height 16
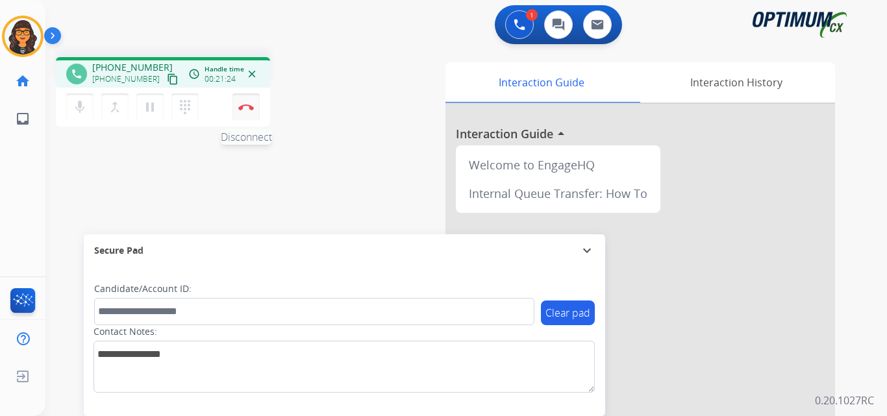
click at [246, 101] on button "Disconnect" at bounding box center [246, 107] width 27 height 27
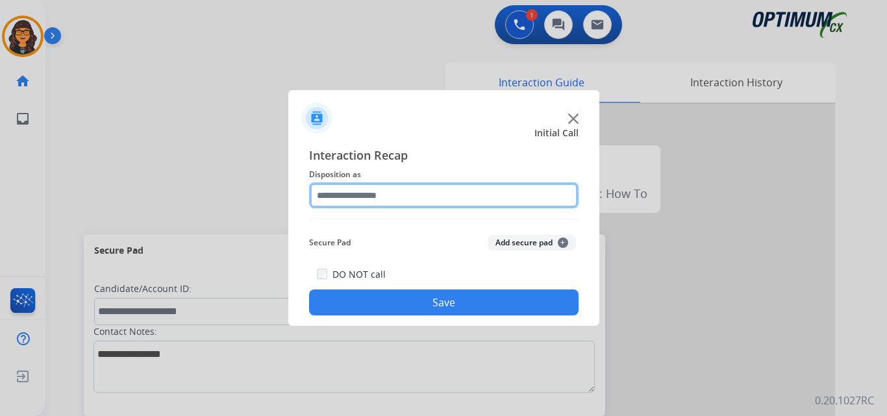
click at [359, 196] on input "text" at bounding box center [444, 196] width 270 height 26
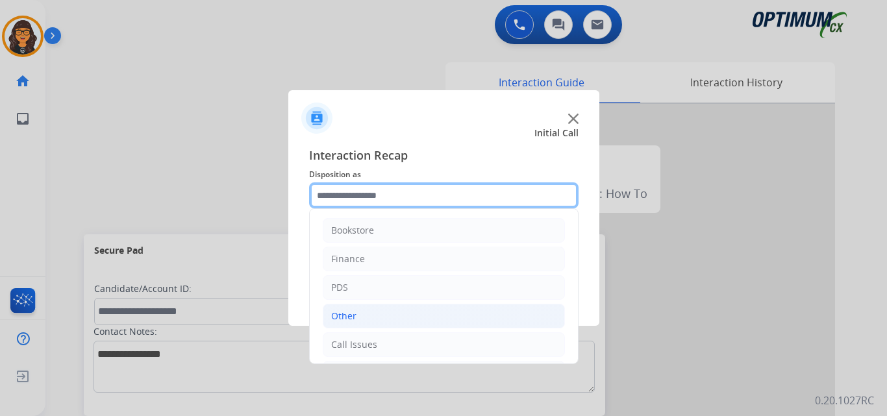
scroll to position [65, 0]
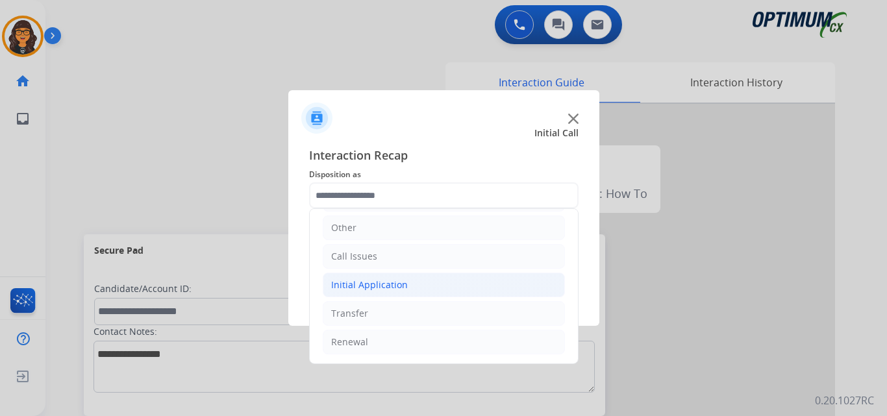
click at [391, 282] on div "Initial Application" at bounding box center [369, 285] width 77 height 13
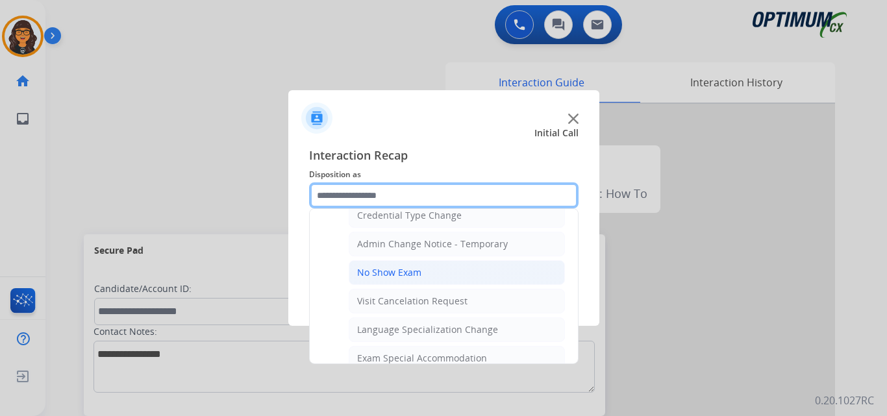
scroll to position [543, 0]
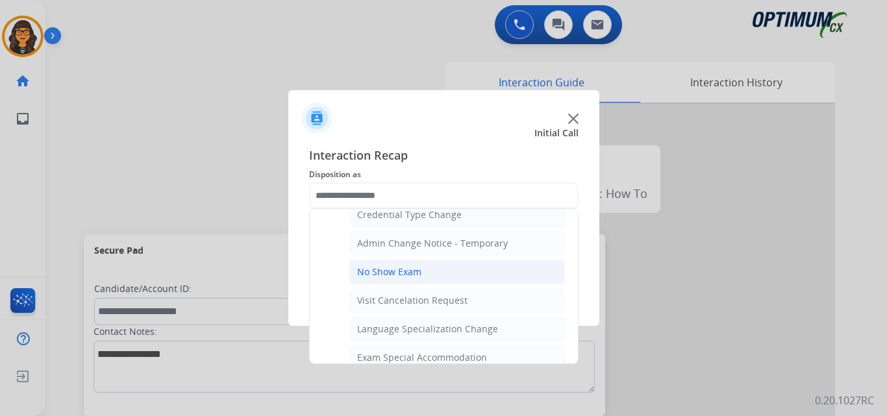
click at [399, 277] on div "No Show Exam" at bounding box center [389, 272] width 64 height 13
type input "**********"
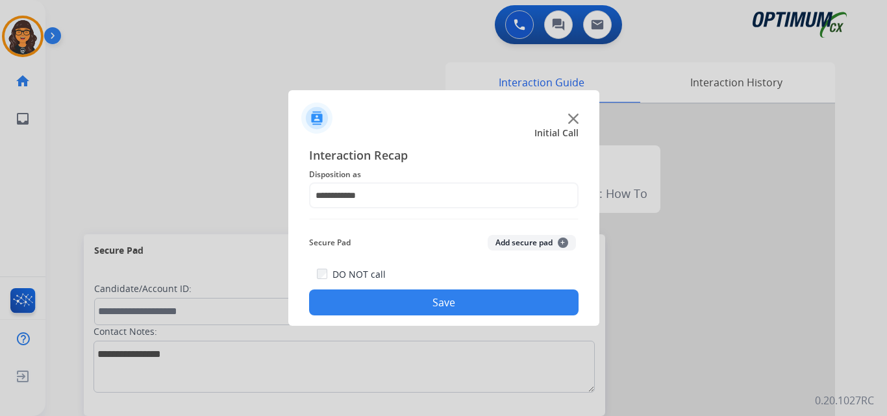
click at [407, 312] on button "Save" at bounding box center [444, 303] width 270 height 26
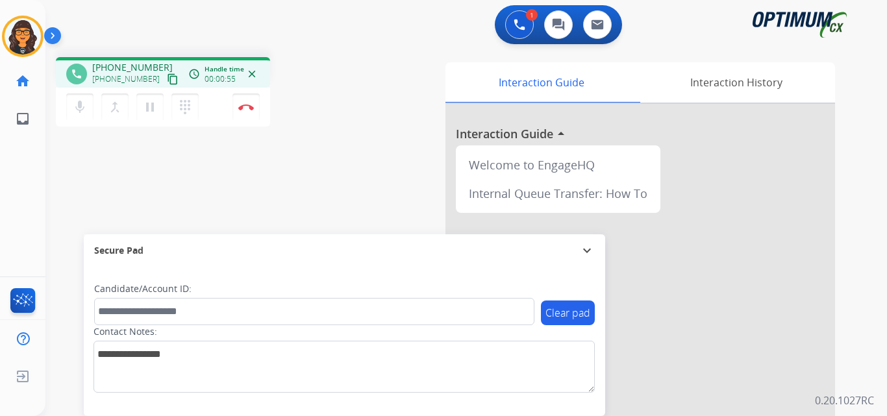
drag, startPoint x: 159, startPoint y: 79, endPoint x: 160, endPoint y: 71, distance: 7.9
click at [167, 79] on mat-icon "content_copy" at bounding box center [173, 79] width 12 height 12
click at [246, 103] on button "Disconnect" at bounding box center [246, 107] width 27 height 27
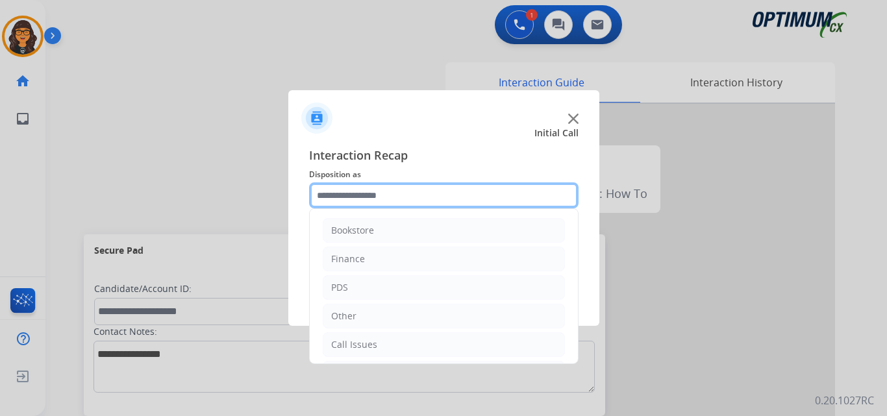
click at [342, 189] on input "text" at bounding box center [444, 196] width 270 height 26
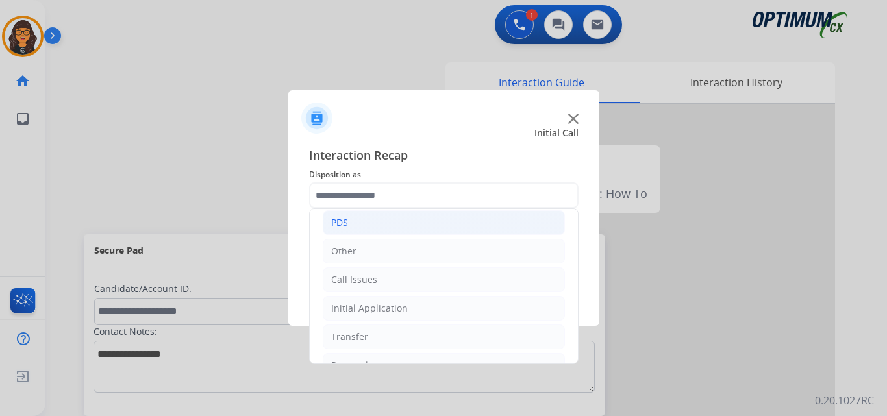
click at [342, 227] on div "PDS" at bounding box center [339, 222] width 17 height 13
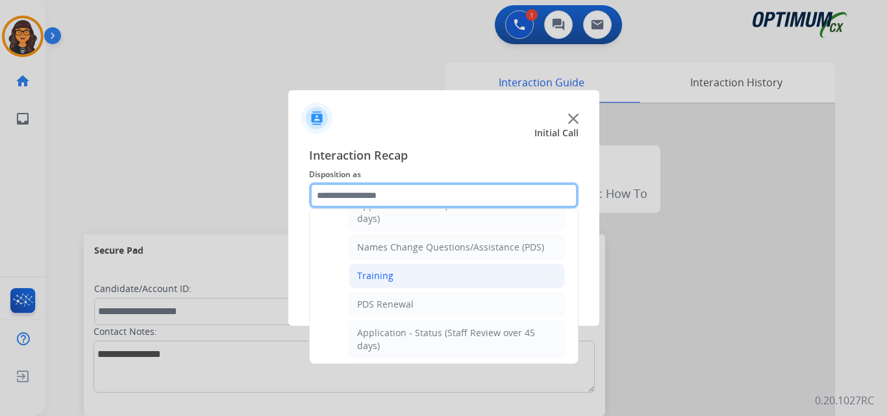
scroll to position [130, 0]
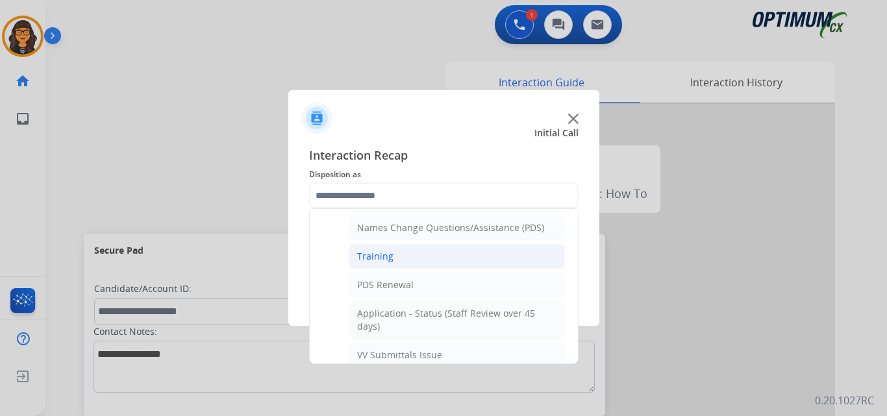
click at [382, 255] on div "Training" at bounding box center [375, 256] width 36 height 13
type input "********"
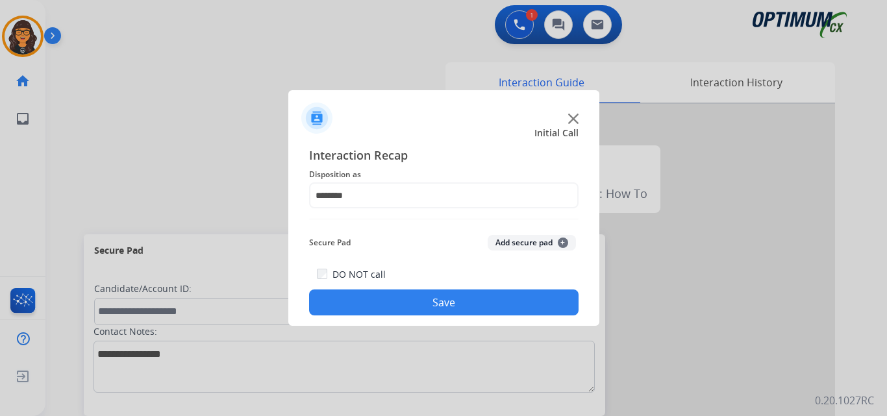
click at [408, 296] on button "Save" at bounding box center [444, 303] width 270 height 26
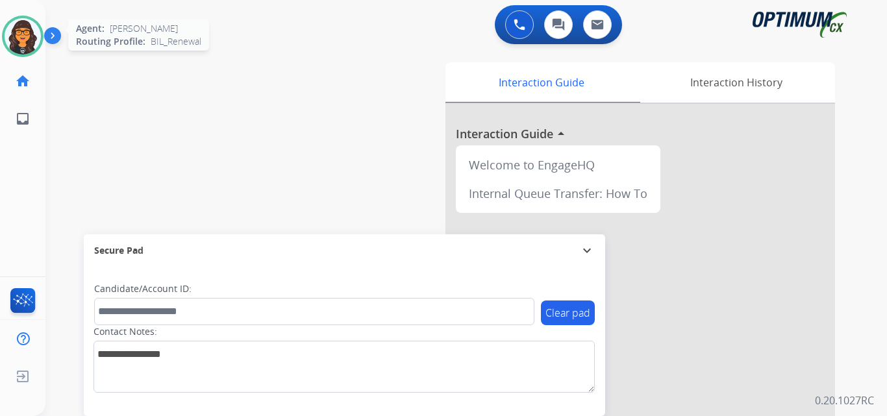
click at [25, 39] on img at bounding box center [23, 36] width 36 height 36
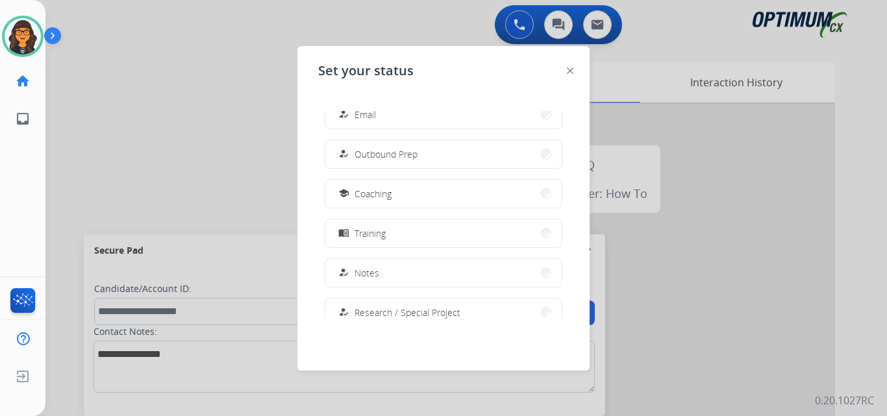
scroll to position [324, 0]
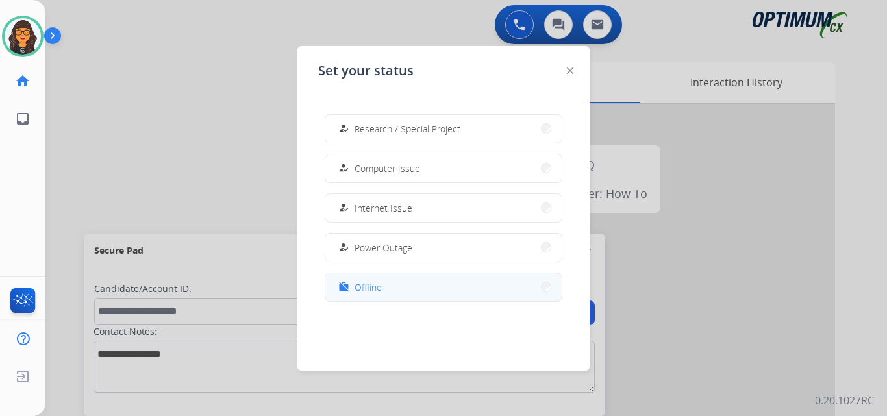
click at [357, 288] on div "work_off Offline" at bounding box center [359, 287] width 46 height 16
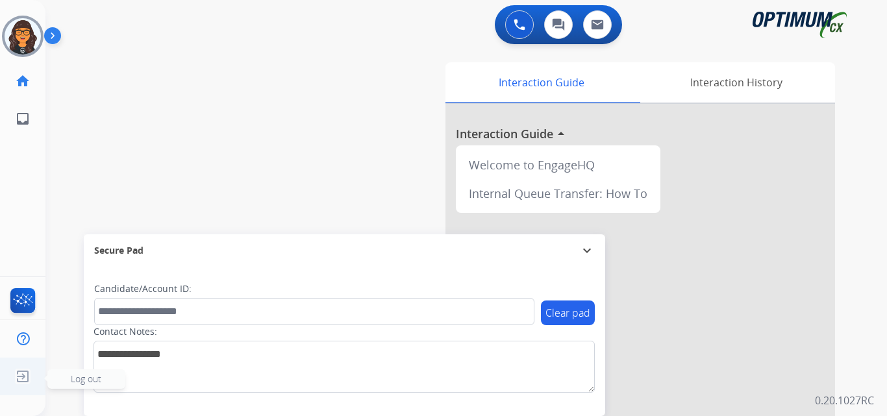
click at [25, 374] on img at bounding box center [22, 376] width 23 height 25
